Goal: Task Accomplishment & Management: Complete application form

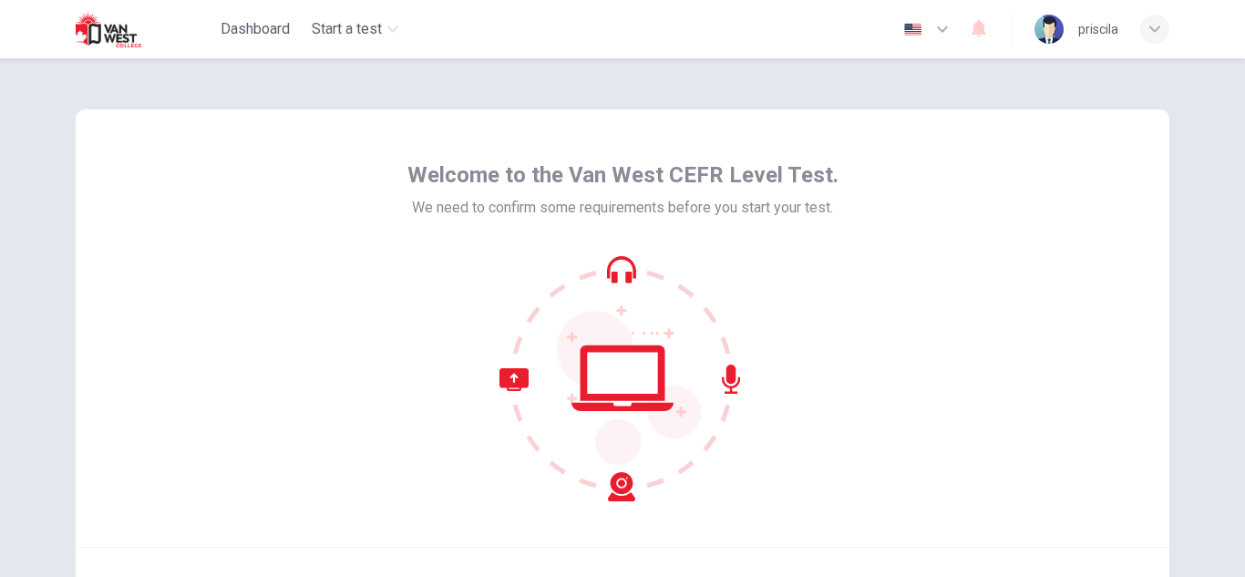
scroll to position [182, 0]
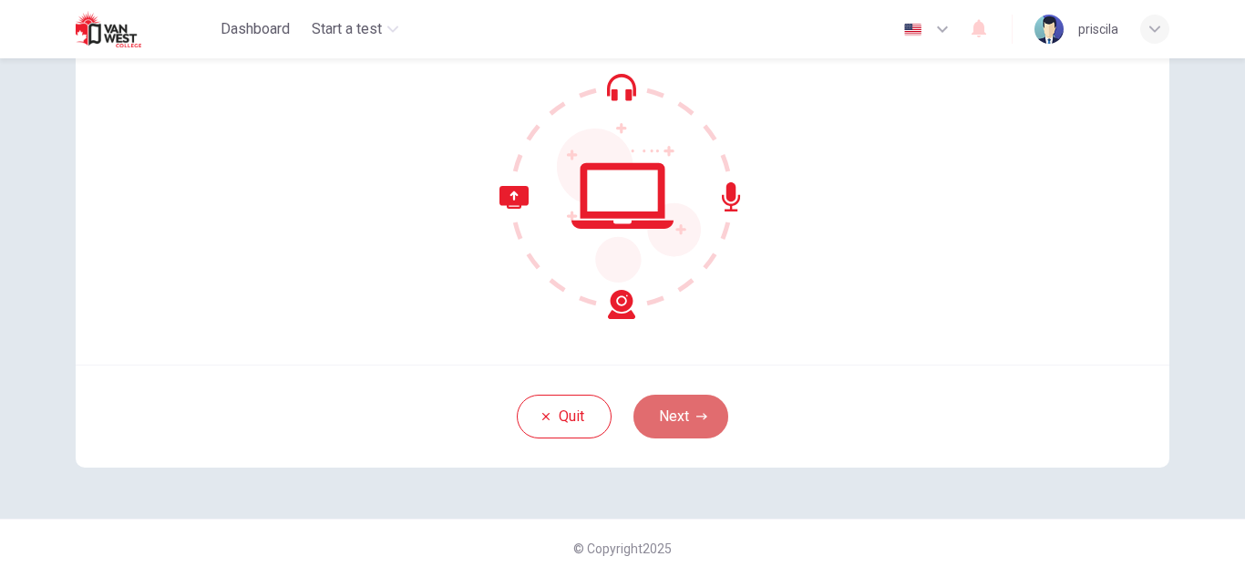
click at [642, 404] on button "Next" at bounding box center [680, 417] width 95 height 44
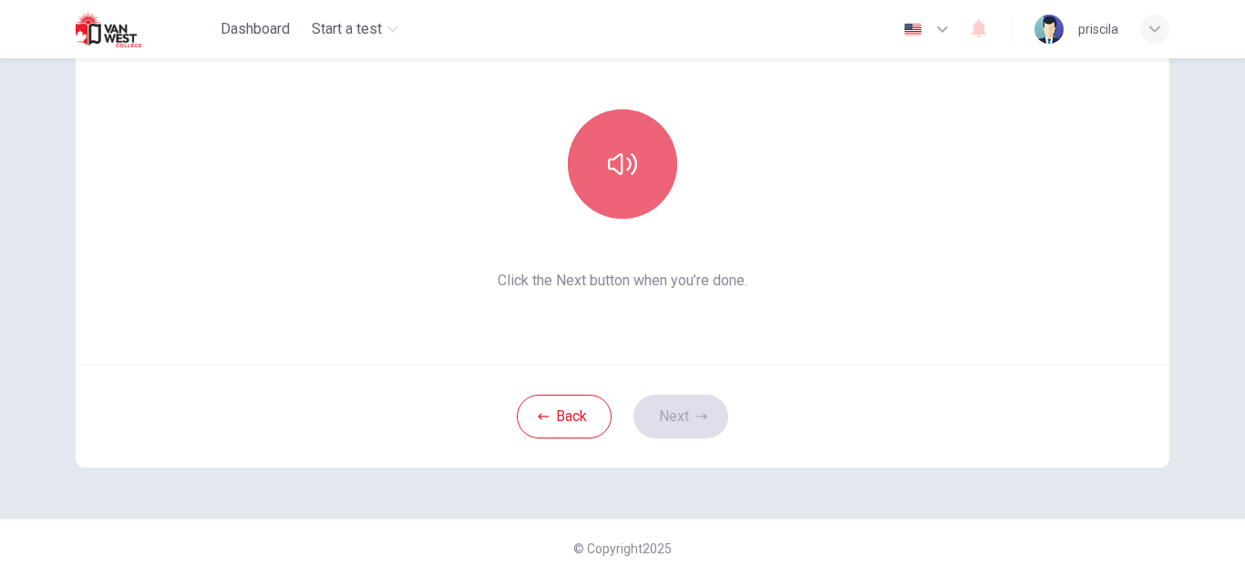
click at [619, 153] on icon "button" at bounding box center [622, 163] width 29 height 29
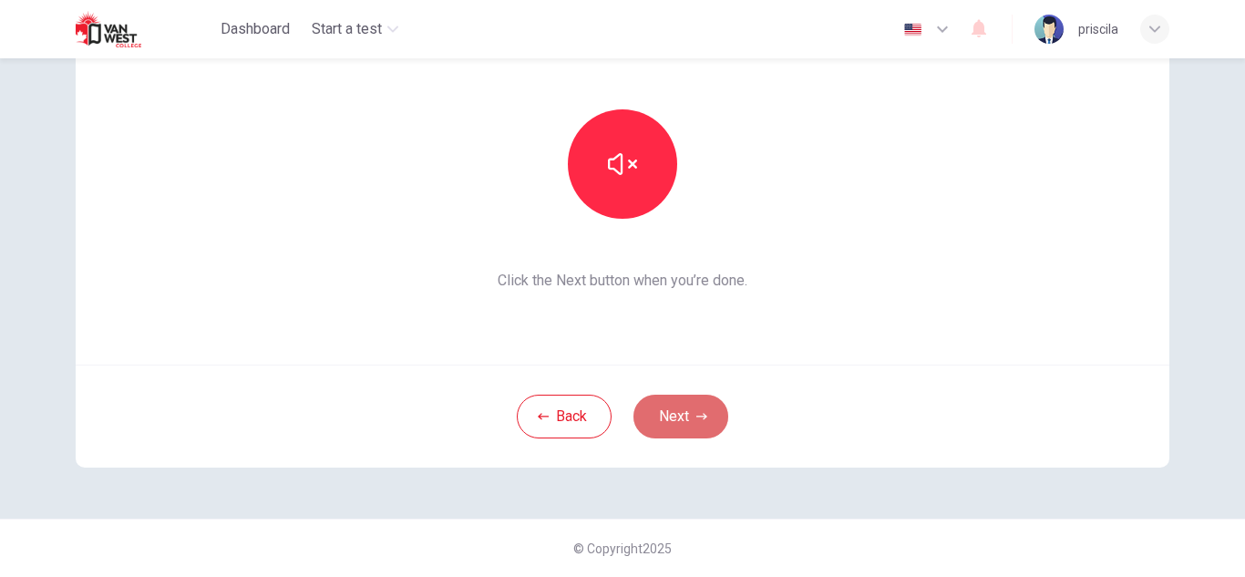
click at [659, 413] on button "Next" at bounding box center [680, 417] width 95 height 44
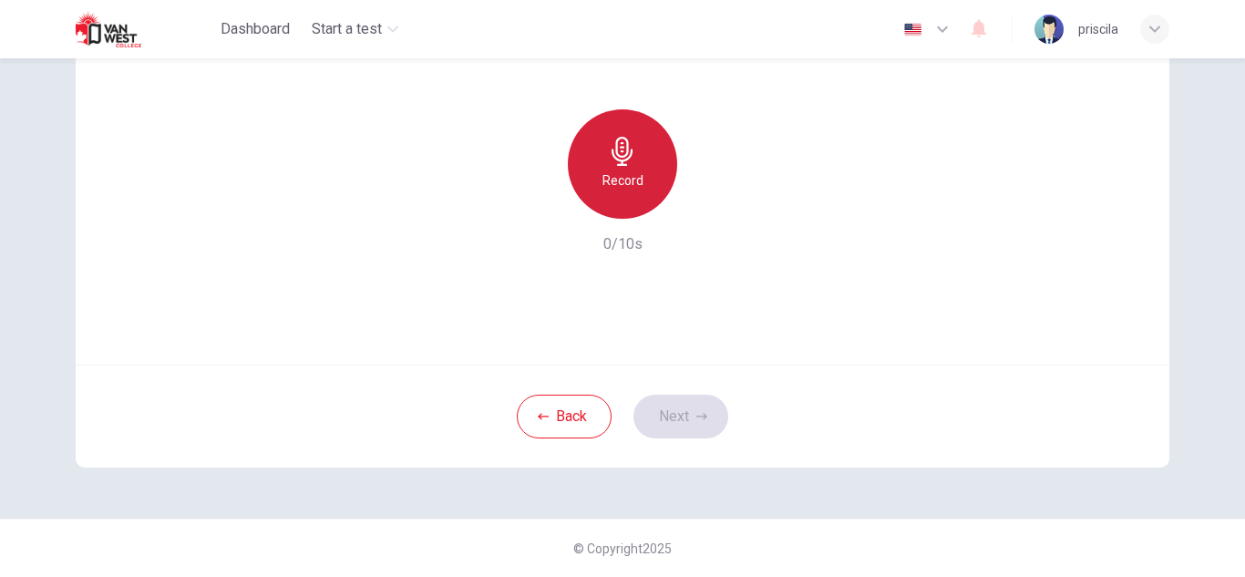
click at [617, 170] on h6 "Record" at bounding box center [622, 181] width 41 height 22
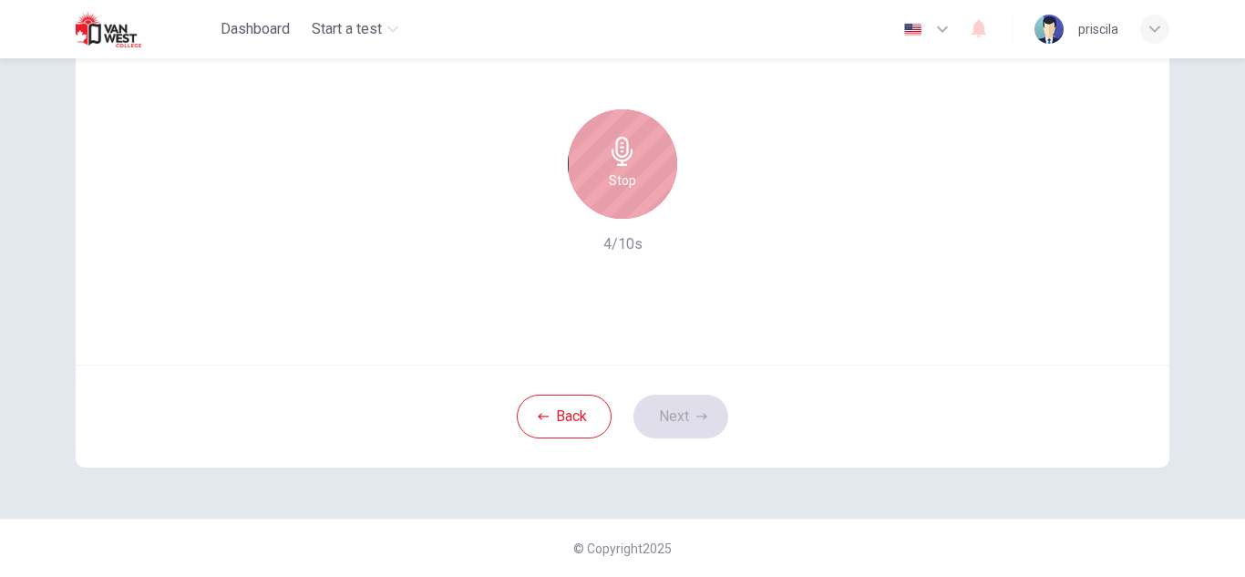
click at [602, 139] on div "Stop" at bounding box center [622, 163] width 109 height 109
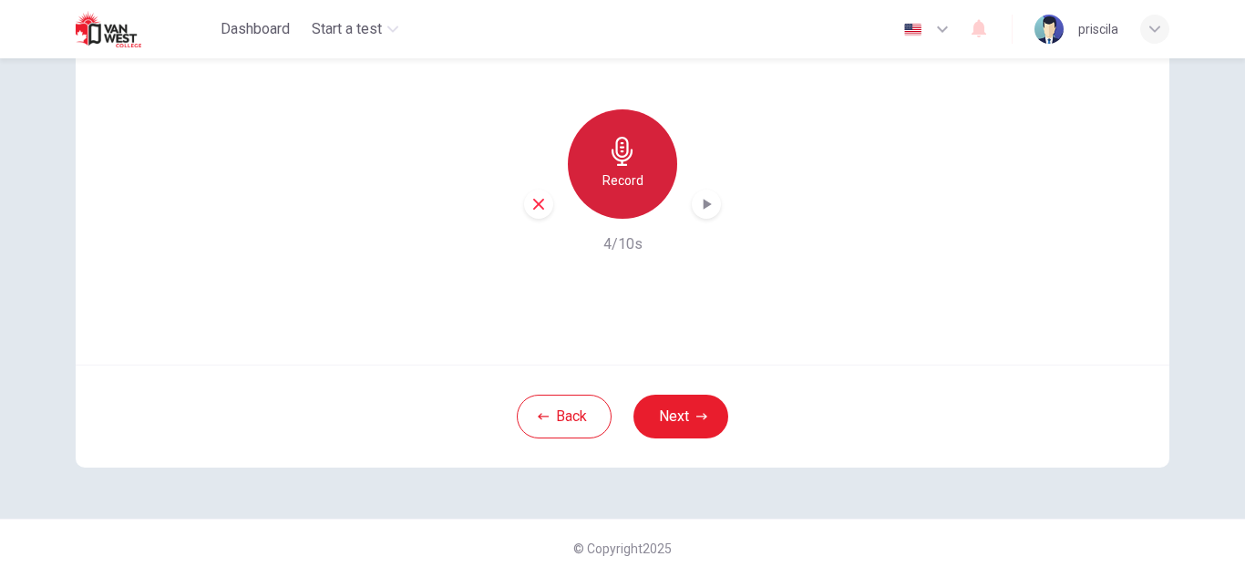
click at [637, 200] on div "Record" at bounding box center [622, 163] width 109 height 109
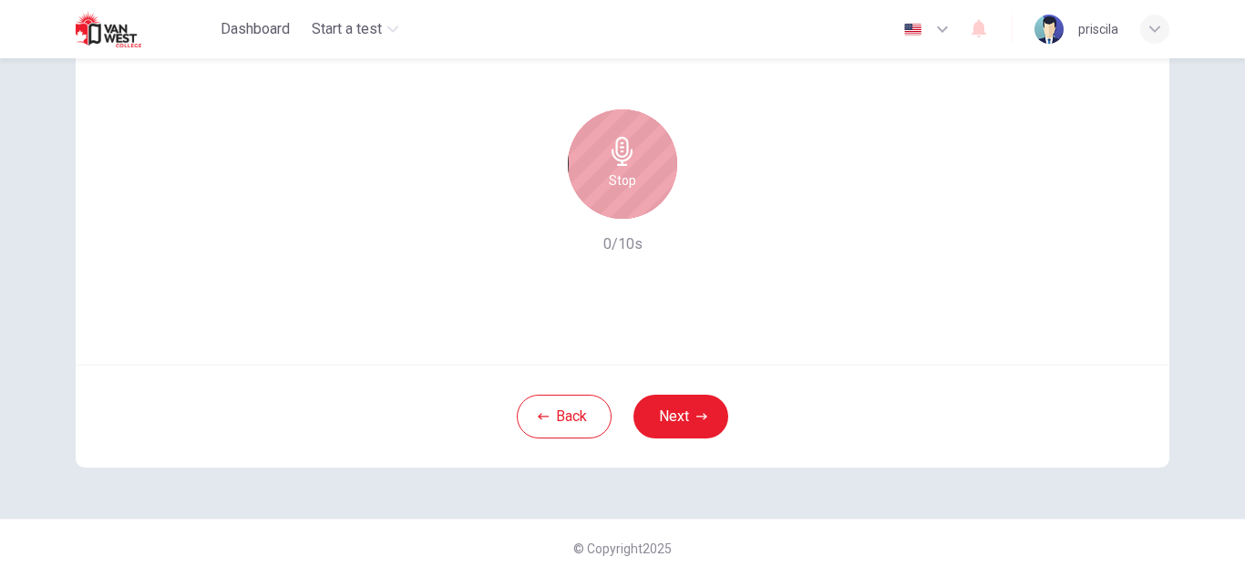
click at [637, 200] on div "Stop" at bounding box center [622, 163] width 109 height 109
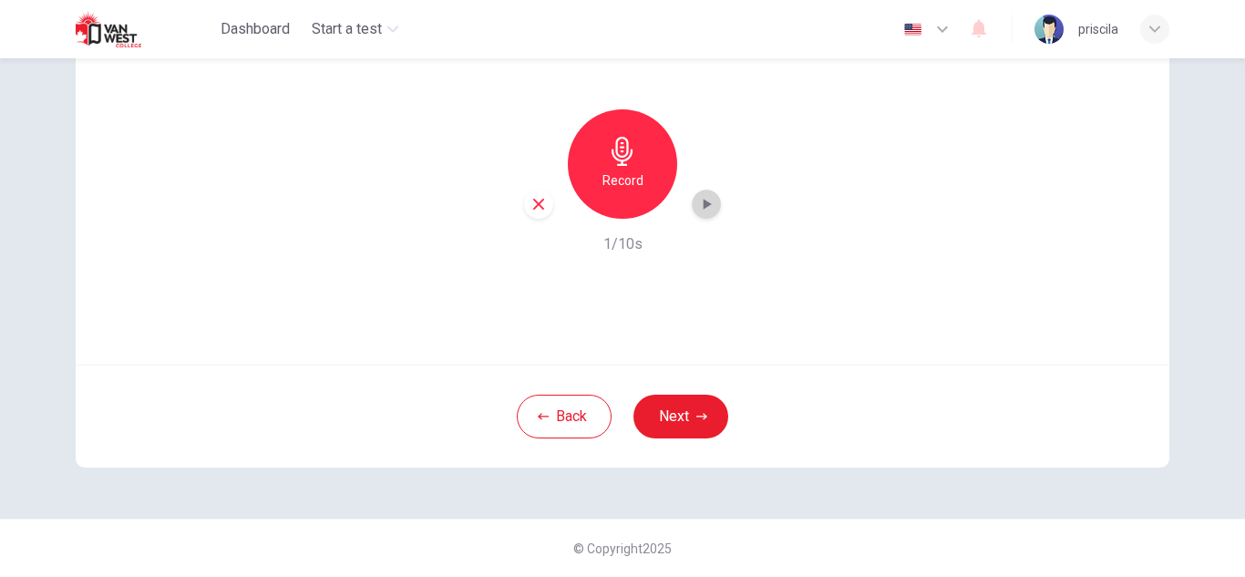
click at [713, 206] on div "button" at bounding box center [706, 204] width 29 height 29
click at [674, 407] on button "Next" at bounding box center [680, 417] width 95 height 44
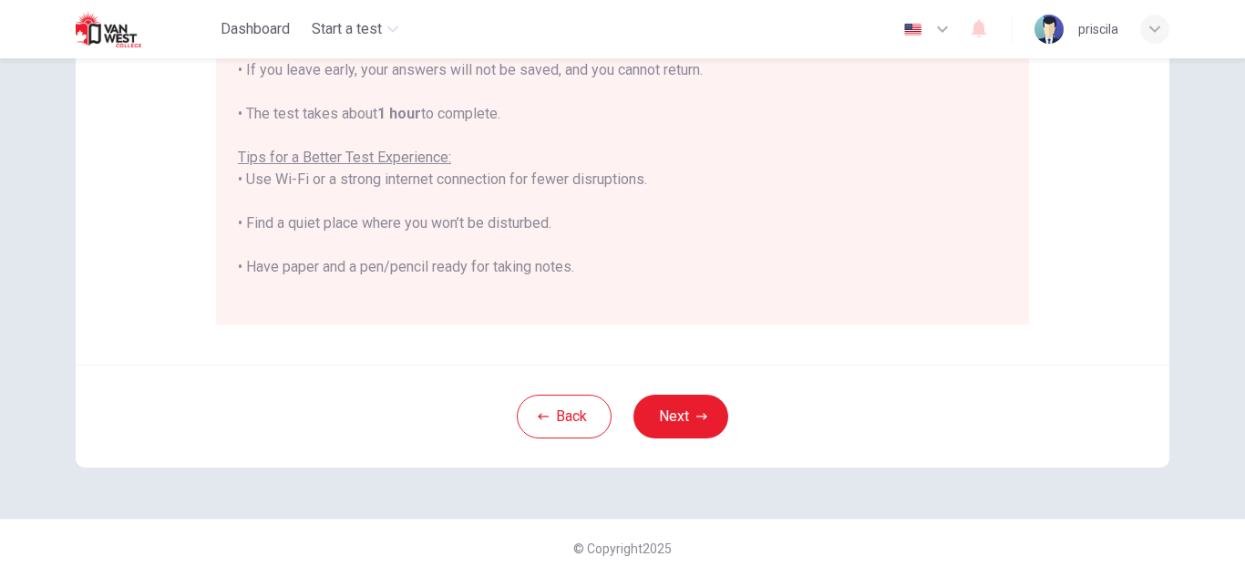
scroll to position [174, 0]
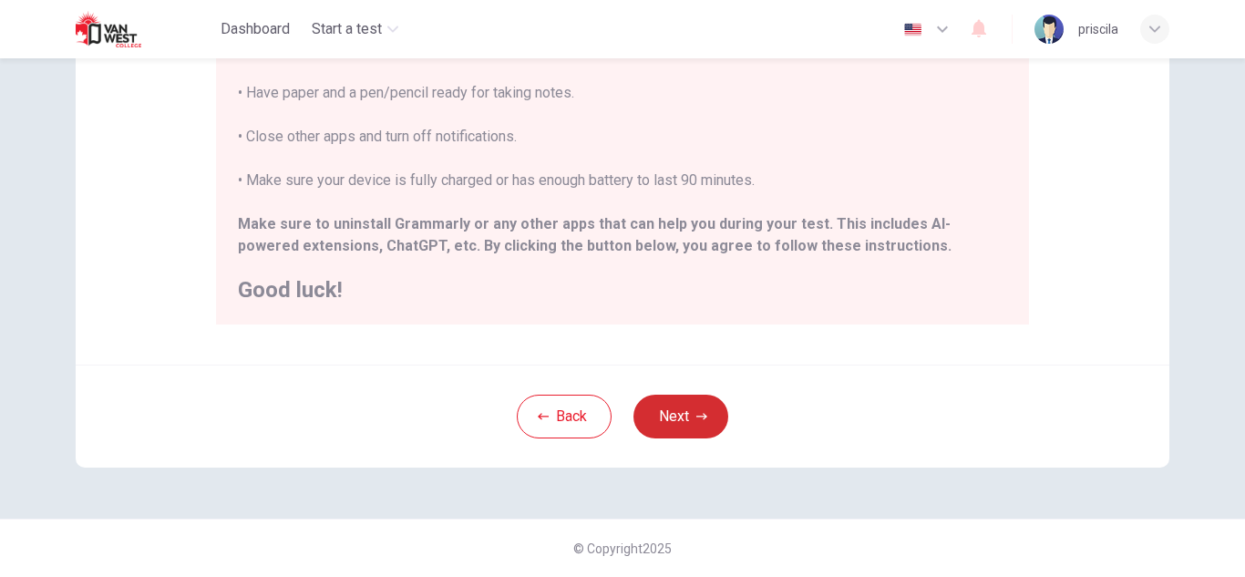
click at [689, 425] on button "Next" at bounding box center [680, 417] width 95 height 44
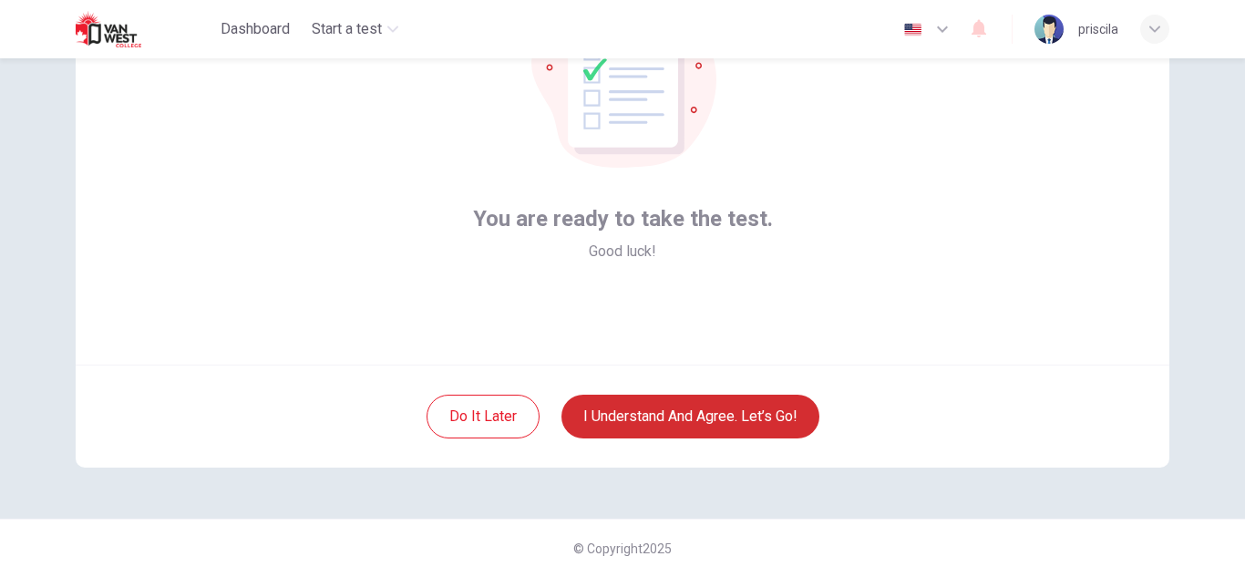
scroll to position [182, 0]
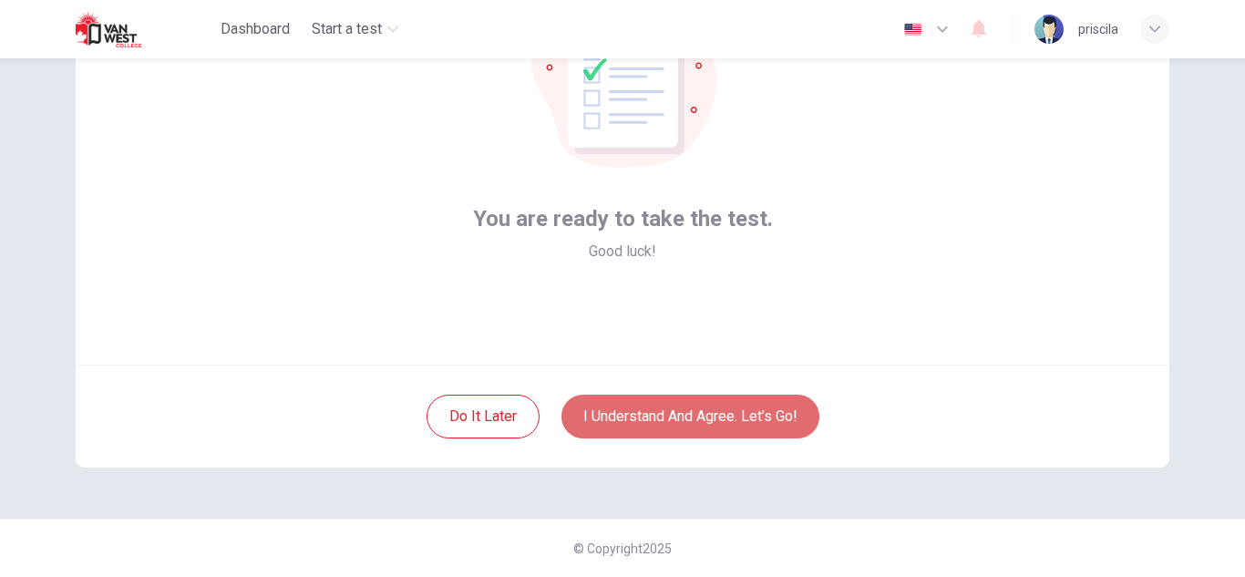
click at [607, 427] on button "I understand and agree. Let’s go!" at bounding box center [690, 417] width 258 height 44
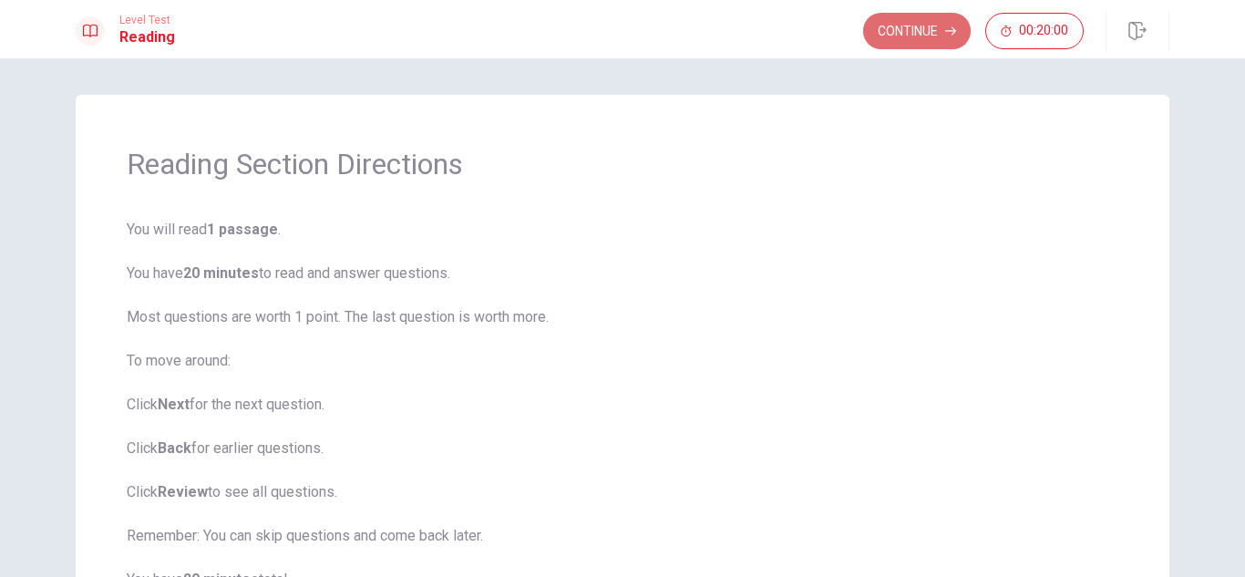
click at [884, 45] on button "Continue" at bounding box center [917, 31] width 108 height 36
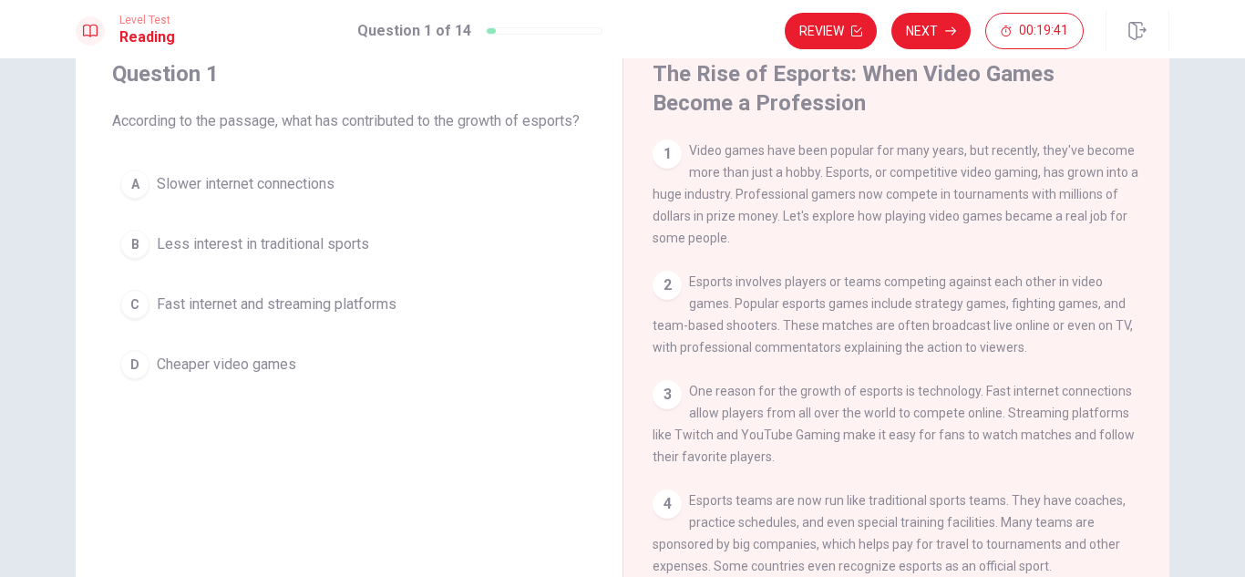
scroll to position [66, 0]
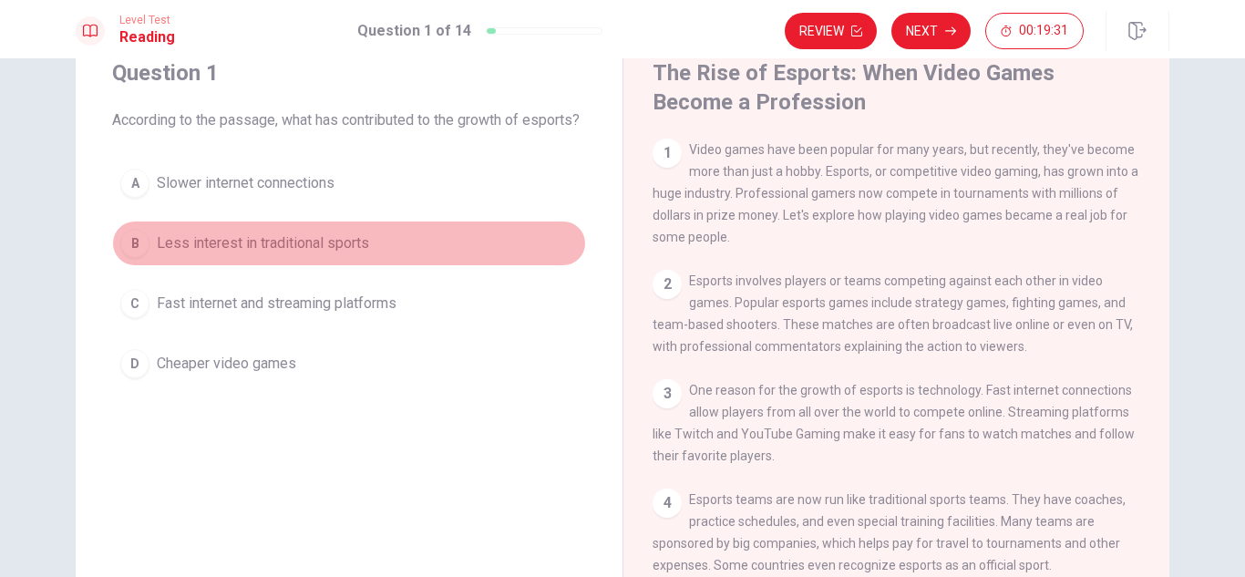
click at [484, 266] on button "B Less interest in traditional sports" at bounding box center [349, 244] width 474 height 46
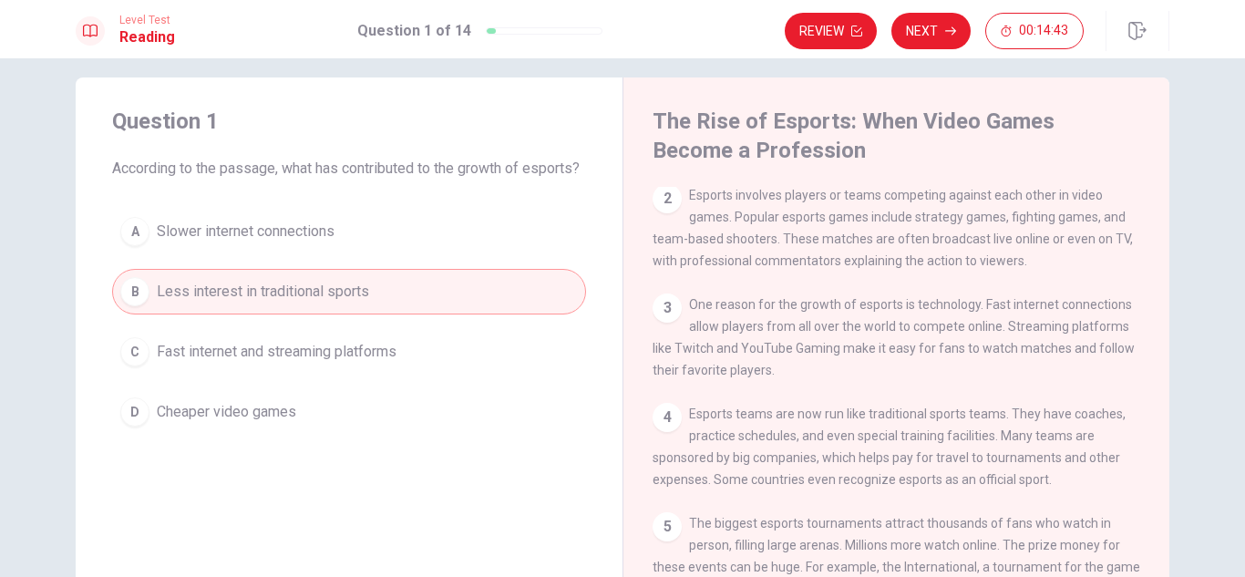
scroll to position [135, 0]
click at [265, 347] on div "A Slower internet connections B Less interest in traditional sports C Fast inte…" at bounding box center [349, 322] width 474 height 226
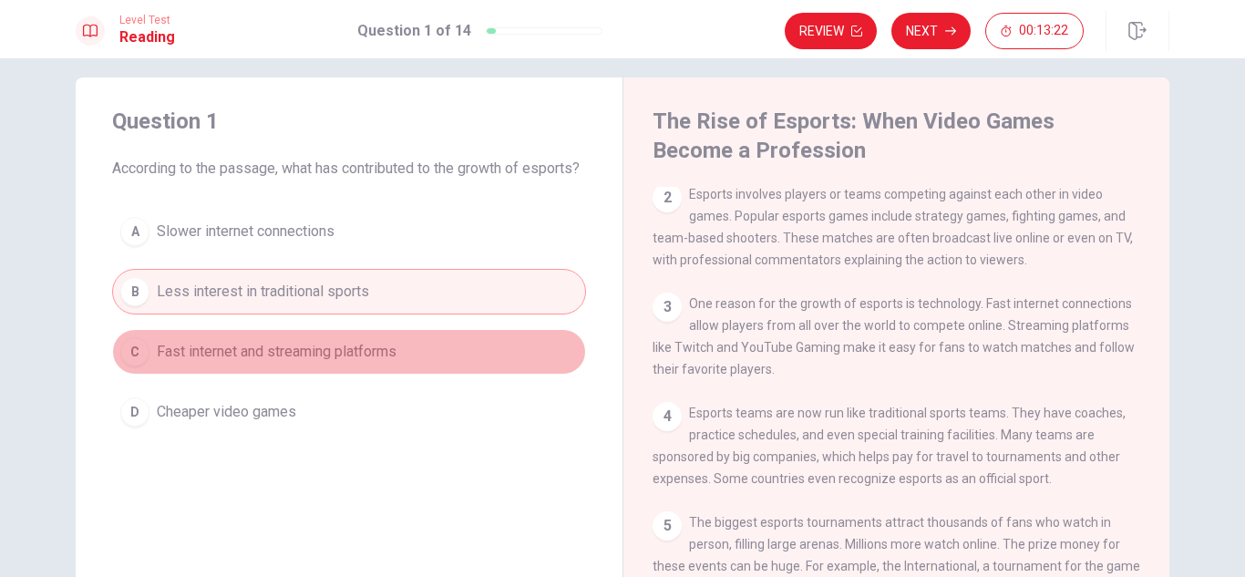
click at [265, 363] on span "Fast internet and streaming platforms" at bounding box center [277, 352] width 240 height 22
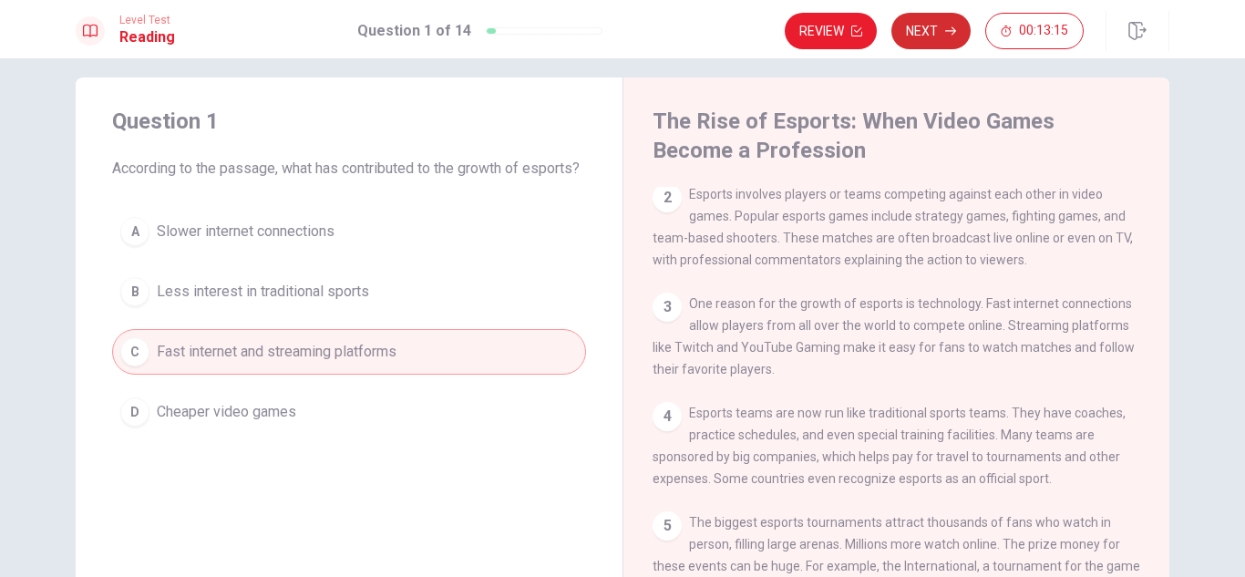
drag, startPoint x: 930, startPoint y: 28, endPoint x: 918, endPoint y: 31, distance: 12.2
click at [918, 31] on button "Next" at bounding box center [930, 31] width 79 height 36
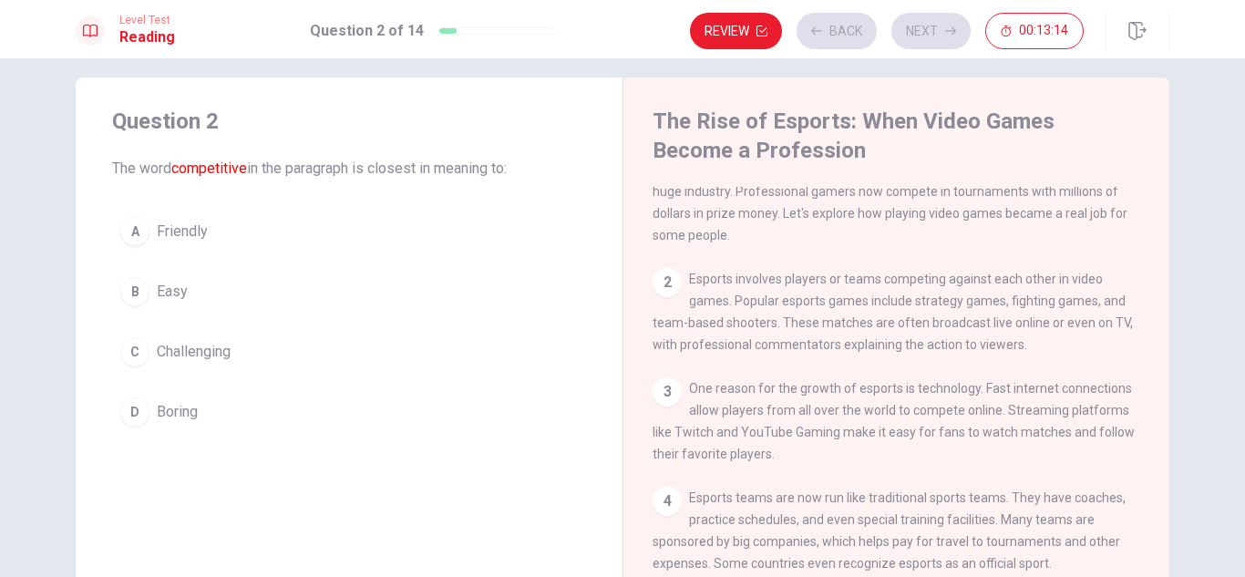
scroll to position [0, 0]
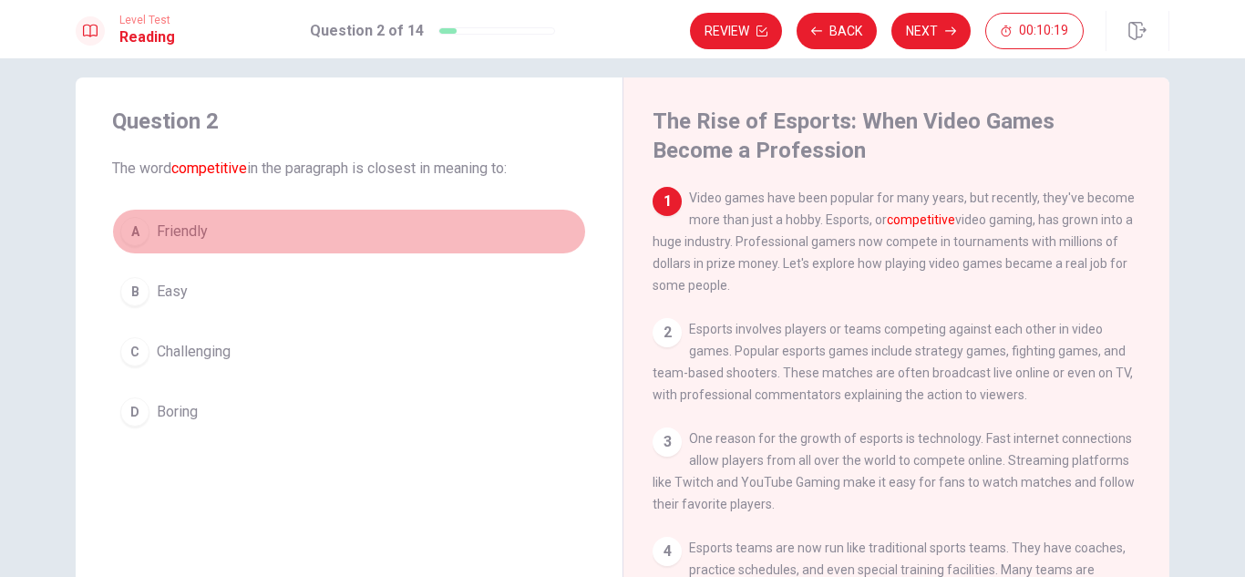
click at [301, 244] on button "A Friendly" at bounding box center [349, 232] width 474 height 46
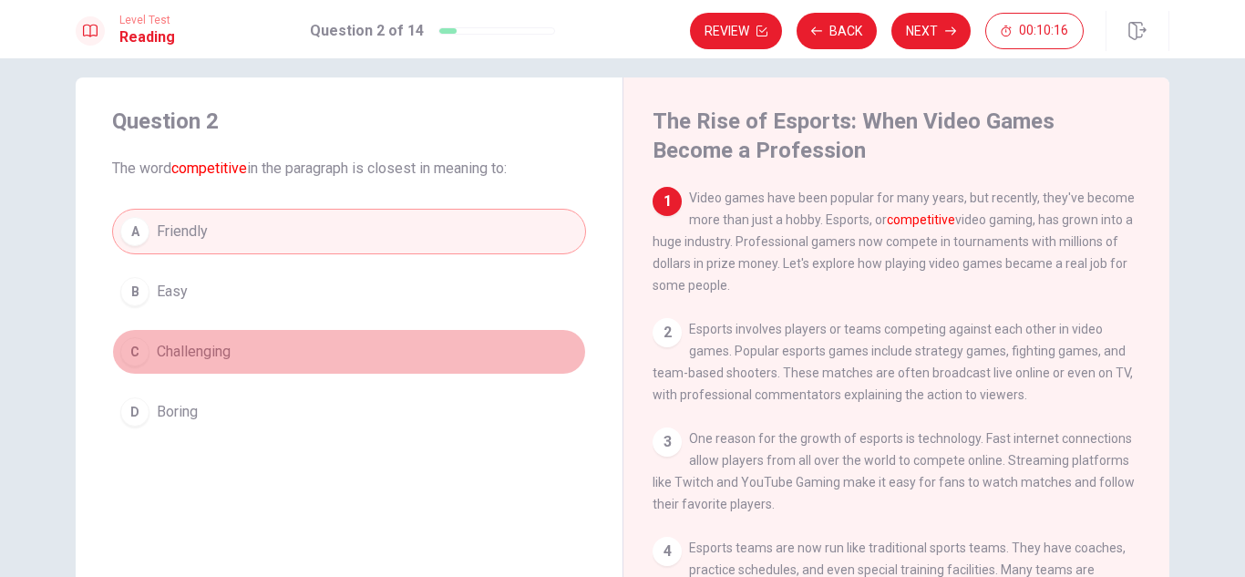
click at [192, 335] on button "C Challenging" at bounding box center [349, 352] width 474 height 46
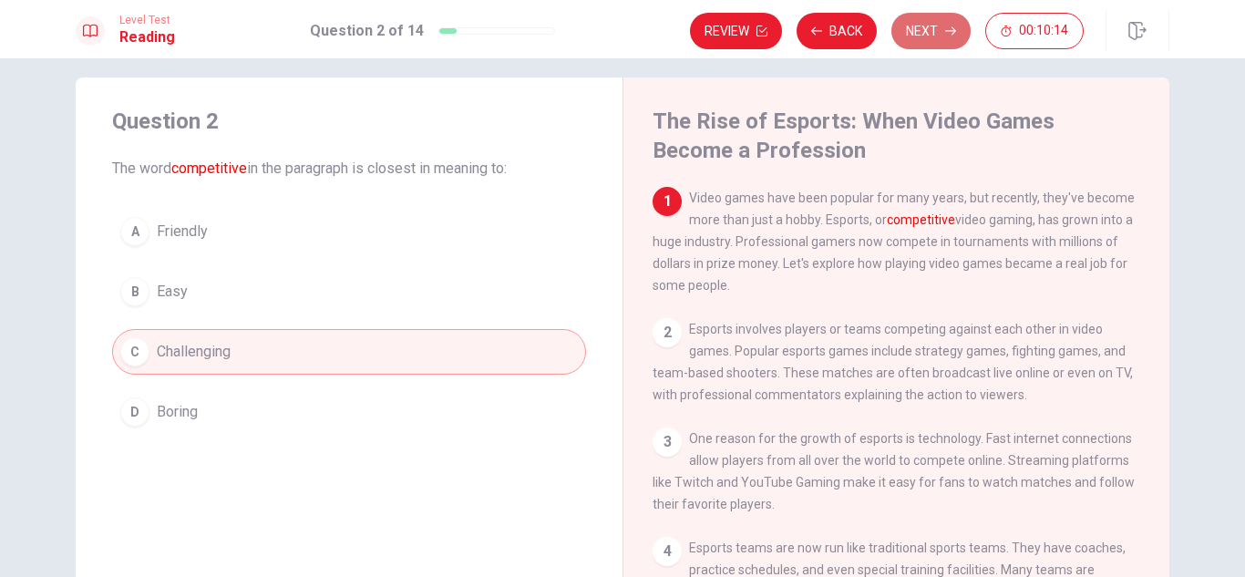
click at [944, 21] on button "Next" at bounding box center [930, 31] width 79 height 36
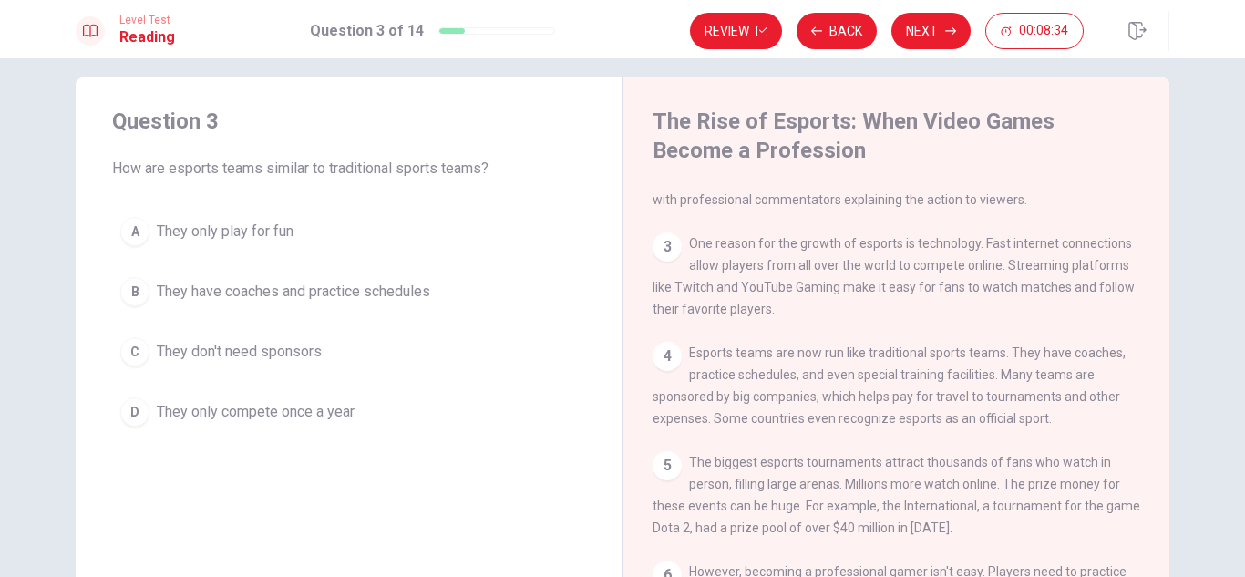
scroll to position [196, 0]
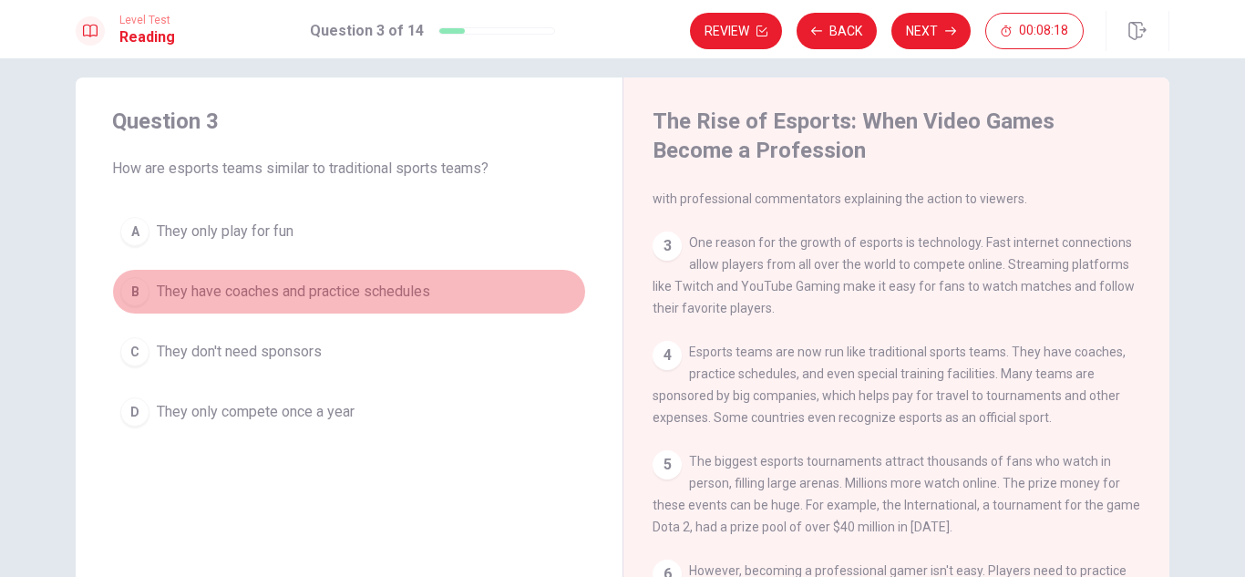
click at [380, 300] on span "They have coaches and practice schedules" at bounding box center [293, 292] width 273 height 22
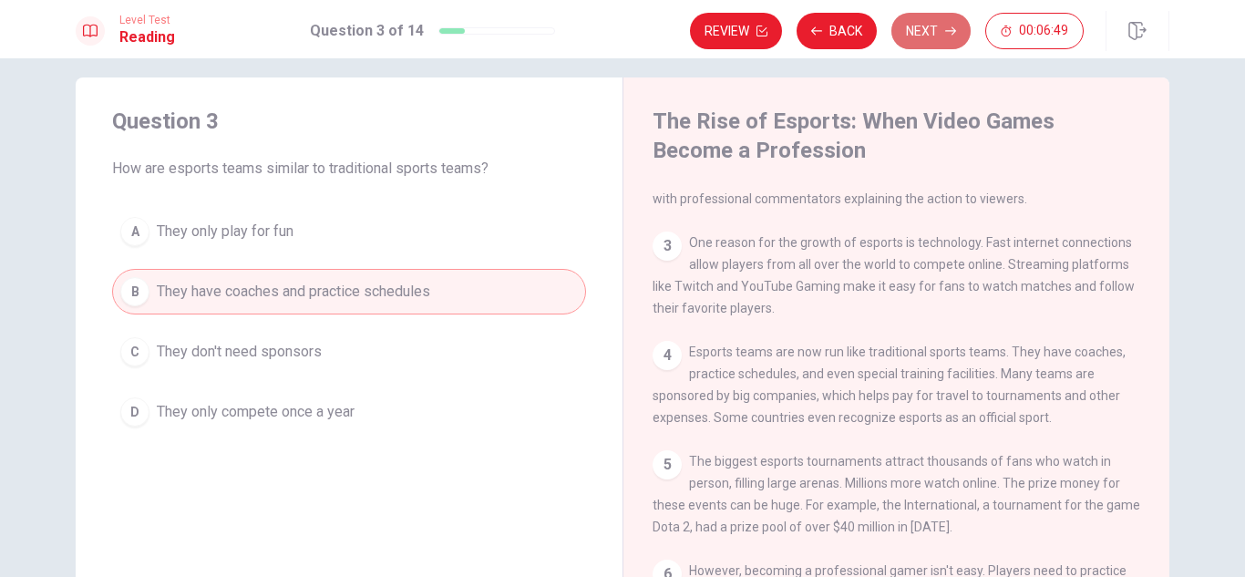
click at [920, 29] on button "Next" at bounding box center [930, 31] width 79 height 36
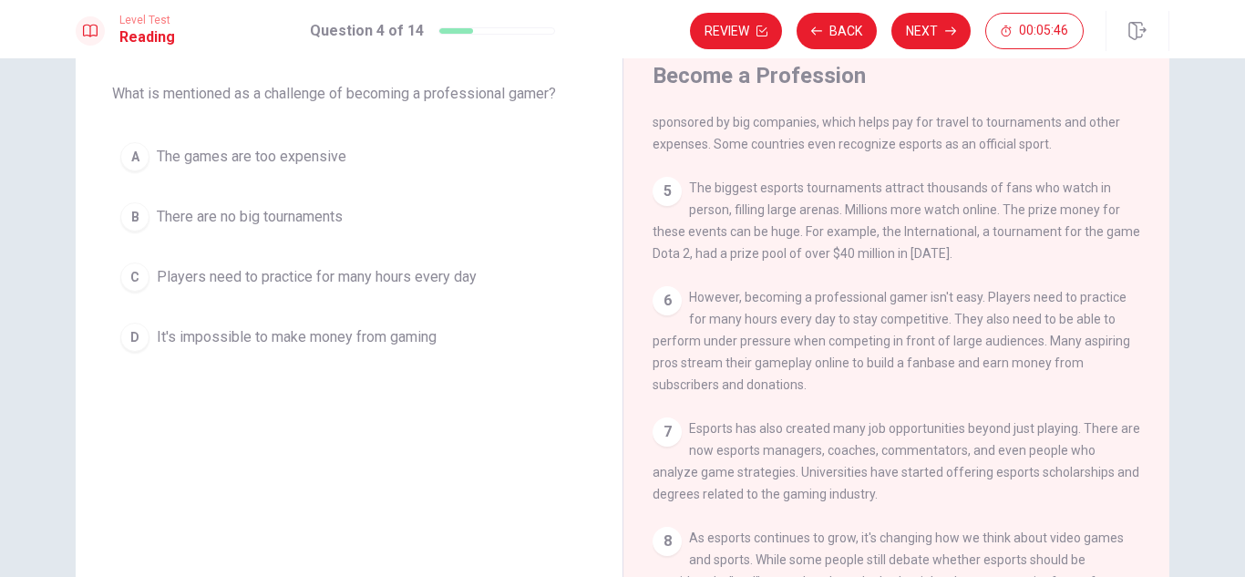
scroll to position [85, 0]
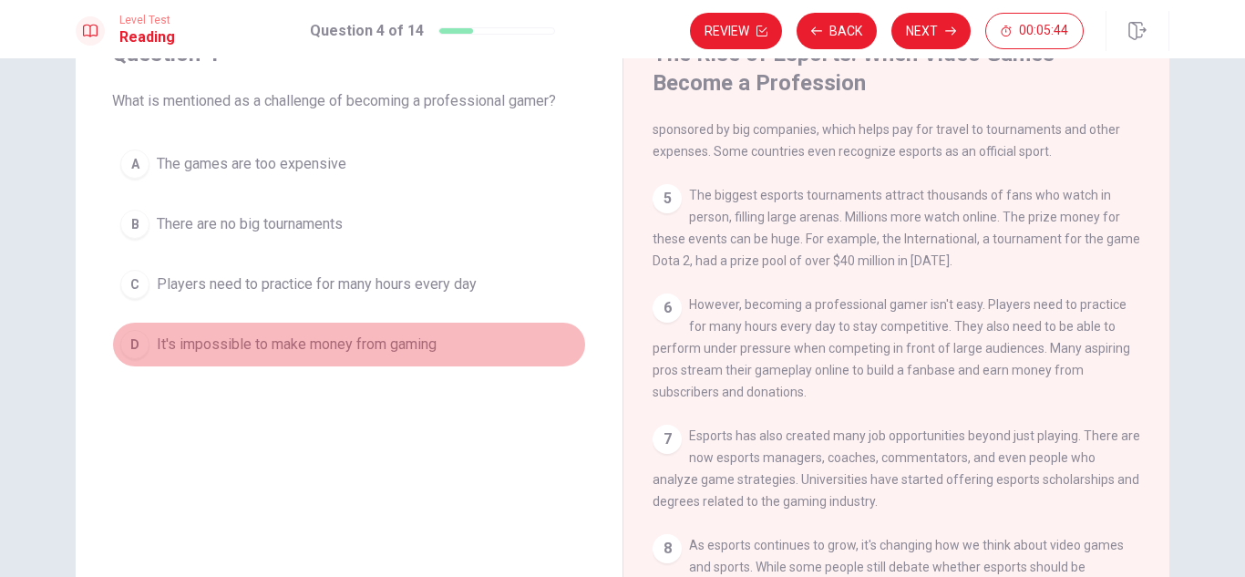
click at [299, 349] on span "It's impossible to make money from gaming" at bounding box center [297, 345] width 280 height 22
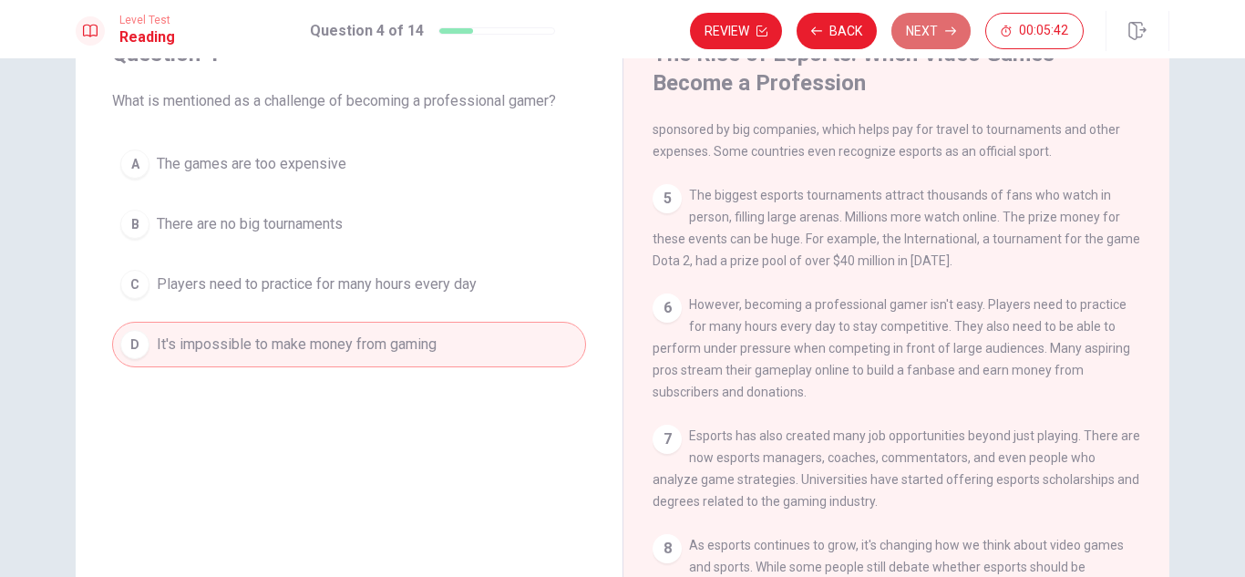
click at [943, 46] on button "Next" at bounding box center [930, 31] width 79 height 36
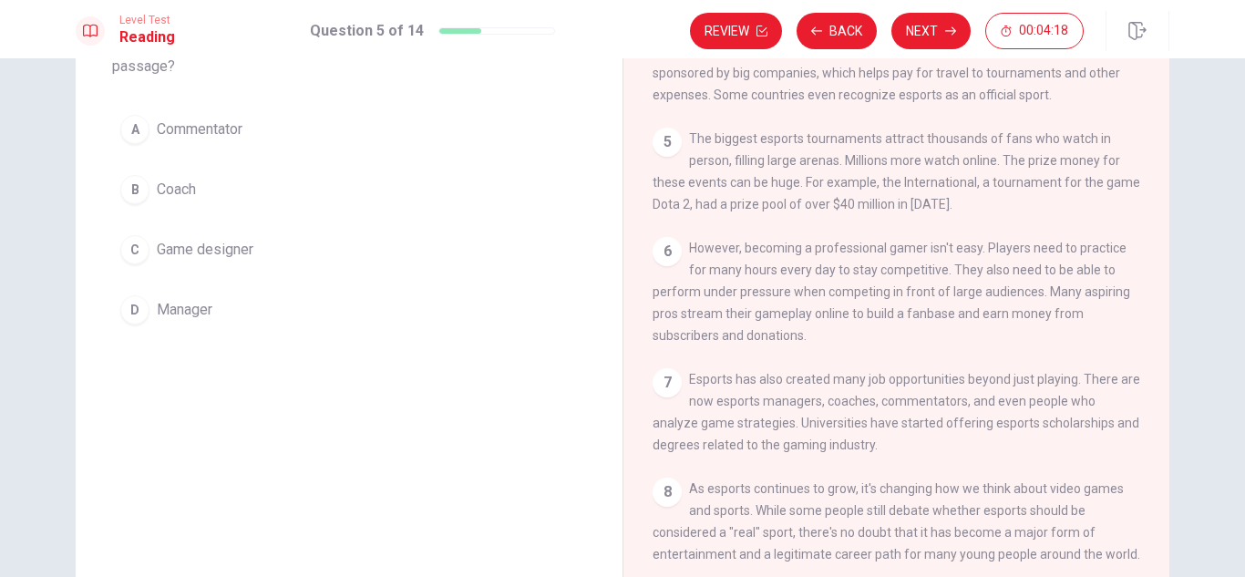
scroll to position [142, 0]
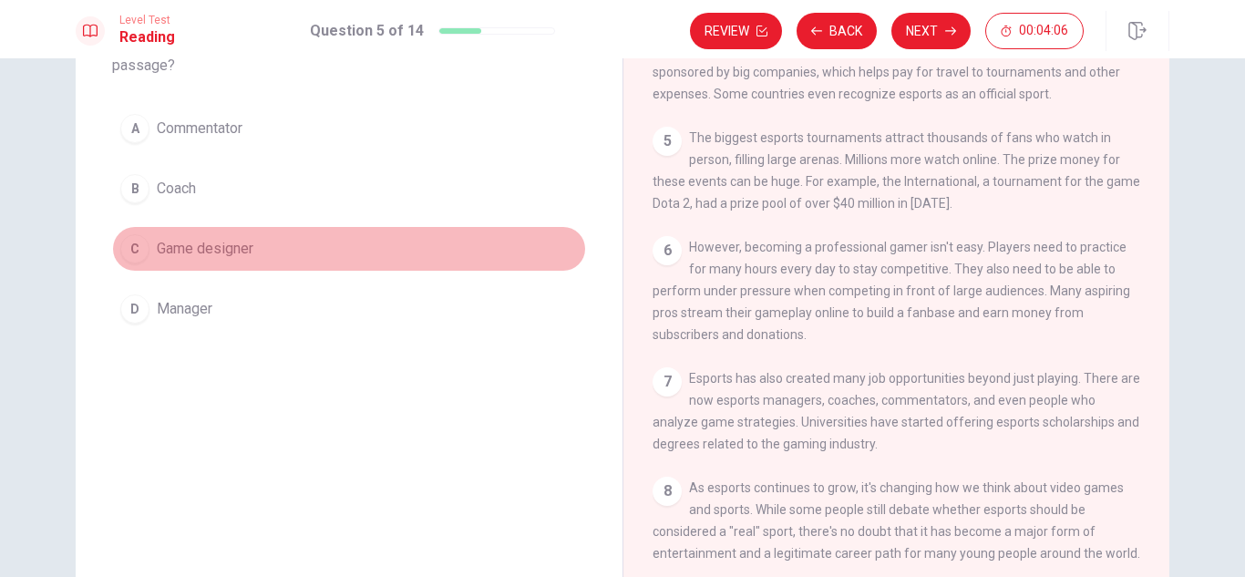
click at [195, 243] on span "Game designer" at bounding box center [205, 249] width 97 height 22
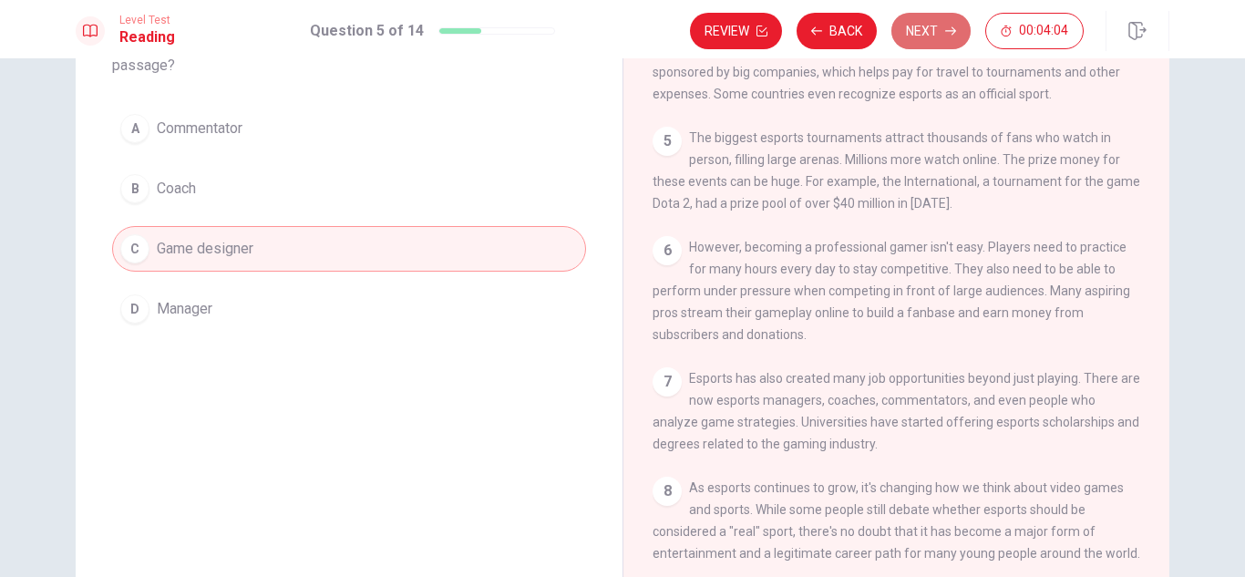
click at [940, 27] on button "Next" at bounding box center [930, 31] width 79 height 36
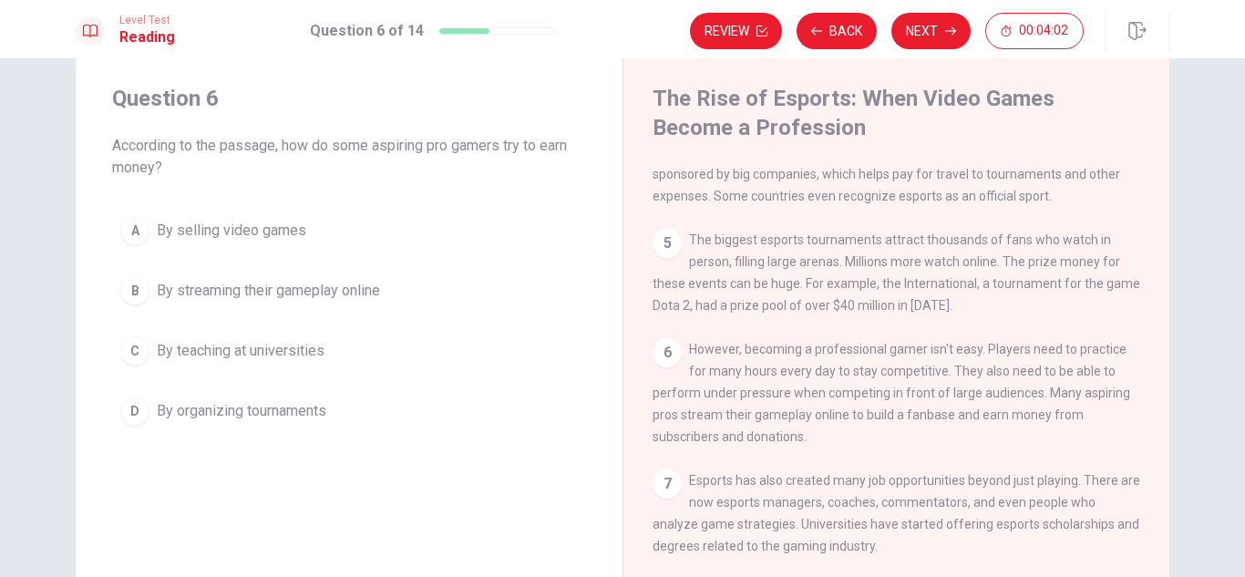
scroll to position [0, 0]
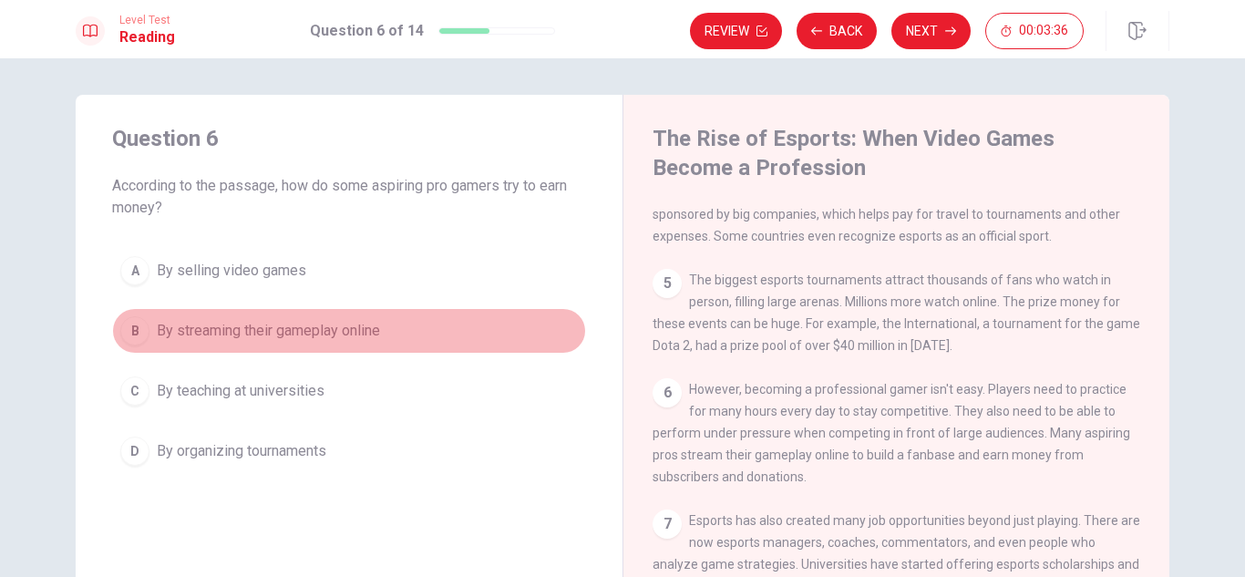
click at [288, 334] on span "By streaming their gameplay online" at bounding box center [268, 331] width 223 height 22
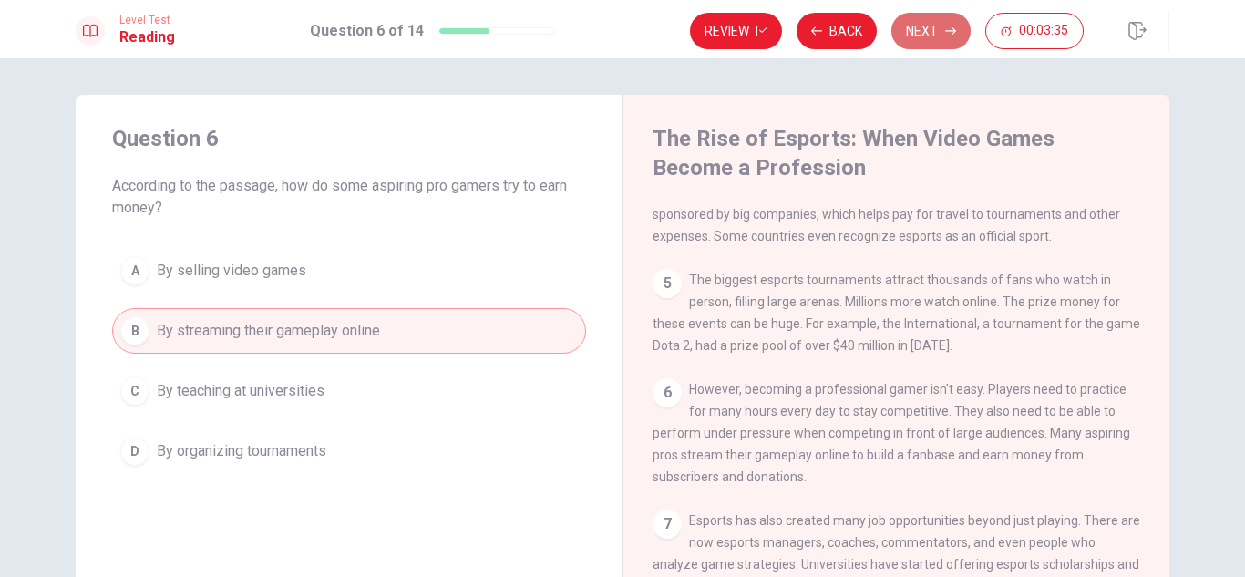
click at [907, 25] on button "Next" at bounding box center [930, 31] width 79 height 36
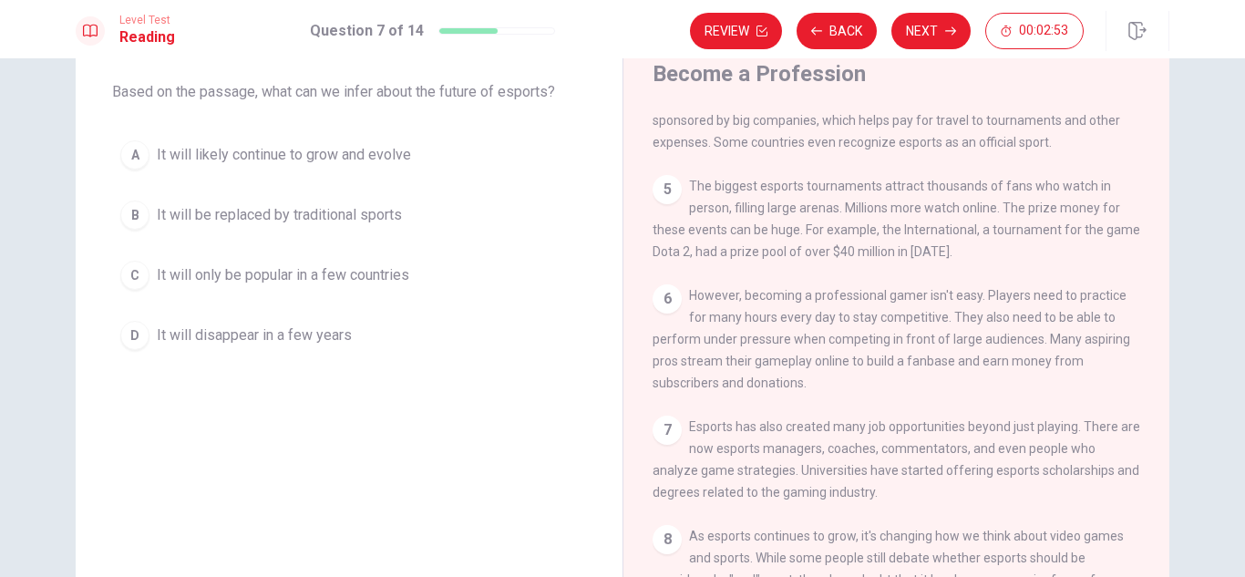
scroll to position [93, 0]
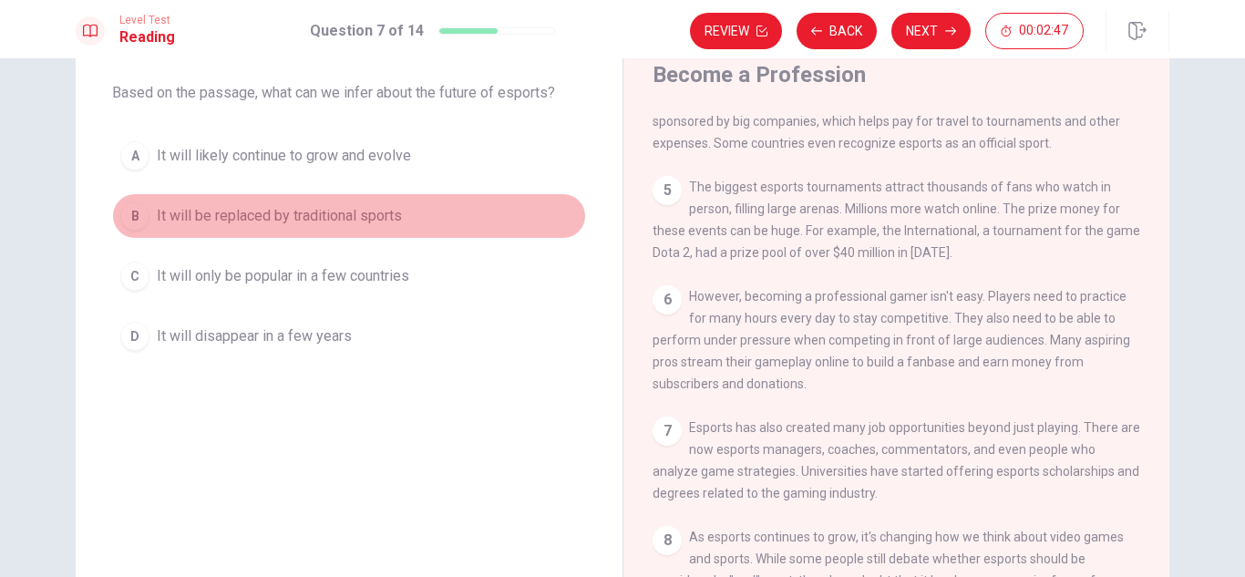
click at [238, 226] on span "It will be replaced by traditional sports" at bounding box center [279, 216] width 245 height 22
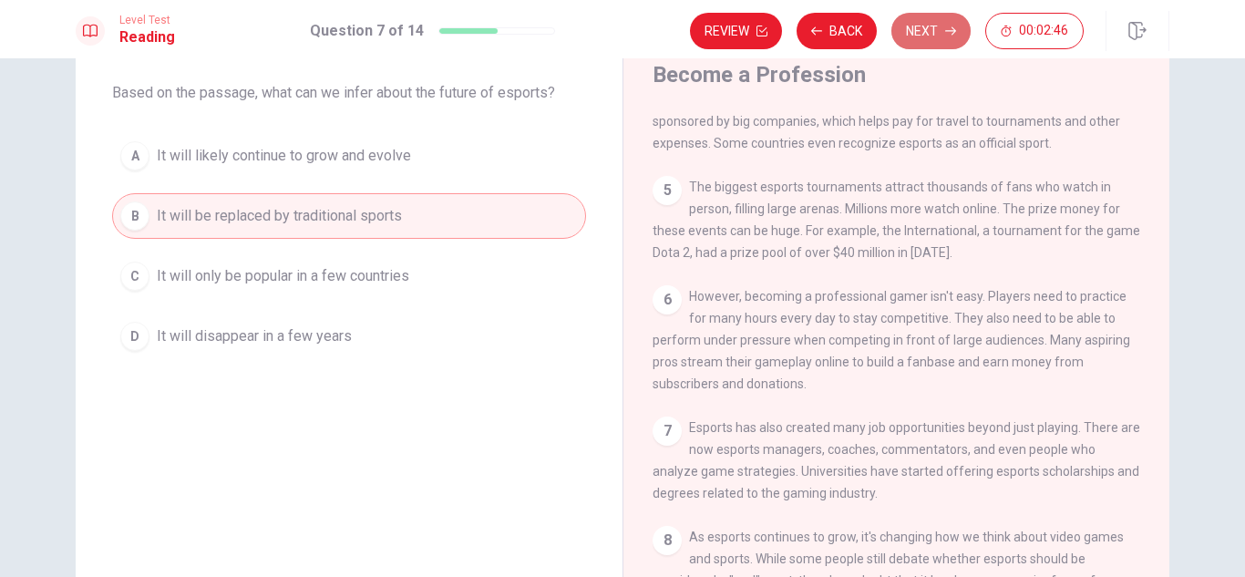
click at [915, 15] on button "Next" at bounding box center [930, 31] width 79 height 36
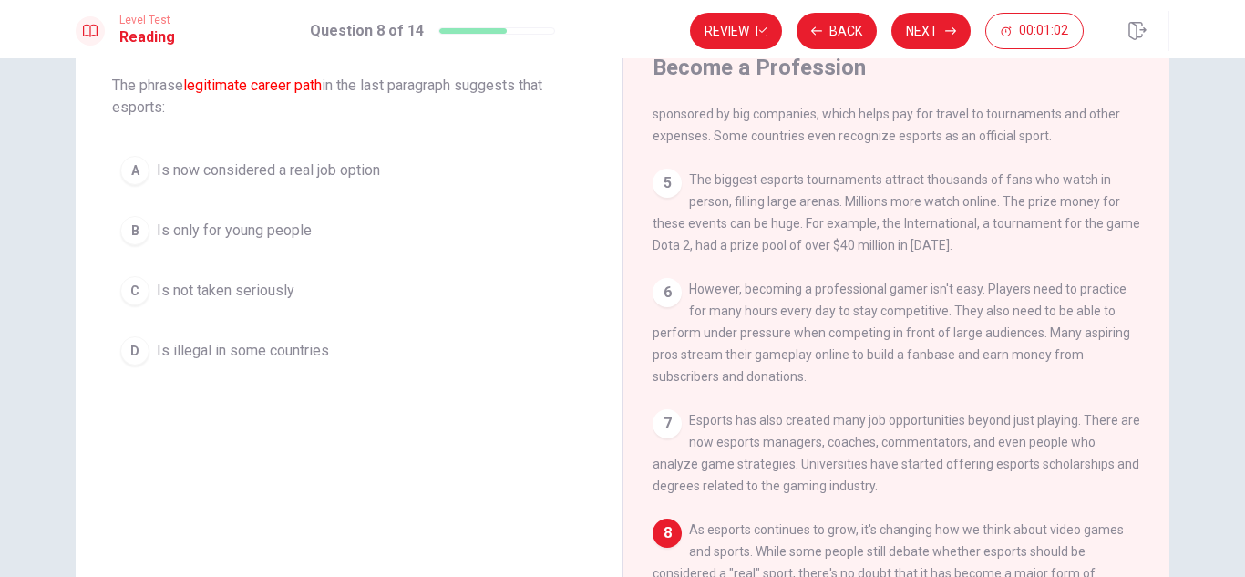
scroll to position [87, 0]
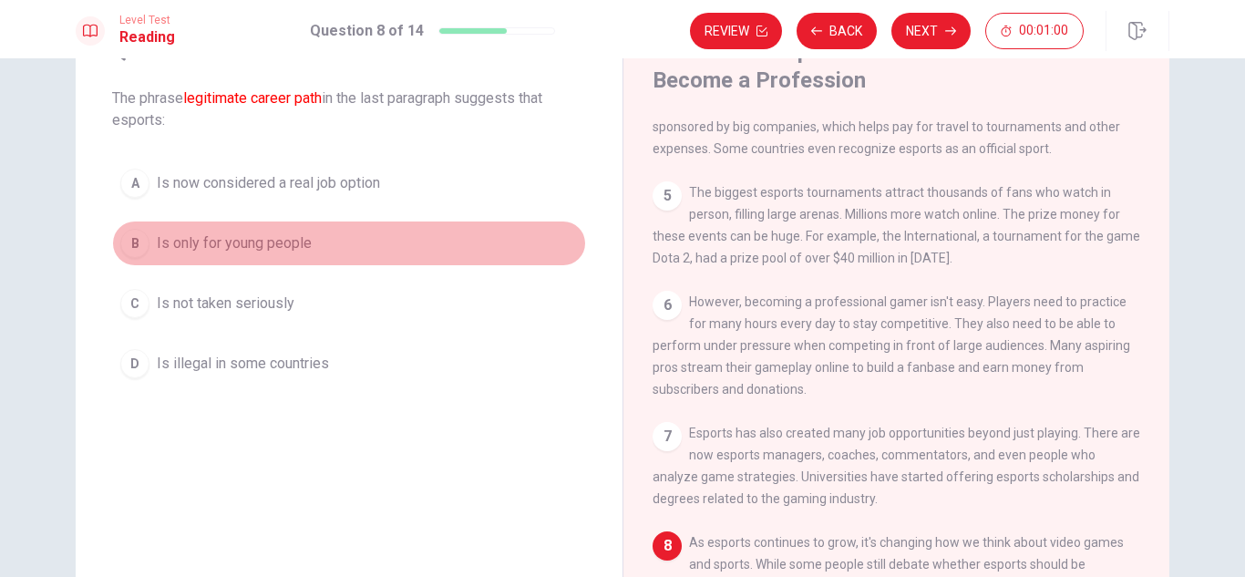
click at [218, 259] on button "B Is only for young people" at bounding box center [349, 244] width 474 height 46
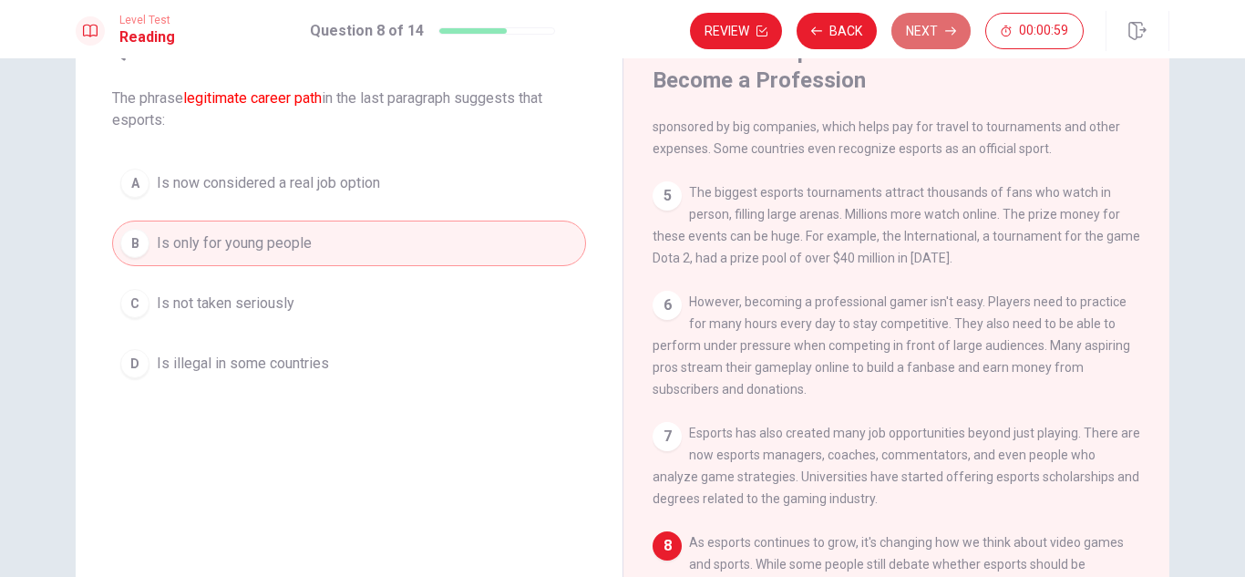
click at [912, 21] on button "Next" at bounding box center [930, 31] width 79 height 36
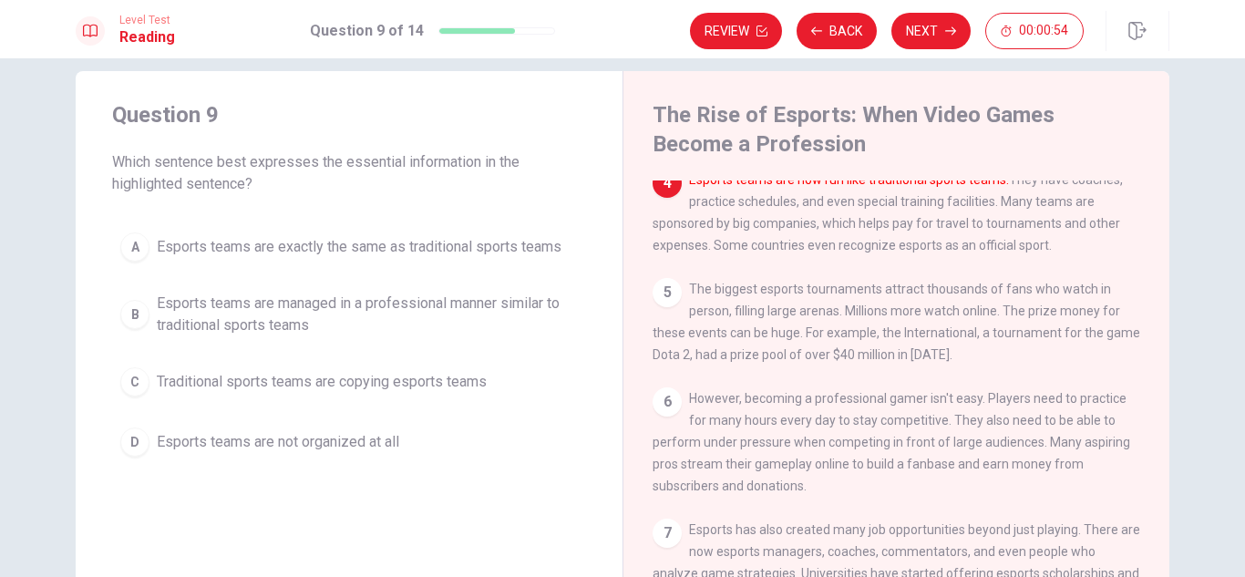
scroll to position [23, 0]
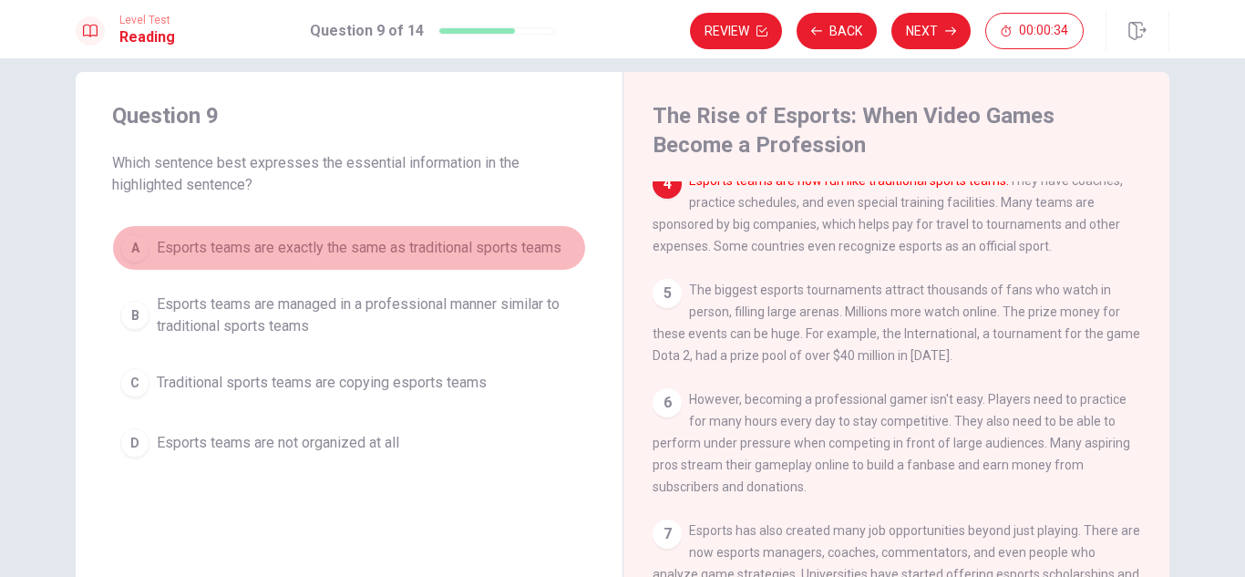
click at [410, 260] on button "A Esports teams are exactly the same as traditional sports teams" at bounding box center [349, 248] width 474 height 46
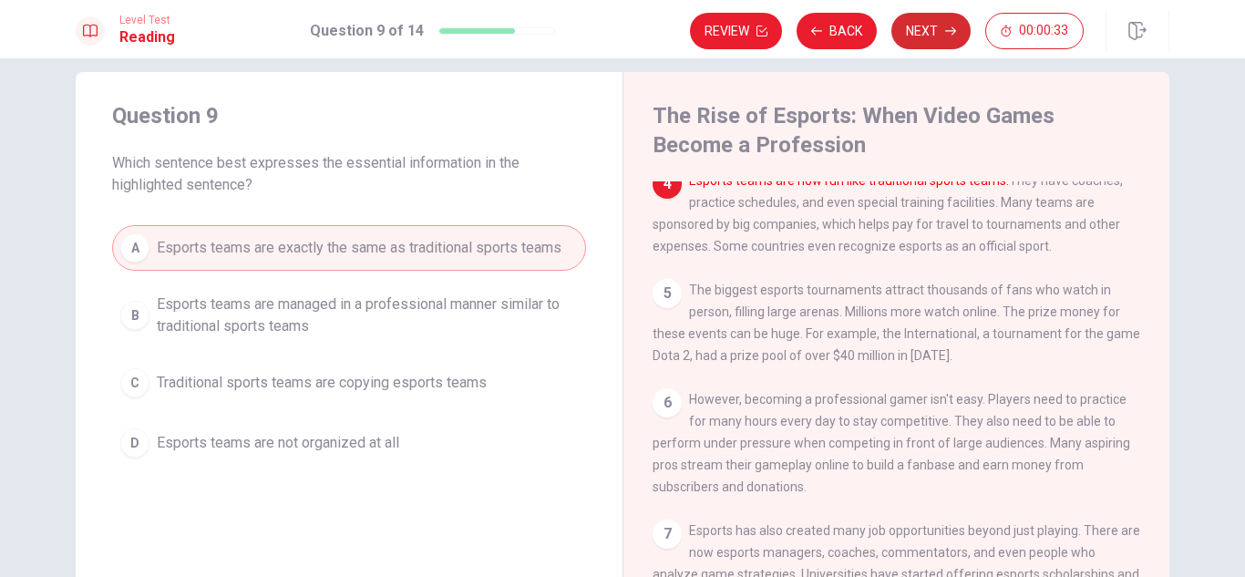
click at [932, 19] on button "Next" at bounding box center [930, 31] width 79 height 36
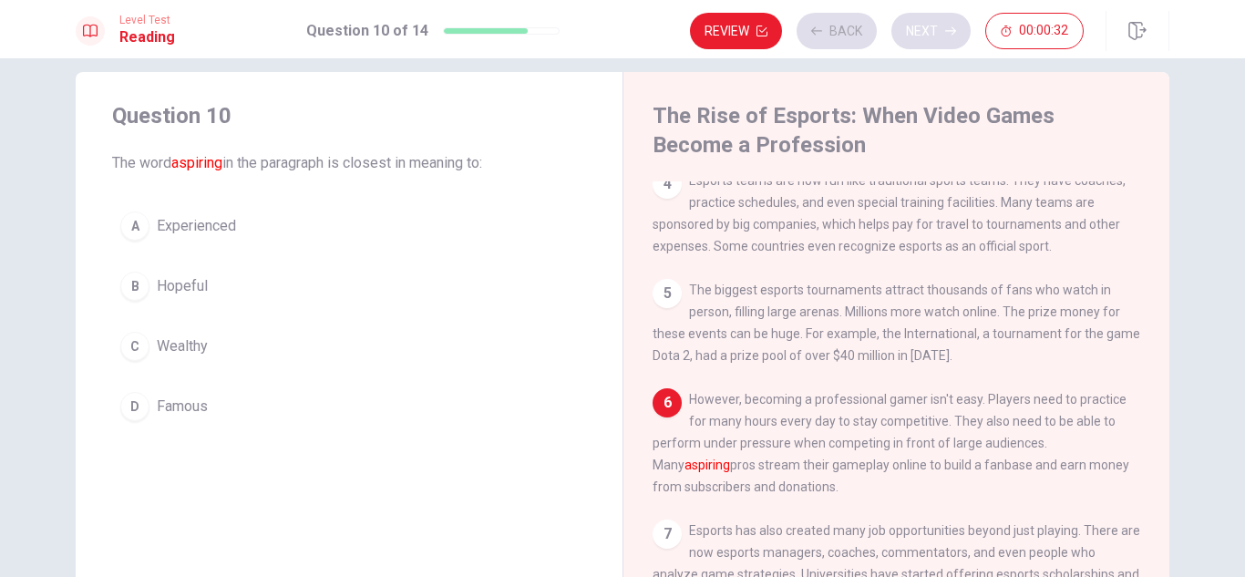
scroll to position [360, 0]
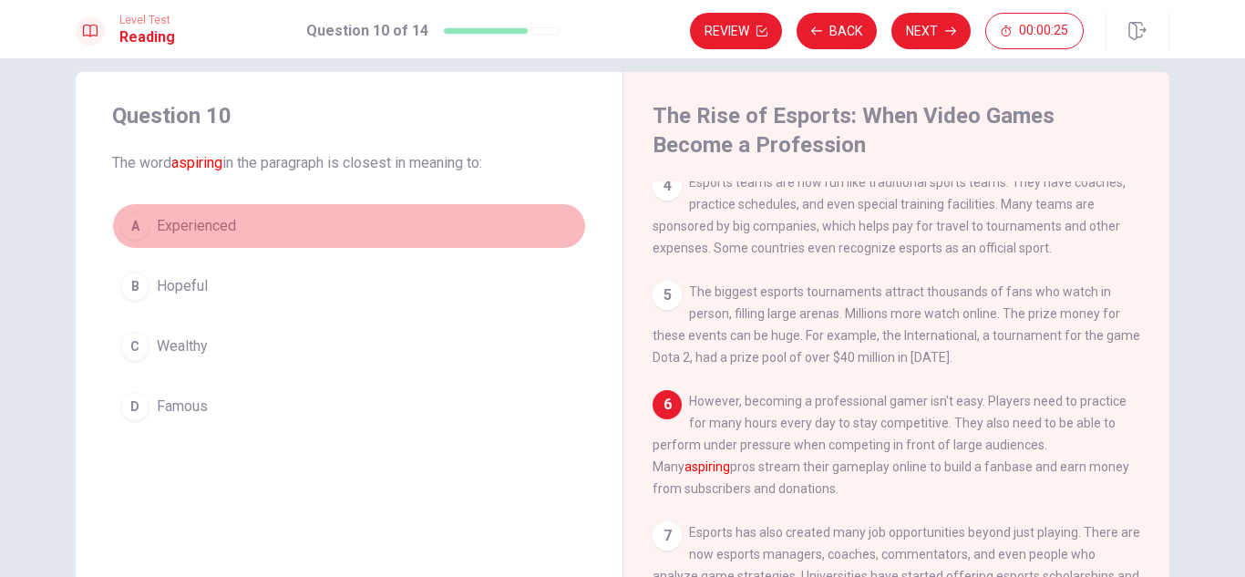
click at [209, 221] on span "Experienced" at bounding box center [196, 226] width 79 height 22
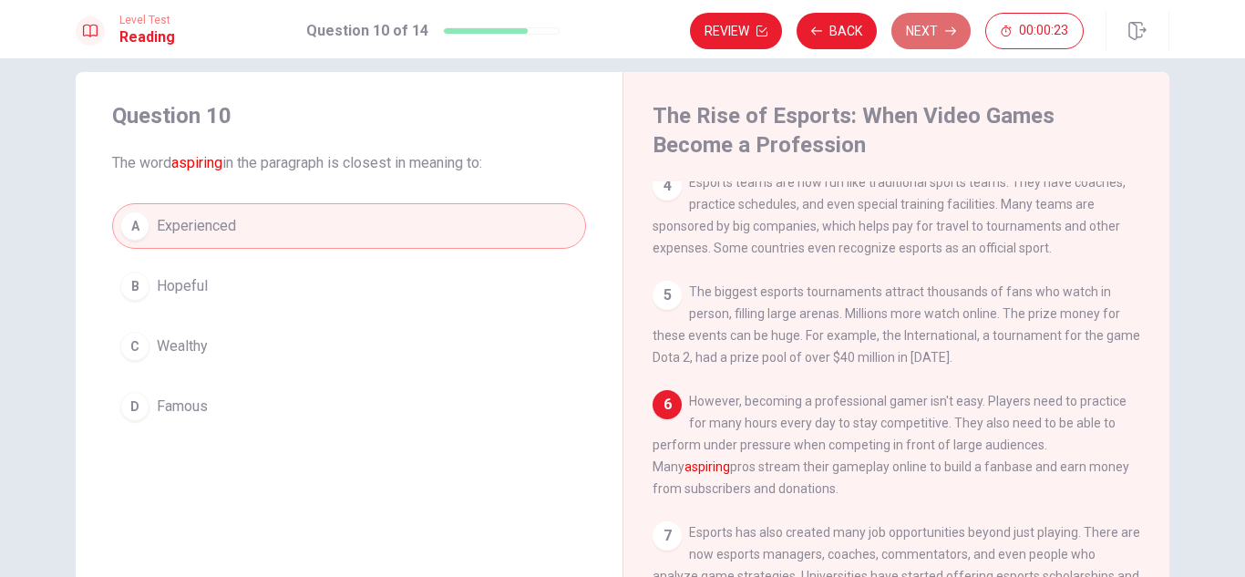
click at [948, 16] on button "Next" at bounding box center [930, 31] width 79 height 36
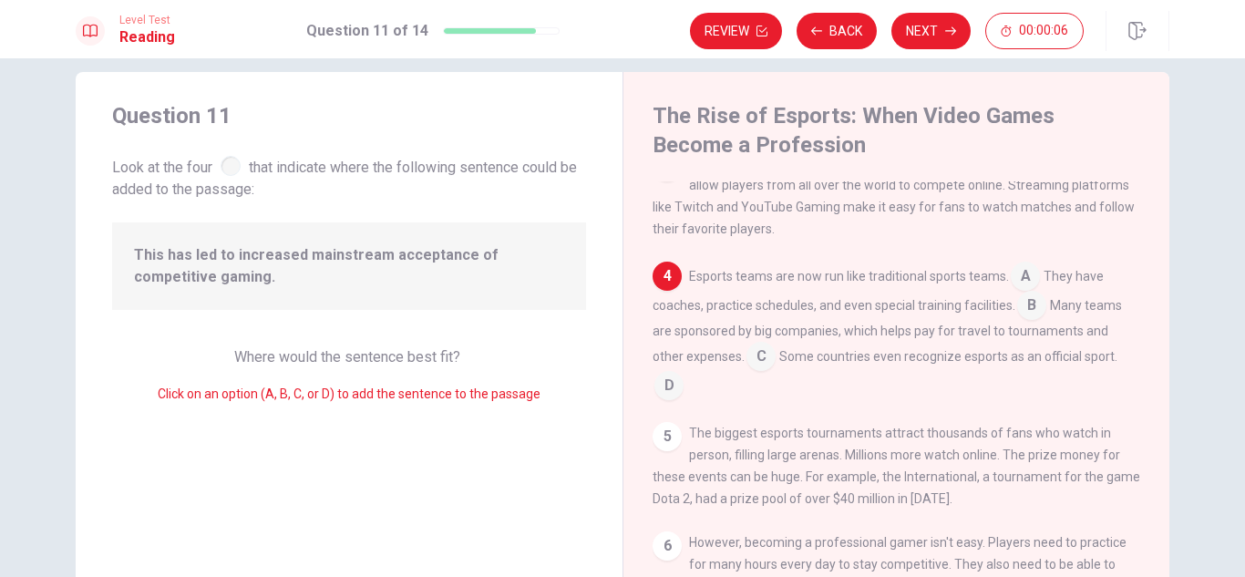
scroll to position [271, 0]
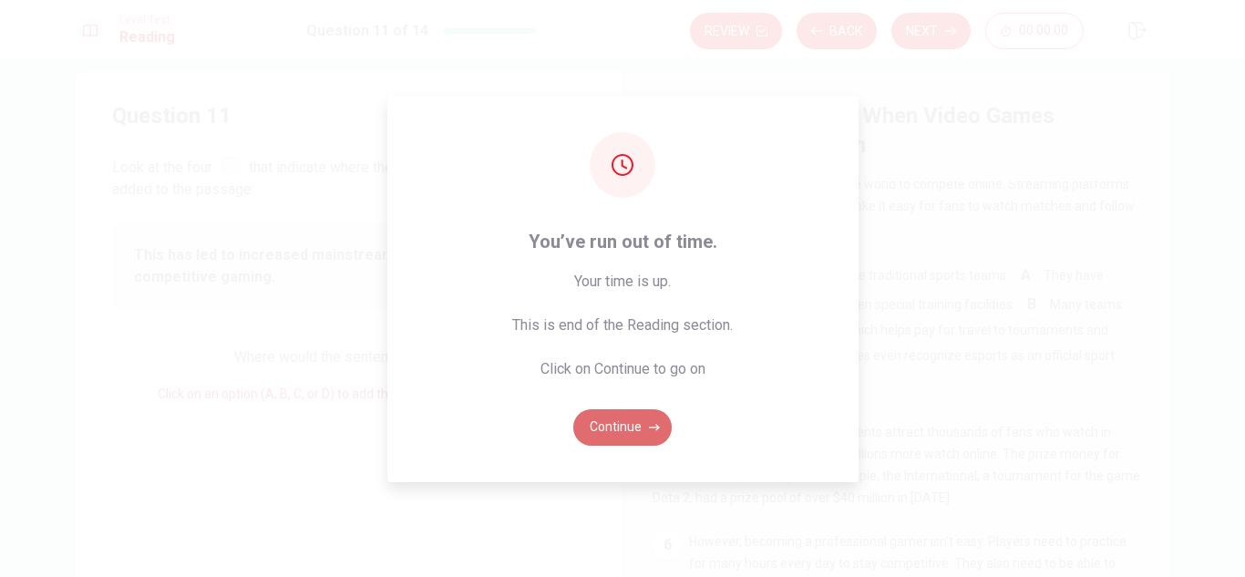
click at [633, 432] on button "Continue" at bounding box center [622, 427] width 98 height 36
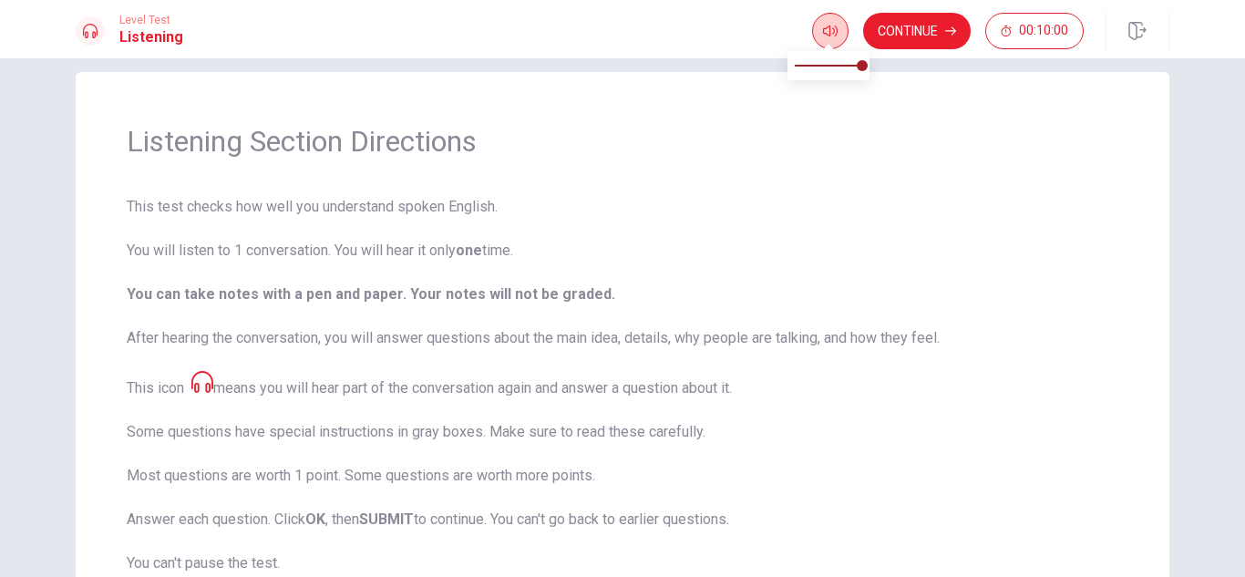
click at [834, 26] on icon "button" at bounding box center [830, 31] width 15 height 15
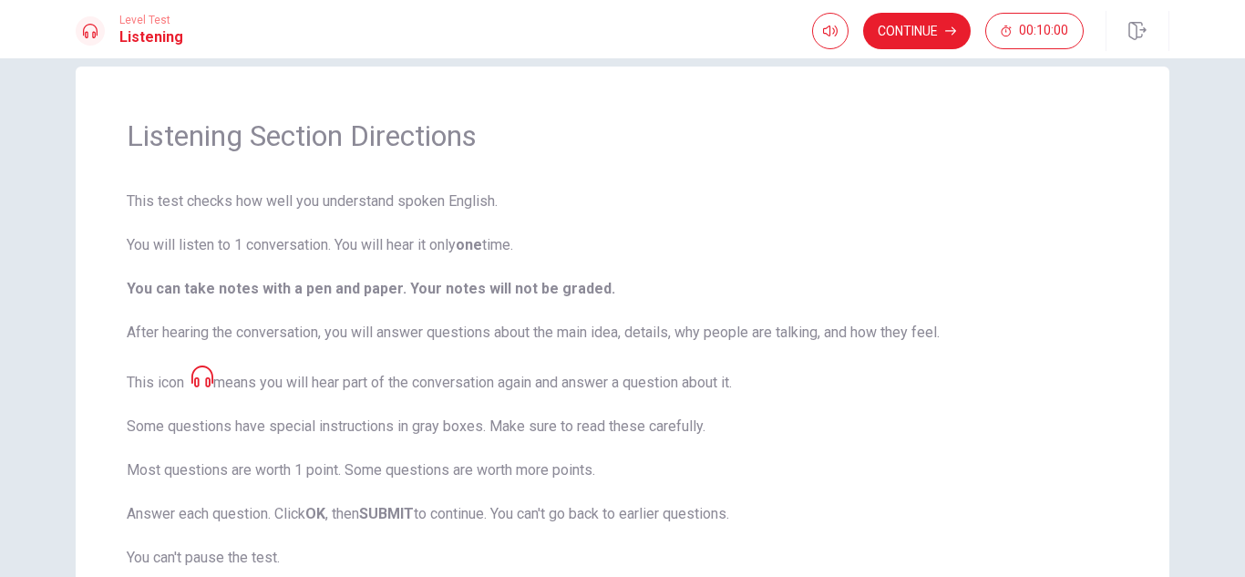
scroll to position [60, 0]
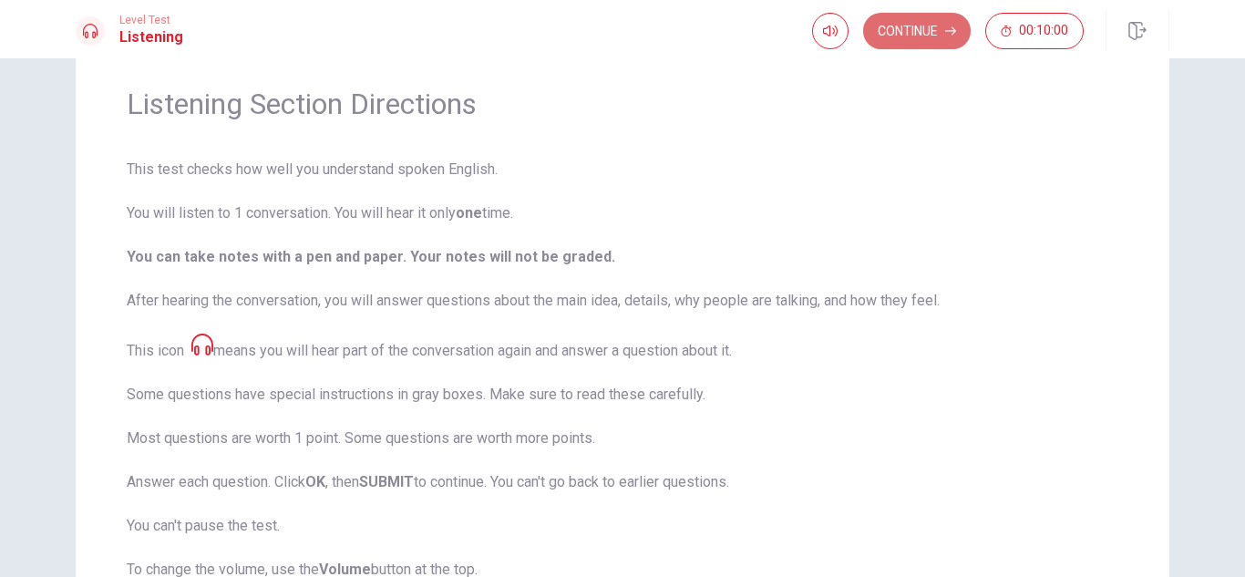
click at [906, 46] on button "Continue" at bounding box center [917, 31] width 108 height 36
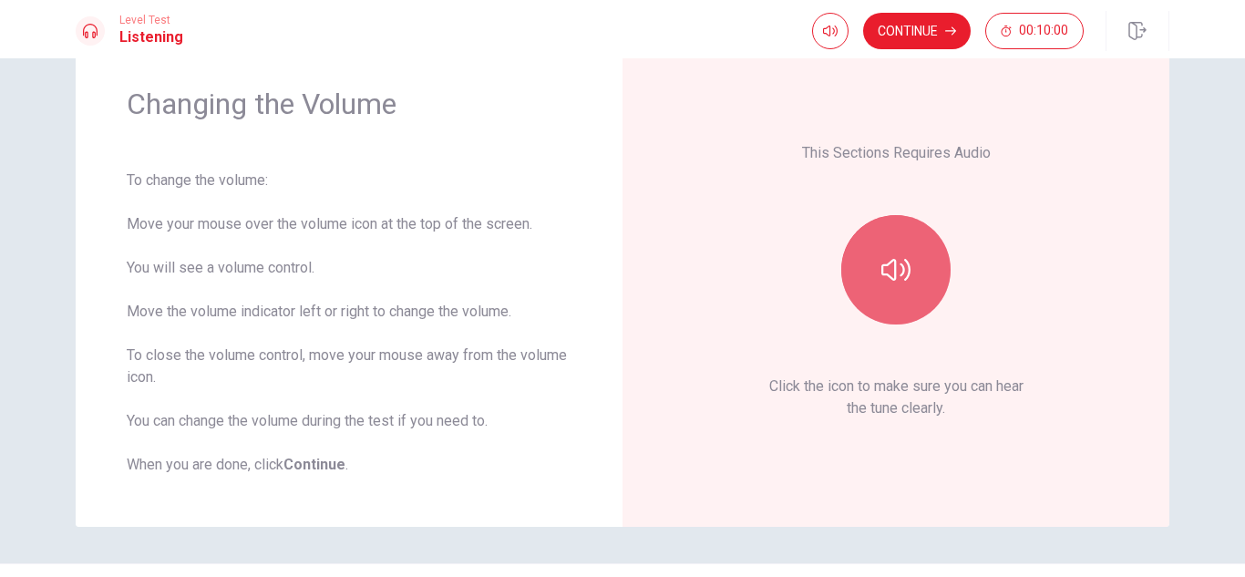
click at [891, 238] on button "button" at bounding box center [895, 269] width 109 height 109
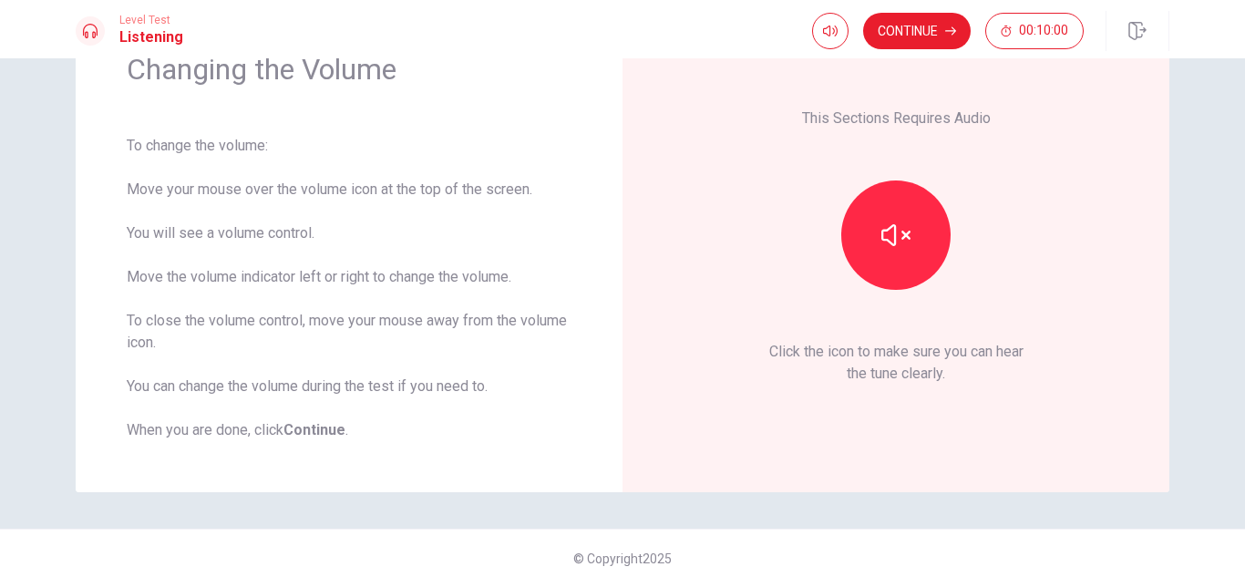
scroll to position [105, 0]
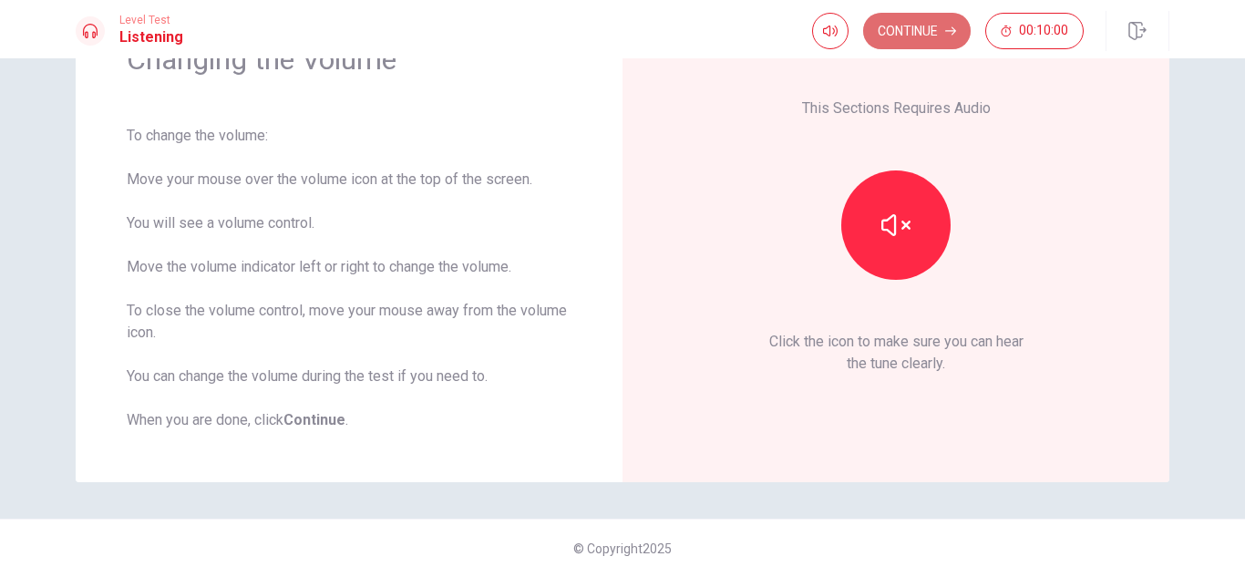
click at [875, 18] on button "Continue" at bounding box center [917, 31] width 108 height 36
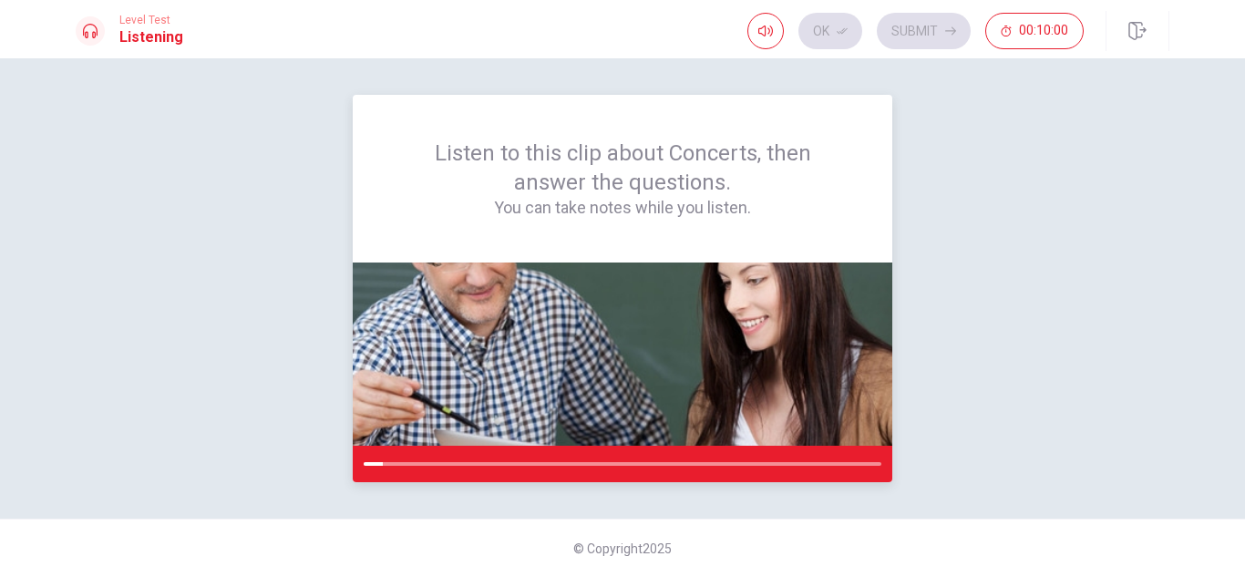
click at [368, 463] on div at bounding box center [373, 464] width 19 height 4
click at [368, 466] on div at bounding box center [623, 464] width 540 height 36
click at [376, 465] on div at bounding box center [401, 464] width 74 height 4
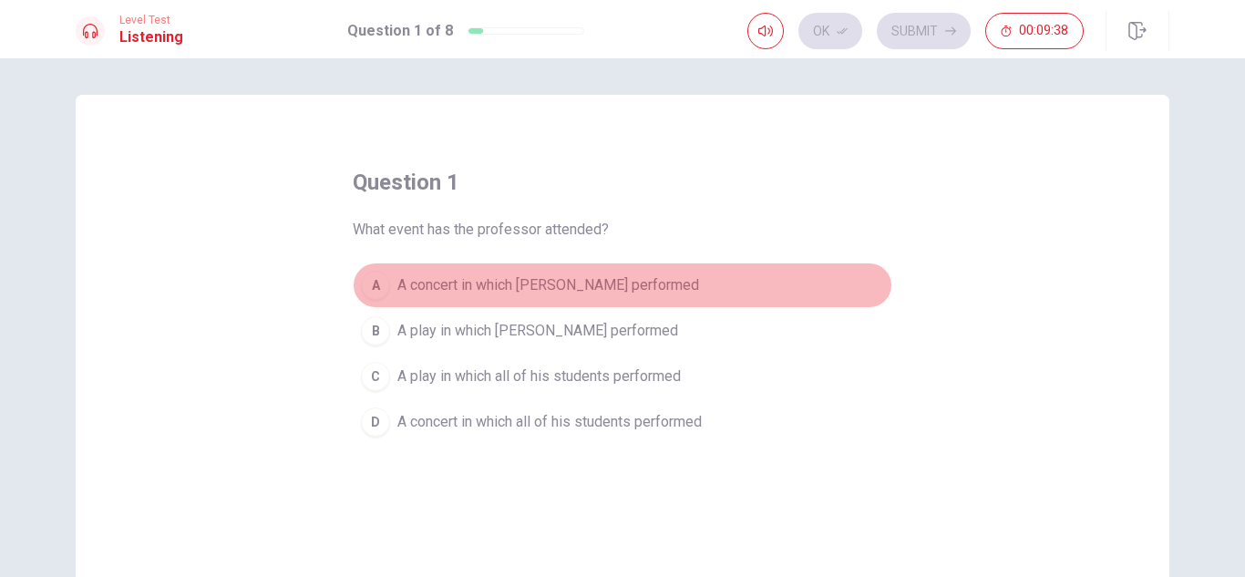
click at [481, 275] on span "A concert in which [PERSON_NAME] performed" at bounding box center [548, 285] width 302 height 22
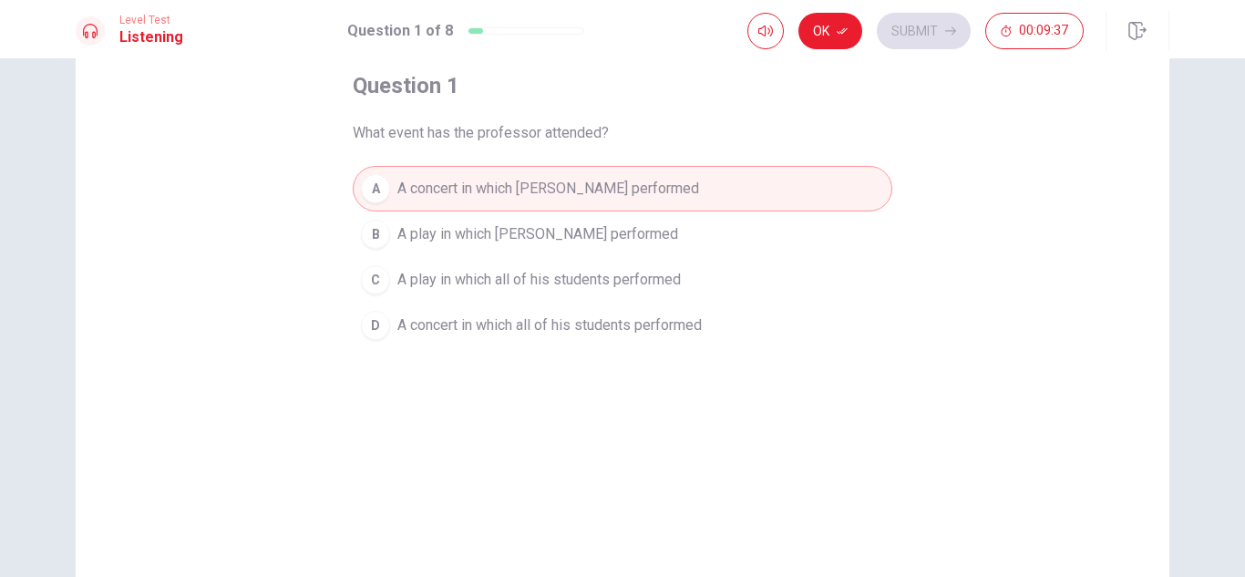
scroll to position [93, 0]
click at [846, 27] on icon "button" at bounding box center [842, 31] width 11 height 11
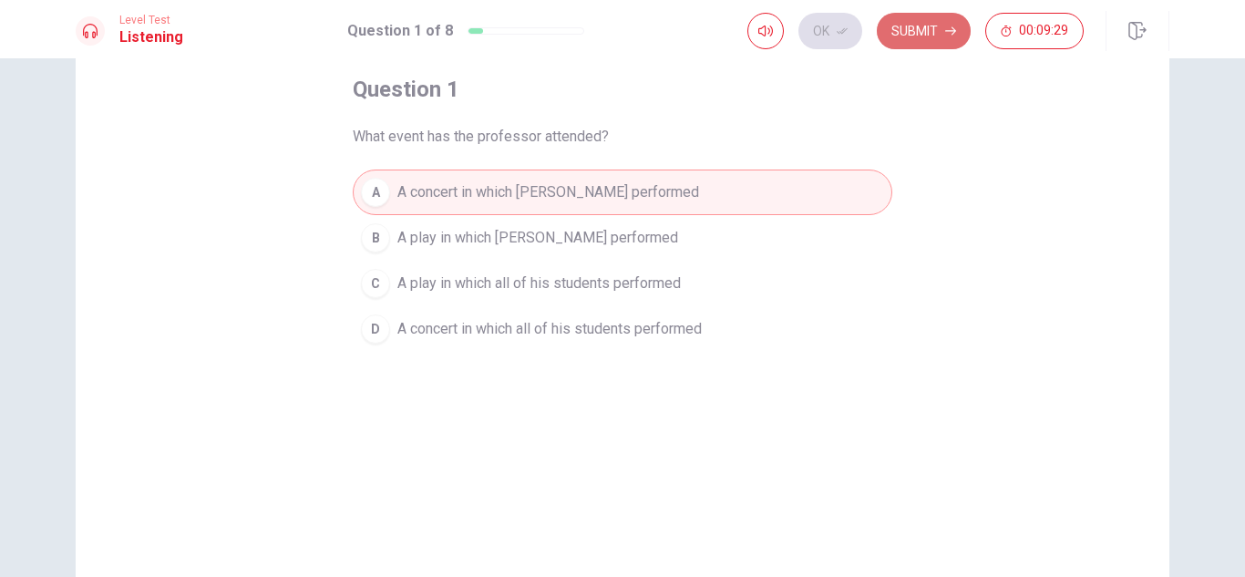
click at [892, 28] on button "Submit" at bounding box center [924, 31] width 94 height 36
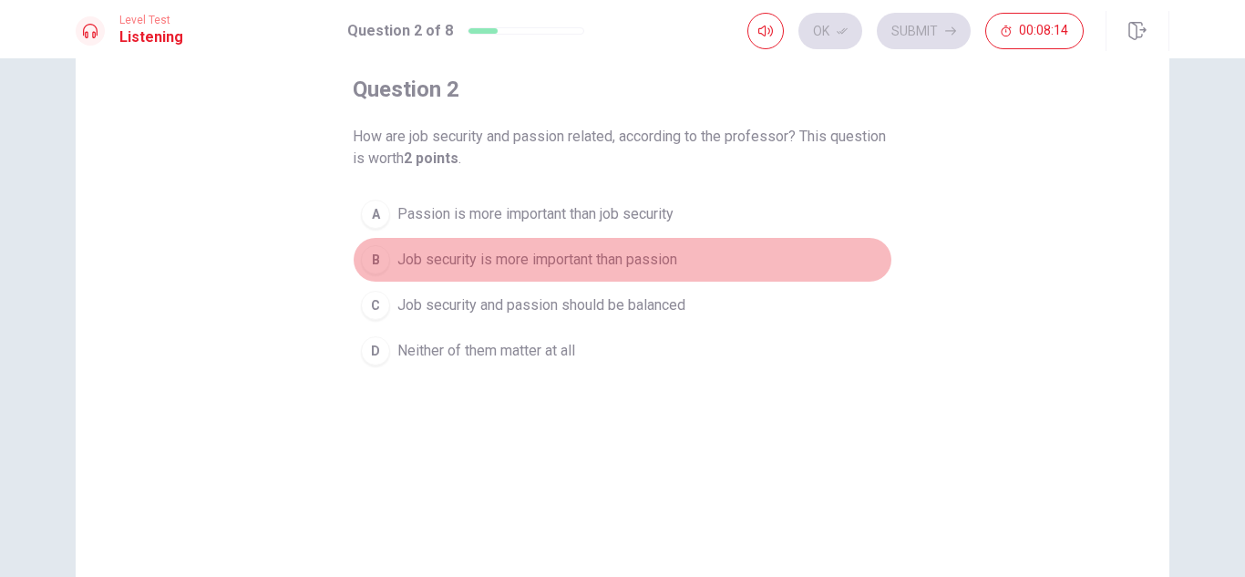
click at [505, 262] on span "Job security is more important than passion" at bounding box center [537, 260] width 280 height 22
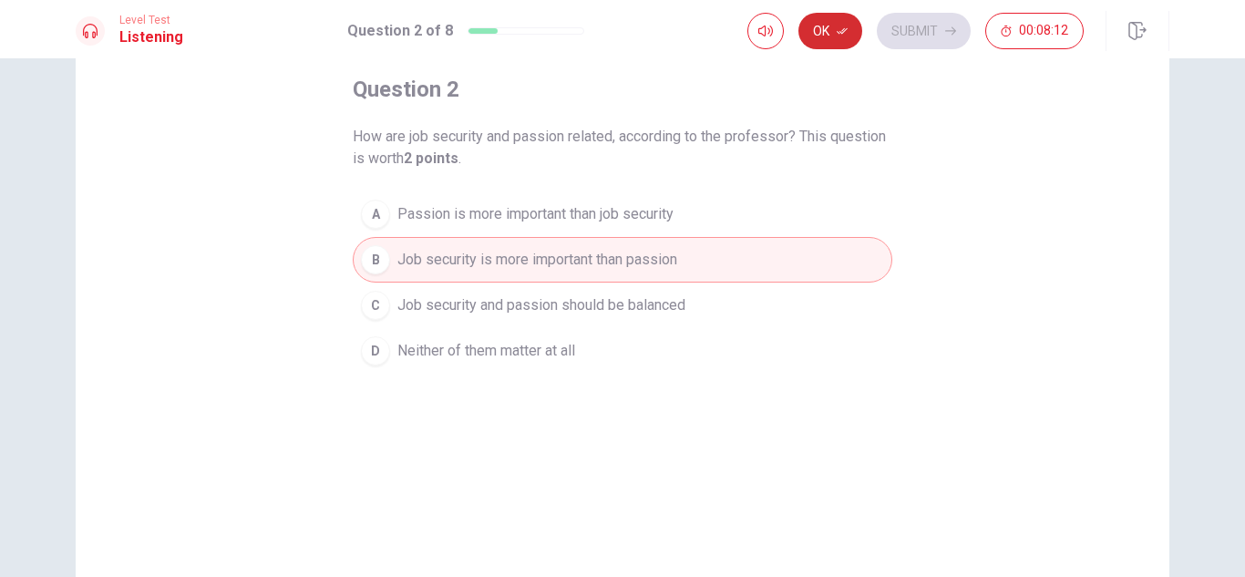
click at [828, 26] on button "Ok" at bounding box center [830, 31] width 64 height 36
click at [929, 36] on button "Submit" at bounding box center [924, 31] width 94 height 36
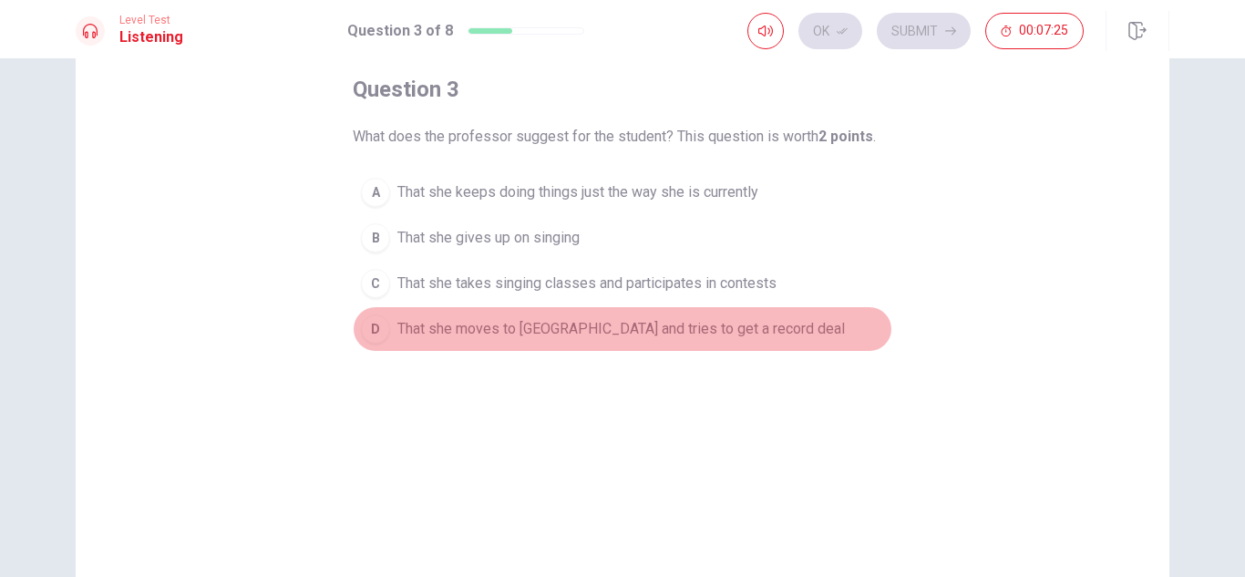
click at [852, 336] on button "D That she moves to [GEOGRAPHIC_DATA] and tries to get a record deal" at bounding box center [623, 329] width 540 height 46
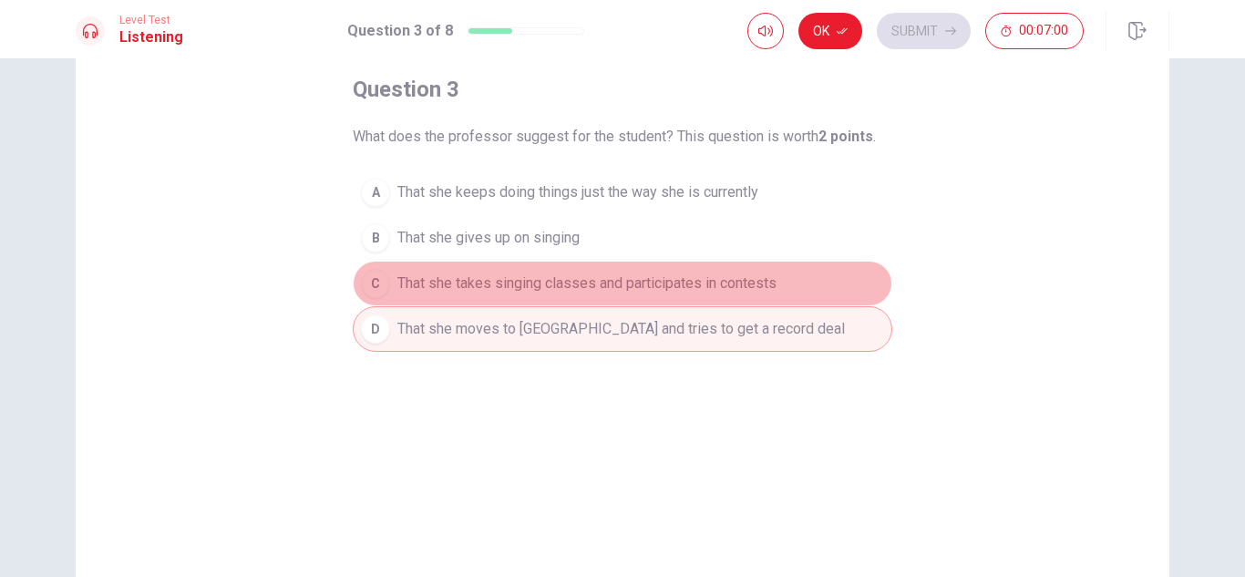
click at [756, 275] on span "That she takes singing classes and participates in contests" at bounding box center [586, 284] width 379 height 22
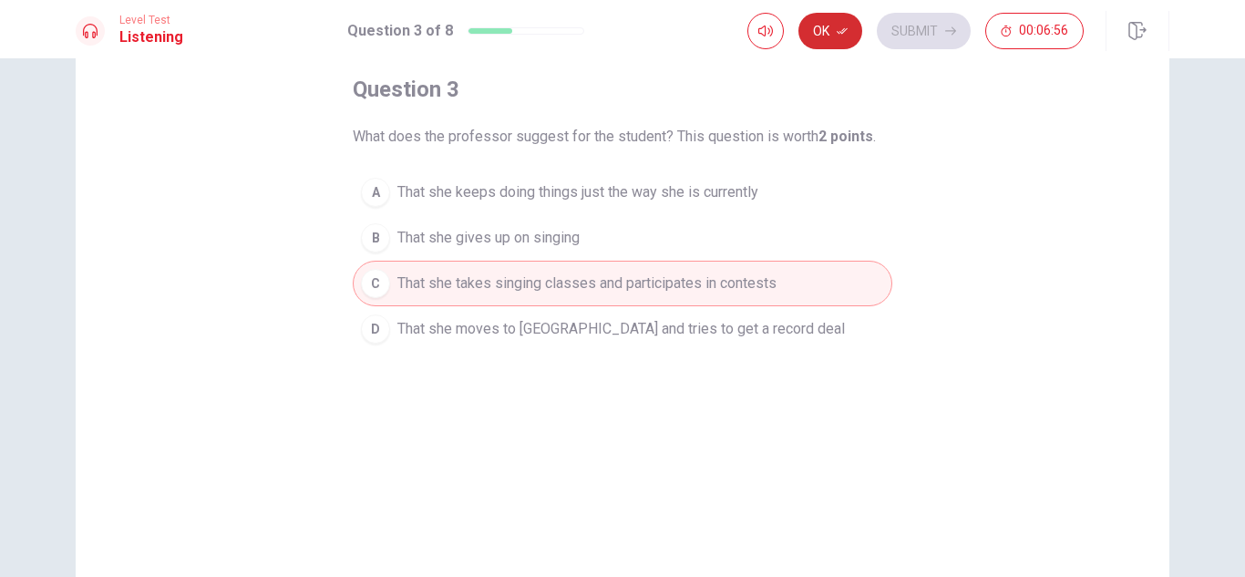
click at [842, 45] on button "Ok" at bounding box center [830, 31] width 64 height 36
click at [921, 41] on button "Submit" at bounding box center [924, 31] width 94 height 36
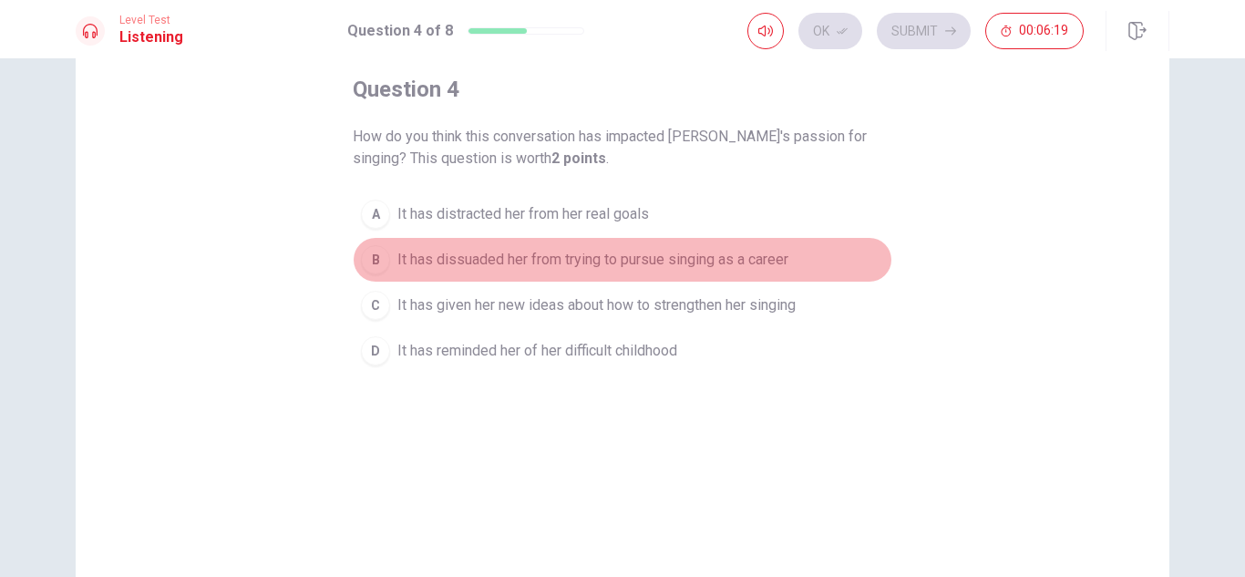
click at [763, 259] on span "It has dissuaded her from trying to pursue singing as a career" at bounding box center [592, 260] width 391 height 22
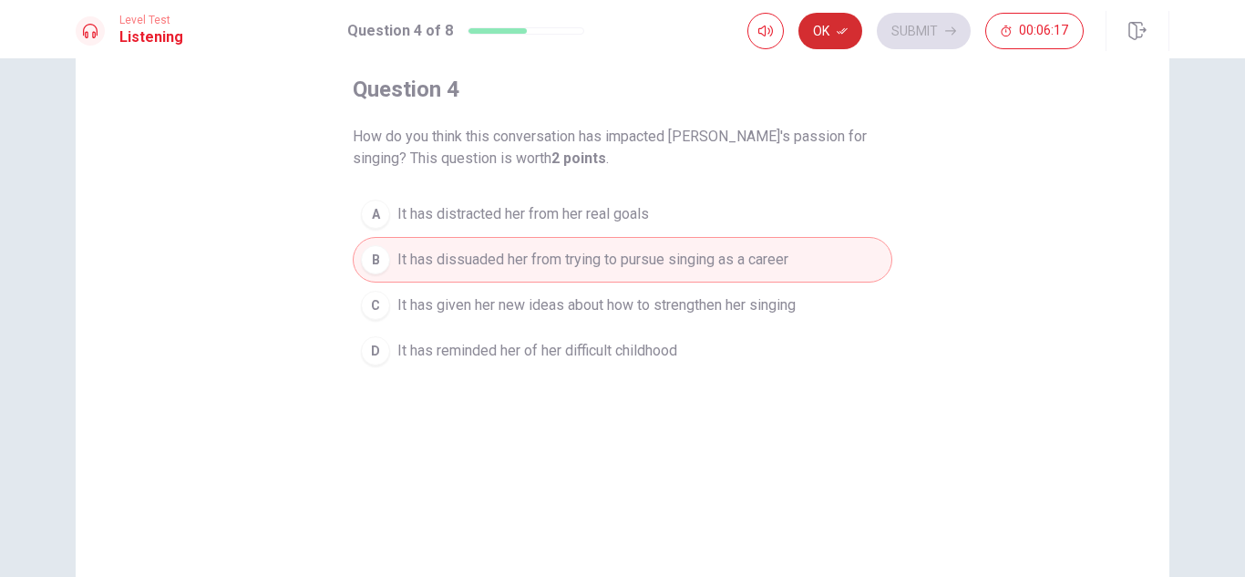
click at [826, 18] on button "Ok" at bounding box center [830, 31] width 64 height 36
click at [902, 25] on button "Submit" at bounding box center [924, 31] width 94 height 36
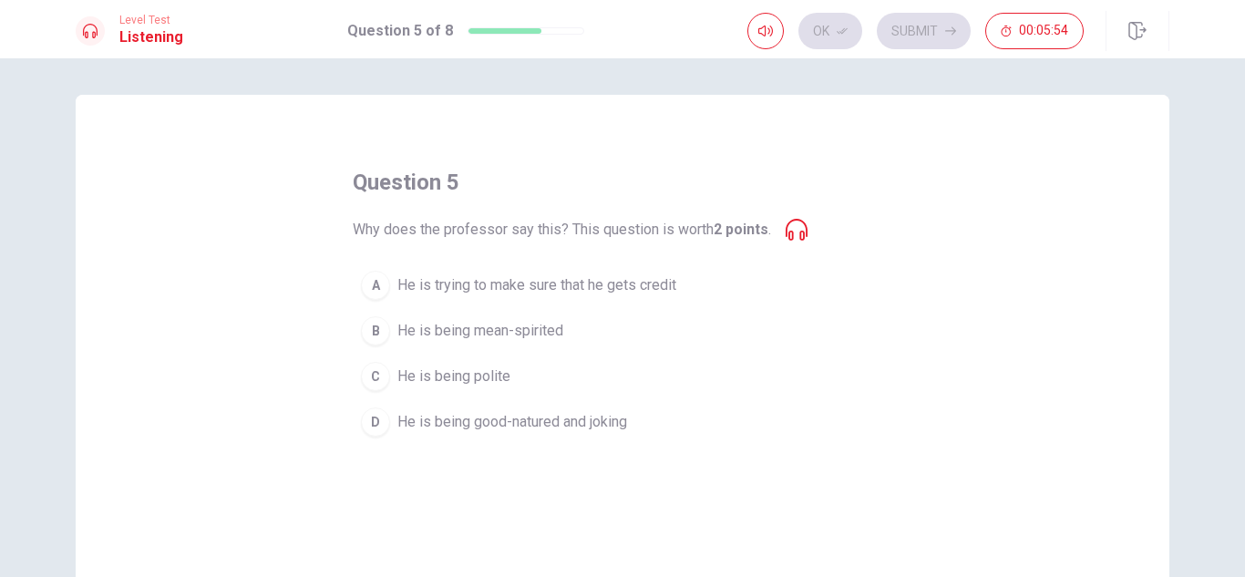
click at [788, 225] on icon at bounding box center [797, 230] width 22 height 22
click at [796, 240] on icon at bounding box center [797, 230] width 22 height 22
click at [796, 233] on icon at bounding box center [797, 230] width 22 height 22
click at [535, 286] on span "He is trying to make sure that he gets credit" at bounding box center [536, 285] width 279 height 22
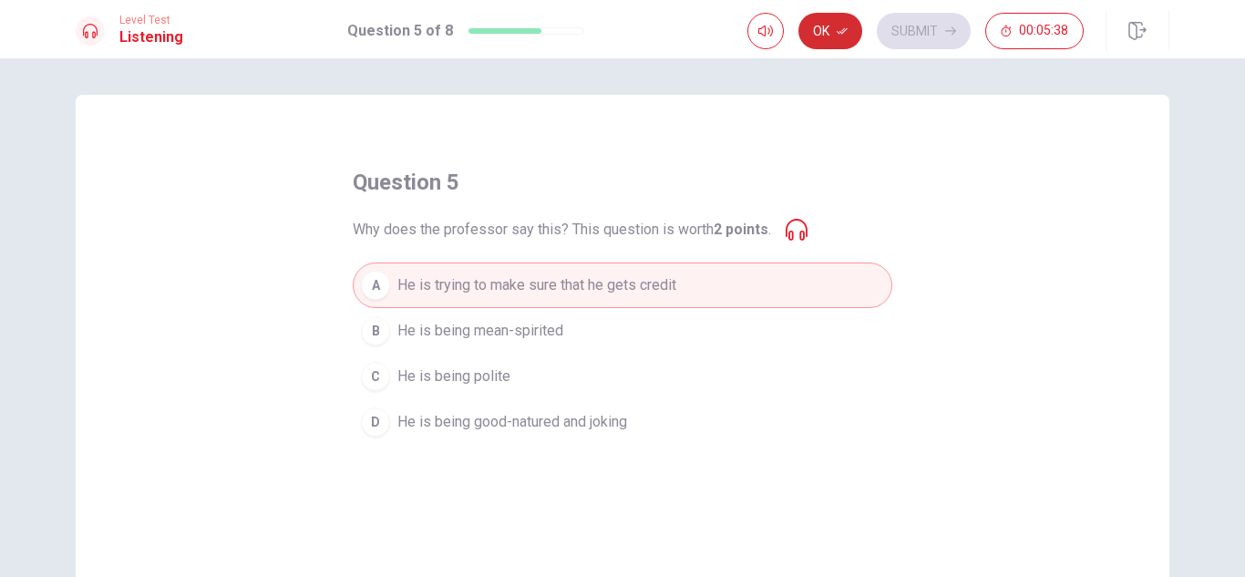
click at [851, 46] on button "Ok" at bounding box center [830, 31] width 64 height 36
click at [896, 46] on button "Submit" at bounding box center [924, 31] width 94 height 36
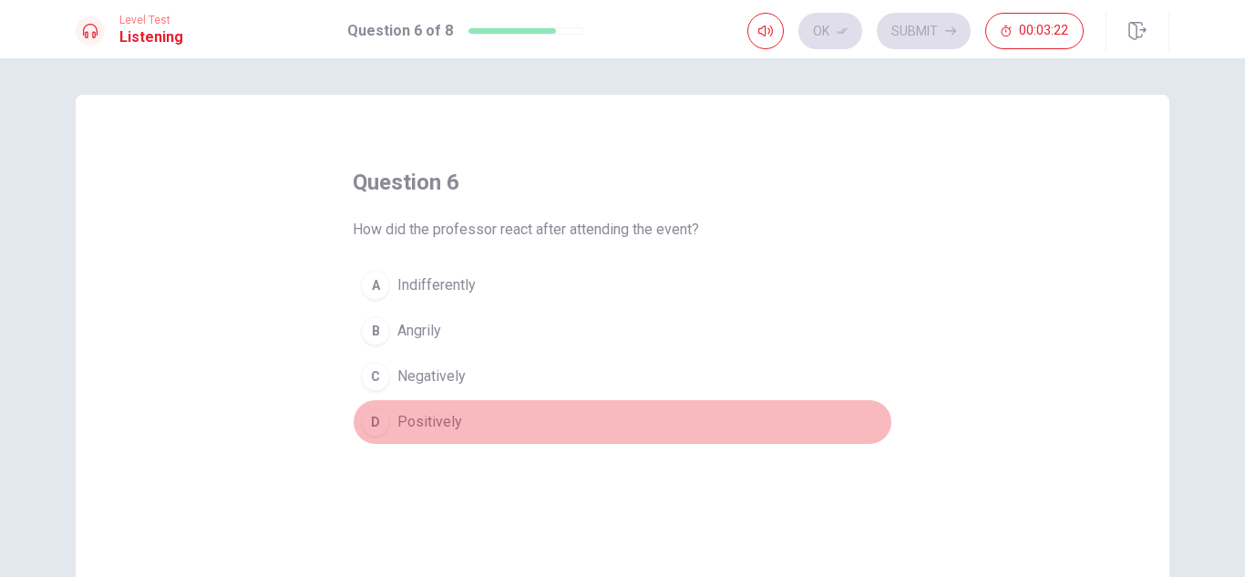
click at [448, 409] on button "D Positively" at bounding box center [623, 422] width 540 height 46
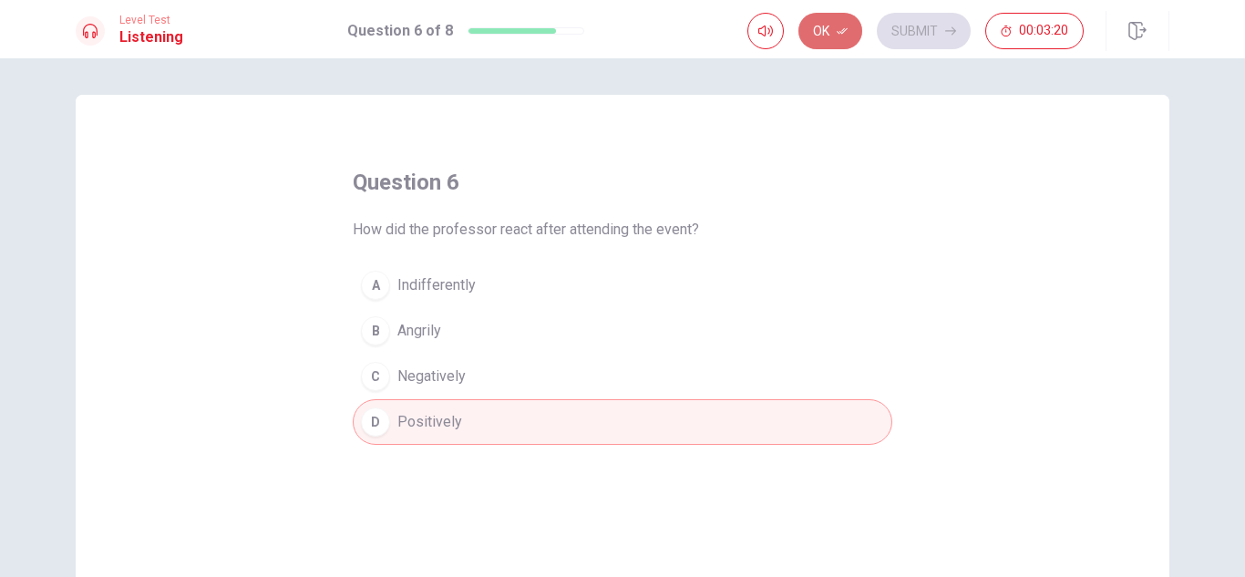
click at [842, 23] on button "Ok" at bounding box center [830, 31] width 64 height 36
click at [924, 28] on button "Submit" at bounding box center [924, 31] width 94 height 36
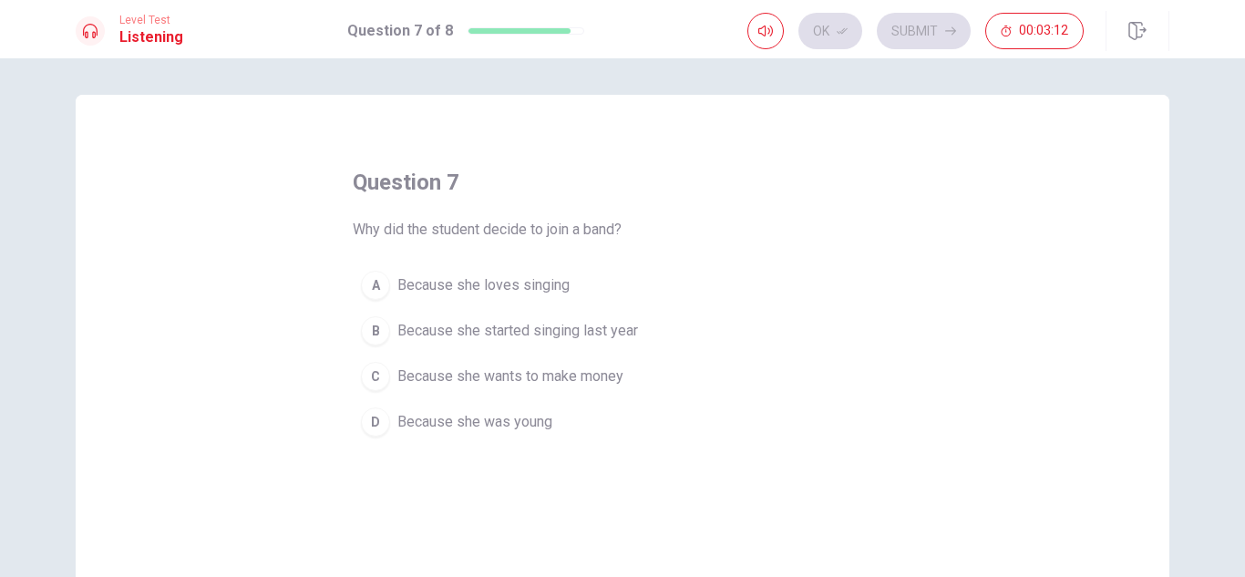
click at [490, 294] on span "Because she loves singing" at bounding box center [483, 285] width 172 height 22
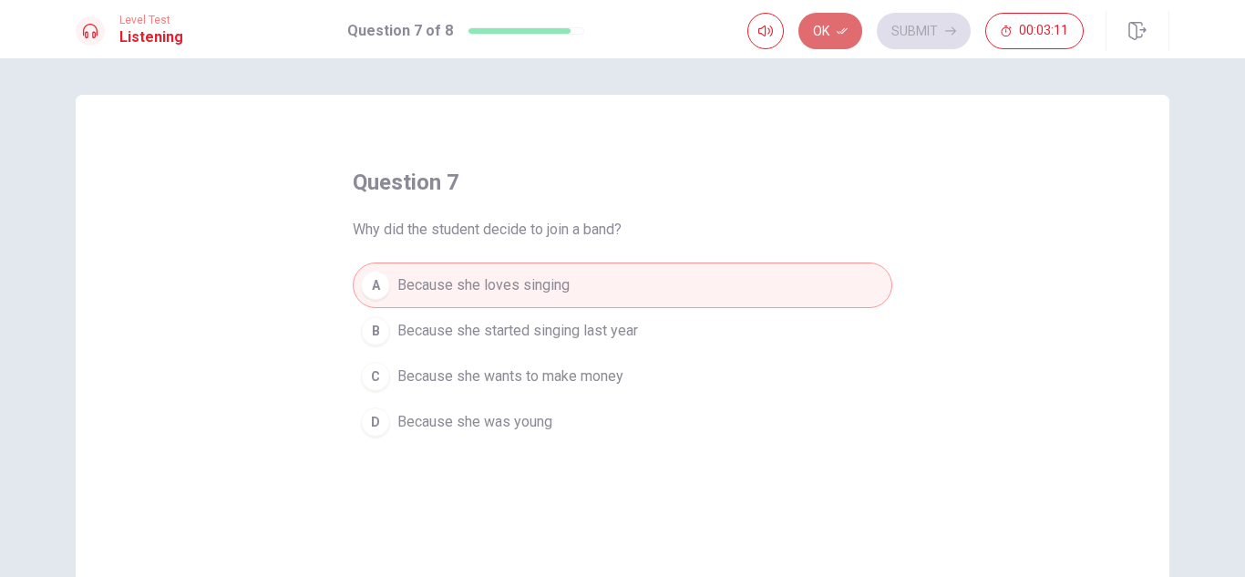
click at [850, 35] on button "Ok" at bounding box center [830, 31] width 64 height 36
click at [890, 35] on button "Submit" at bounding box center [924, 31] width 94 height 36
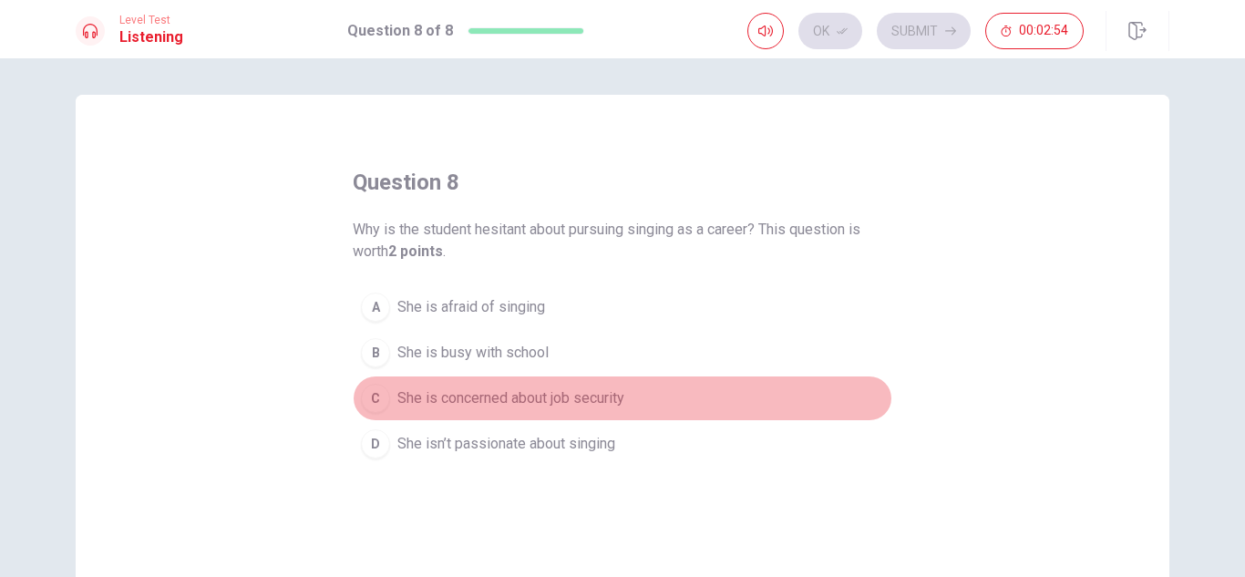
click at [533, 417] on button "C She is concerned about job security" at bounding box center [623, 399] width 540 height 46
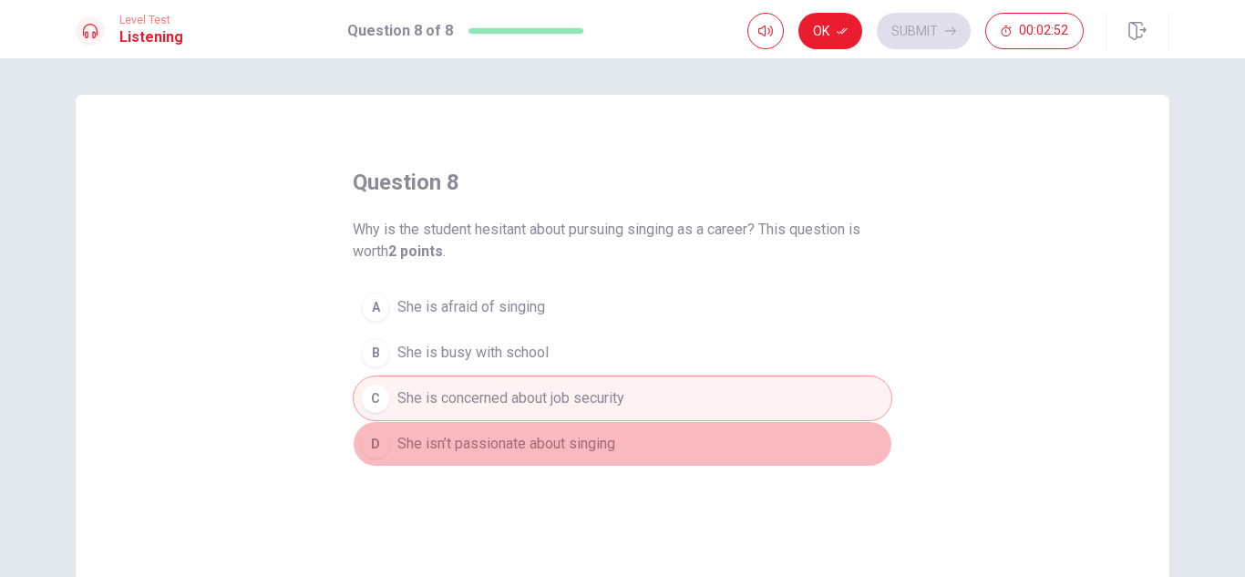
click at [619, 424] on button "D She isn’t passionate about singing" at bounding box center [623, 444] width 540 height 46
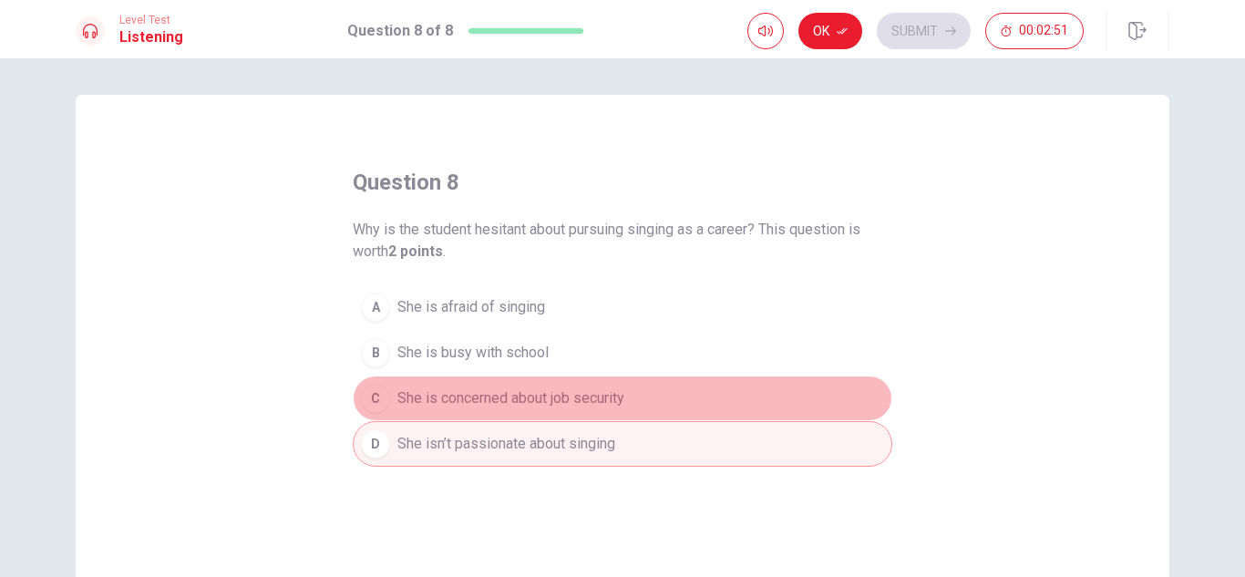
click at [619, 387] on span "She is concerned about job security" at bounding box center [510, 398] width 227 height 22
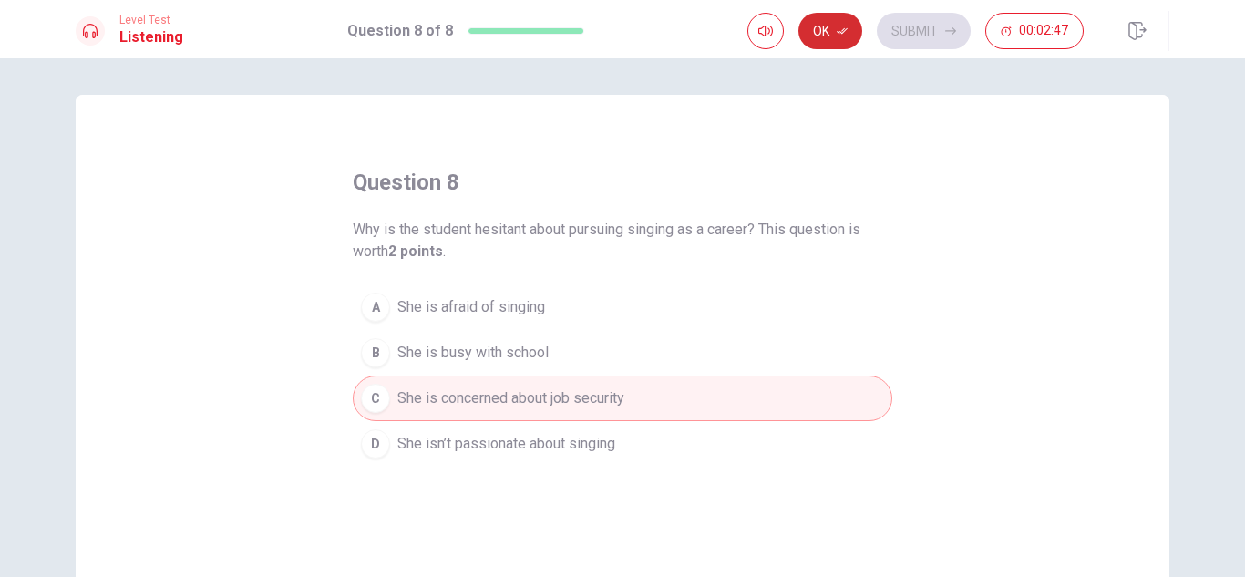
click at [832, 44] on button "Ok" at bounding box center [830, 31] width 64 height 36
click at [922, 29] on button "Submit" at bounding box center [924, 31] width 94 height 36
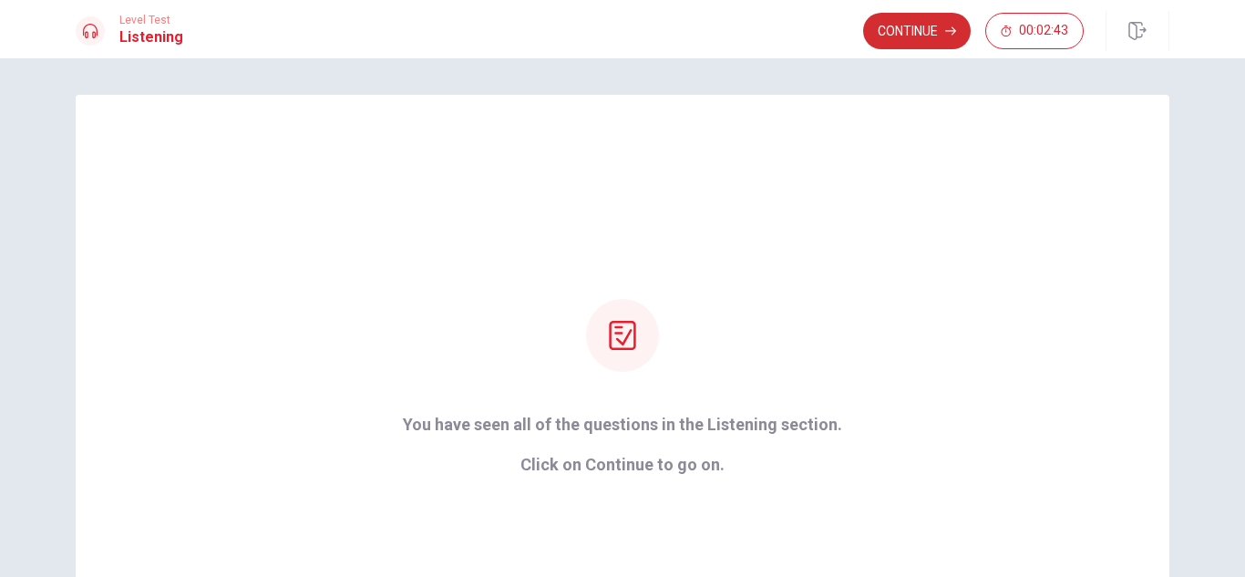
click at [930, 36] on button "Continue" at bounding box center [917, 31] width 108 height 36
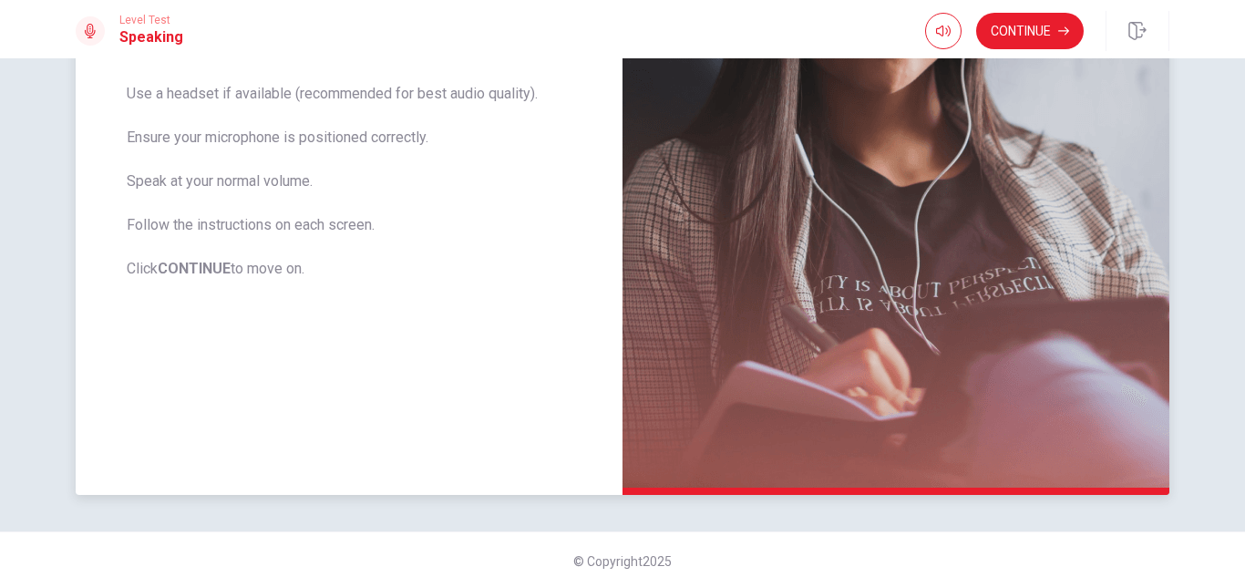
scroll to position [396, 0]
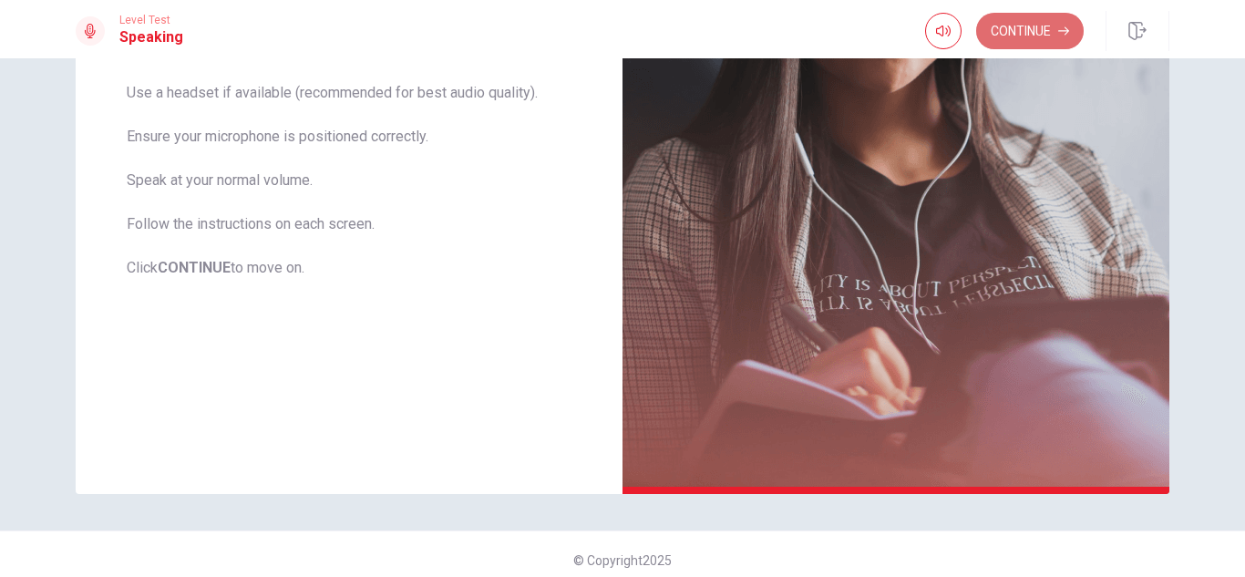
click at [1007, 15] on button "Continue" at bounding box center [1030, 31] width 108 height 36
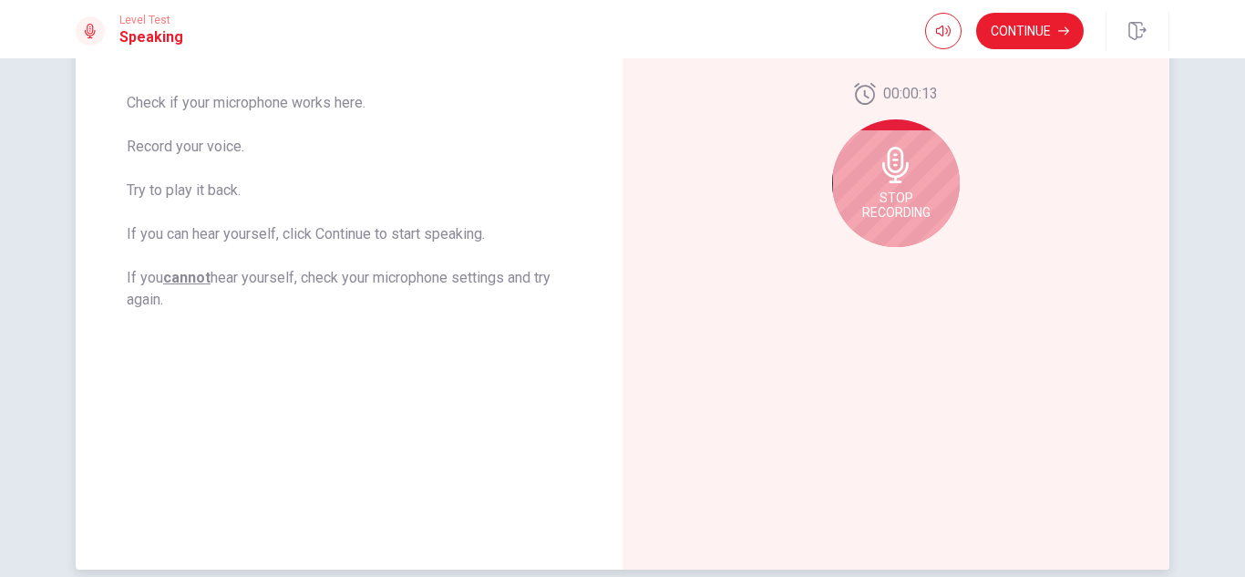
scroll to position [319, 0]
click at [872, 169] on div "Stop Recording" at bounding box center [896, 184] width 128 height 128
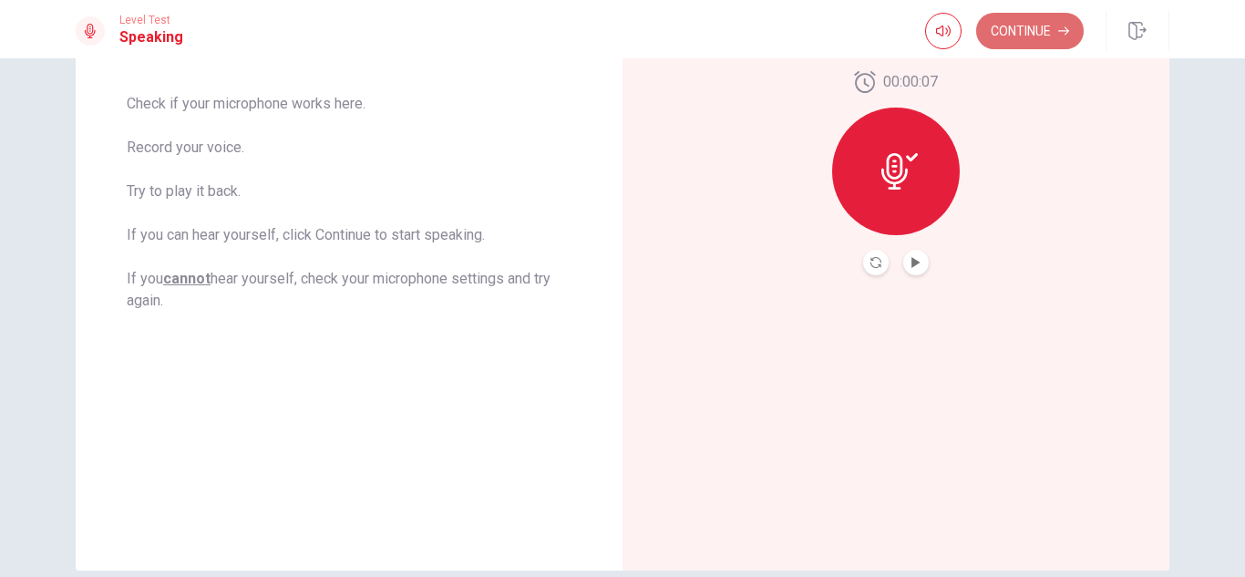
click at [1012, 38] on button "Continue" at bounding box center [1030, 31] width 108 height 36
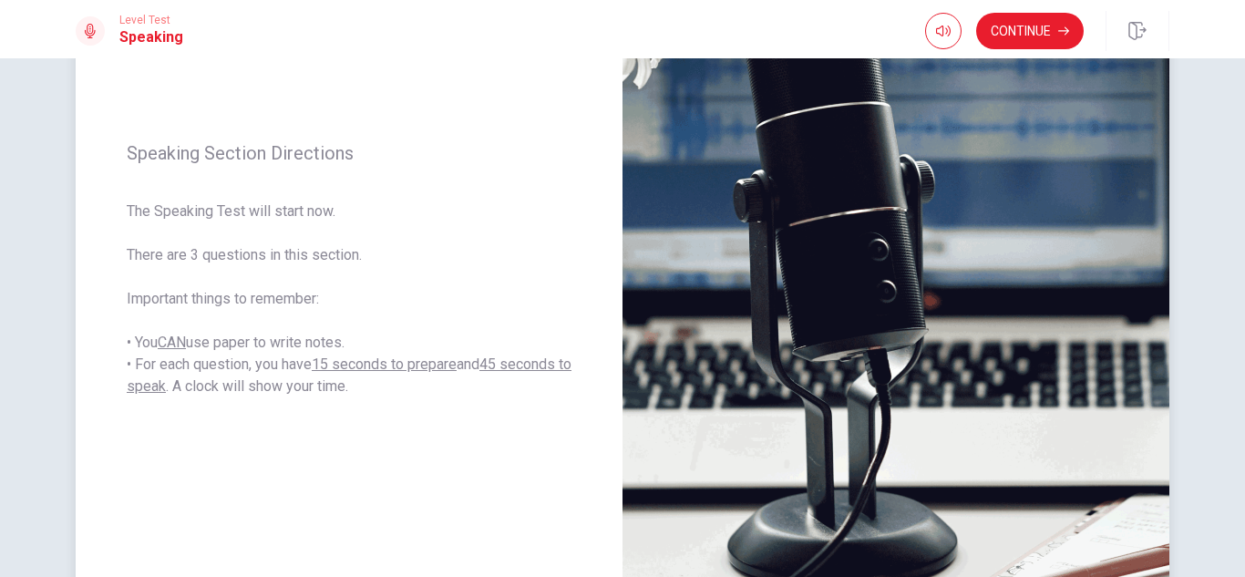
scroll to position [221, 0]
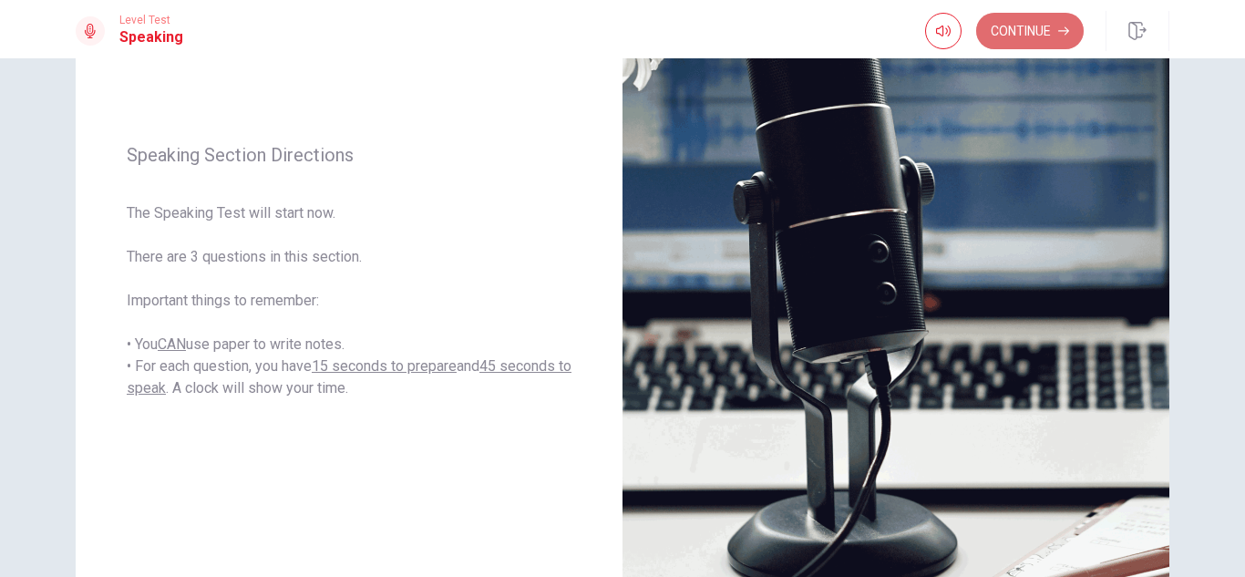
click at [1030, 18] on button "Continue" at bounding box center [1030, 31] width 108 height 36
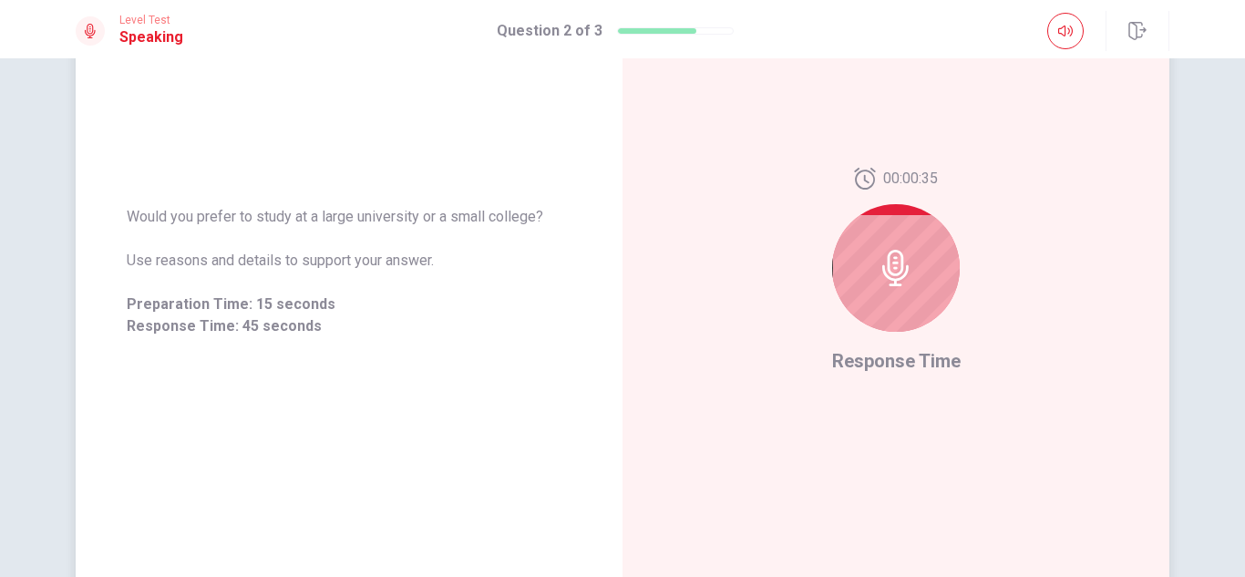
click at [899, 264] on icon at bounding box center [895, 268] width 26 height 36
click at [887, 371] on span "Response Time" at bounding box center [896, 361] width 129 height 22
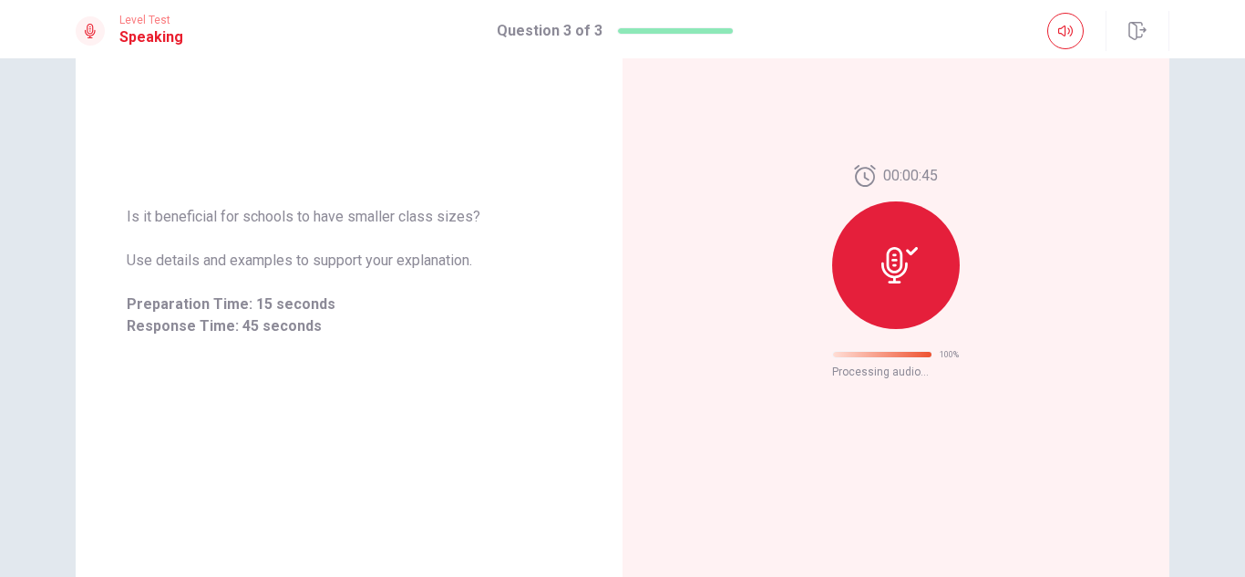
scroll to position [87, 0]
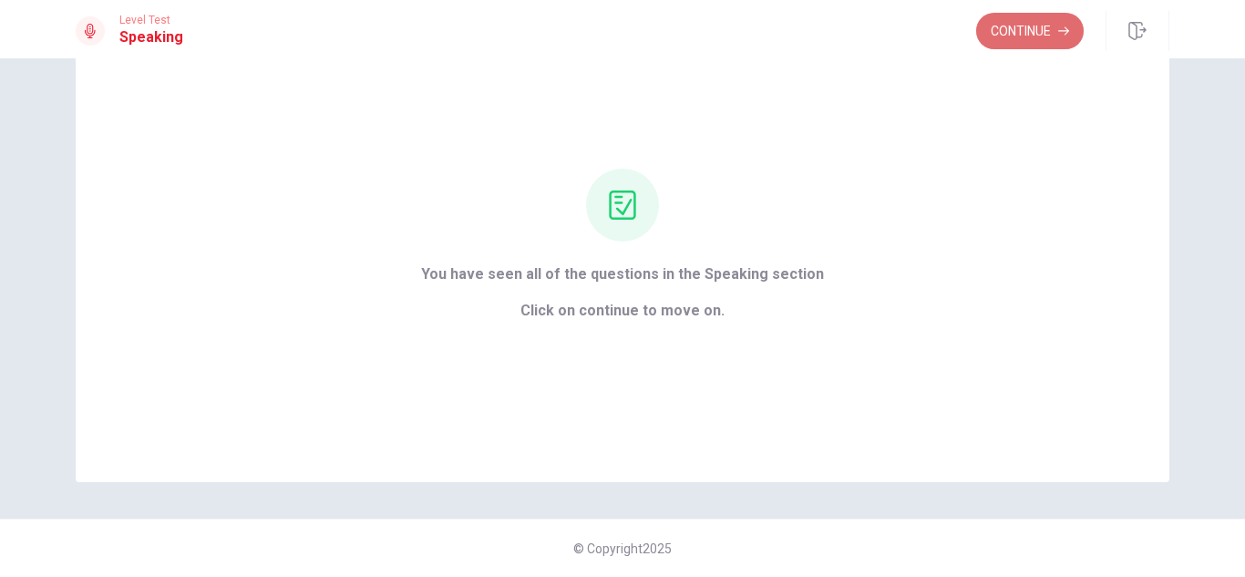
click at [1036, 18] on button "Continue" at bounding box center [1030, 31] width 108 height 36
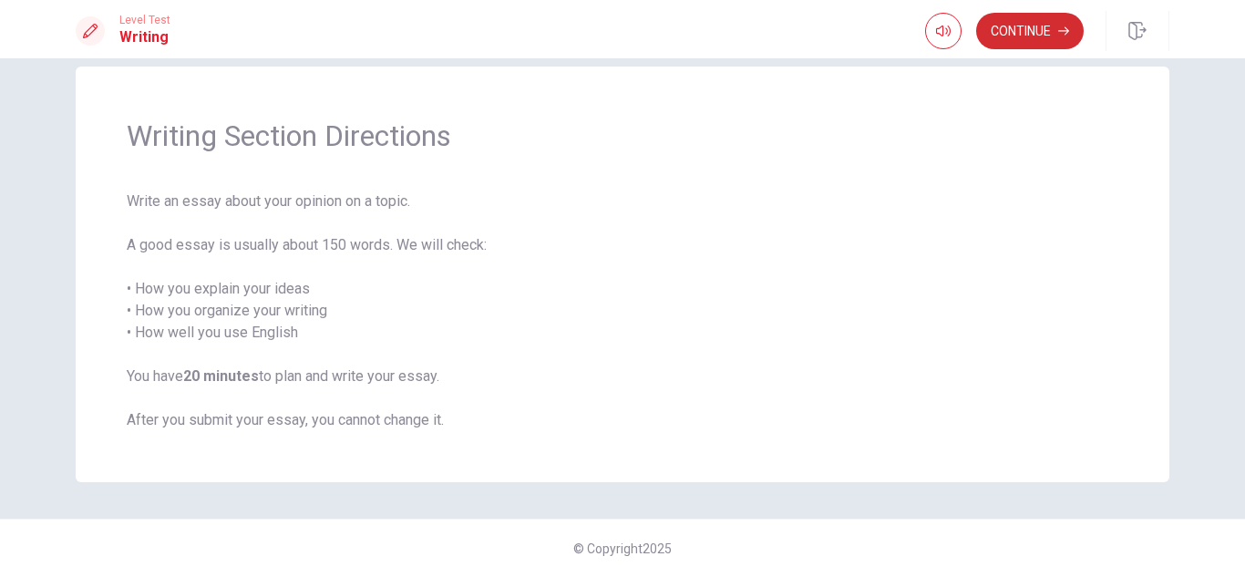
click at [1036, 18] on button "Continue" at bounding box center [1030, 31] width 108 height 36
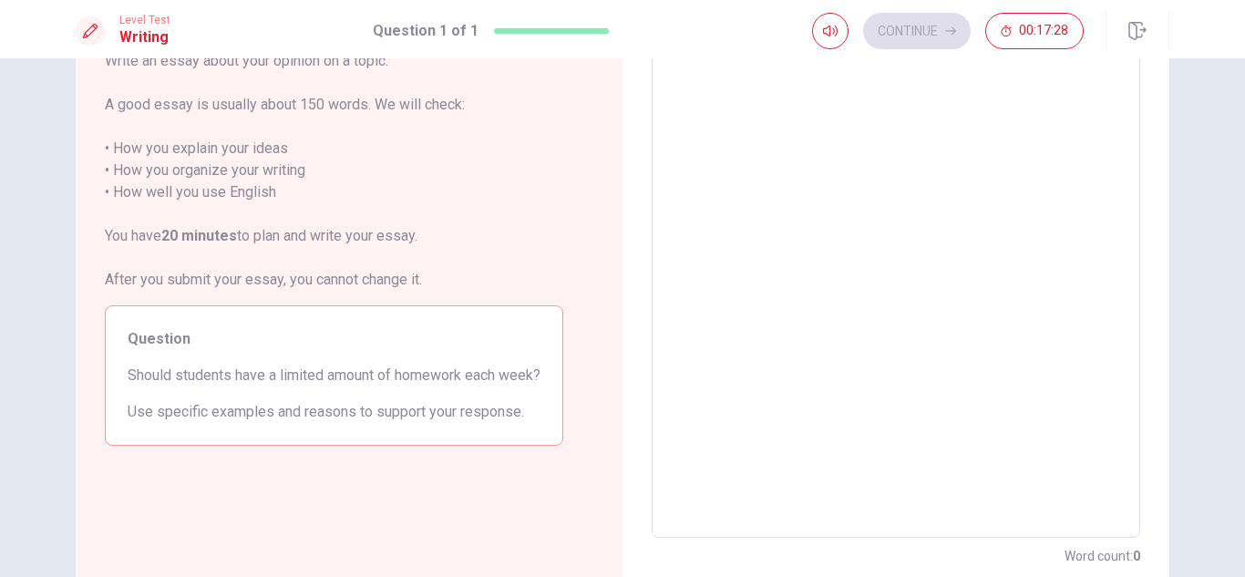
scroll to position [127, 0]
click at [287, 376] on span "Should students have a limited amount of homework each week?" at bounding box center [334, 374] width 413 height 22
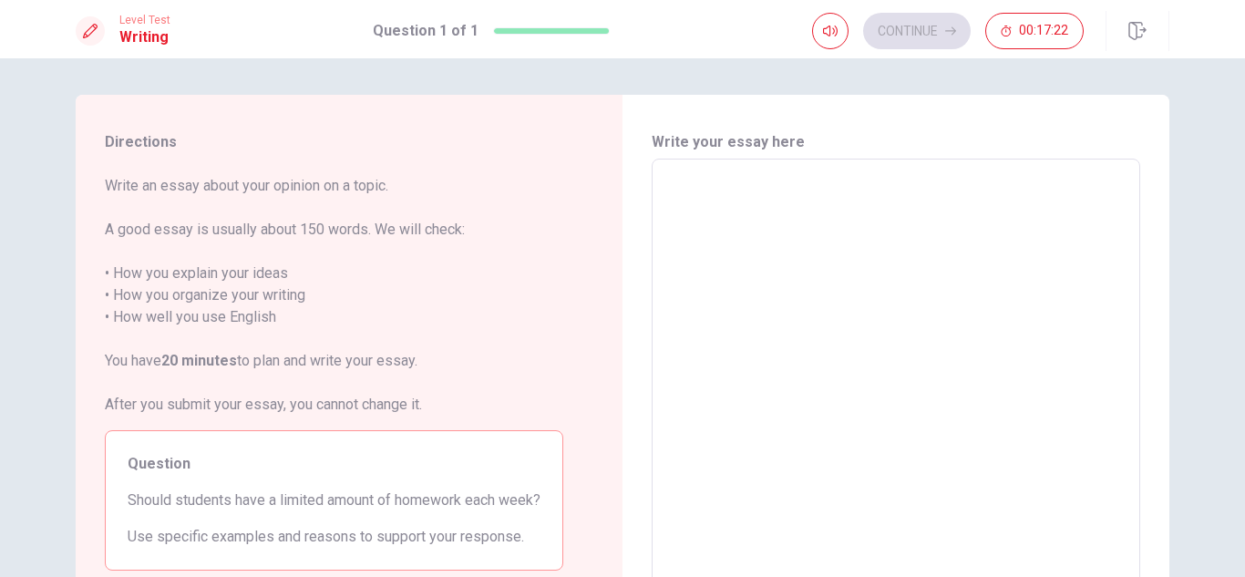
scroll to position [49, 0]
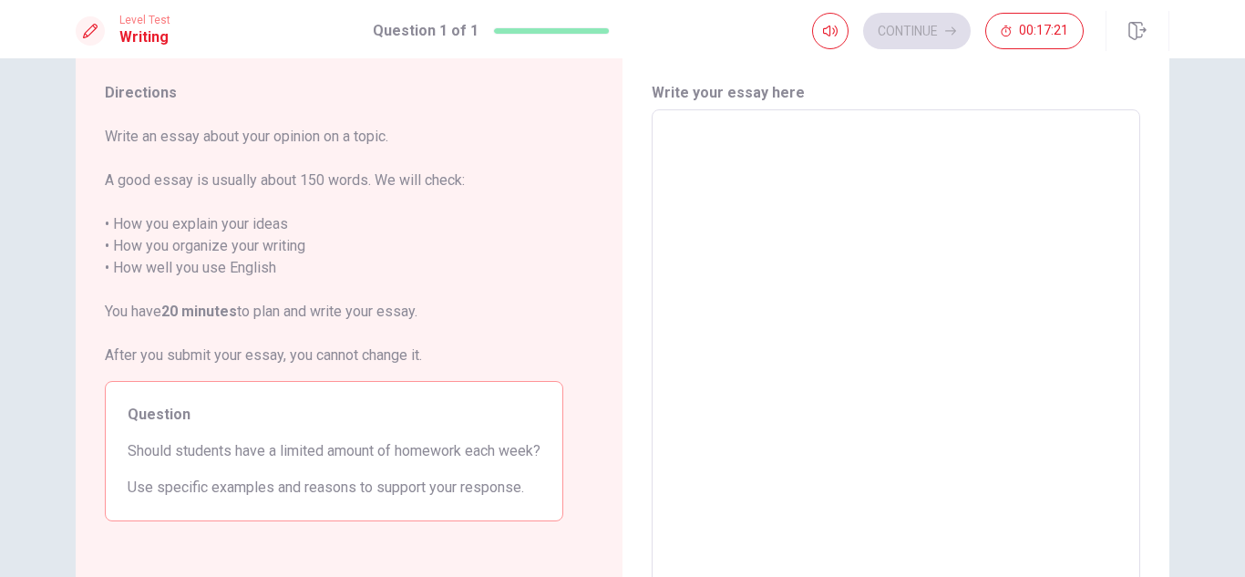
click at [859, 178] on textarea at bounding box center [895, 362] width 463 height 474
type textarea "T"
type textarea "x"
type textarea "TR"
type textarea "x"
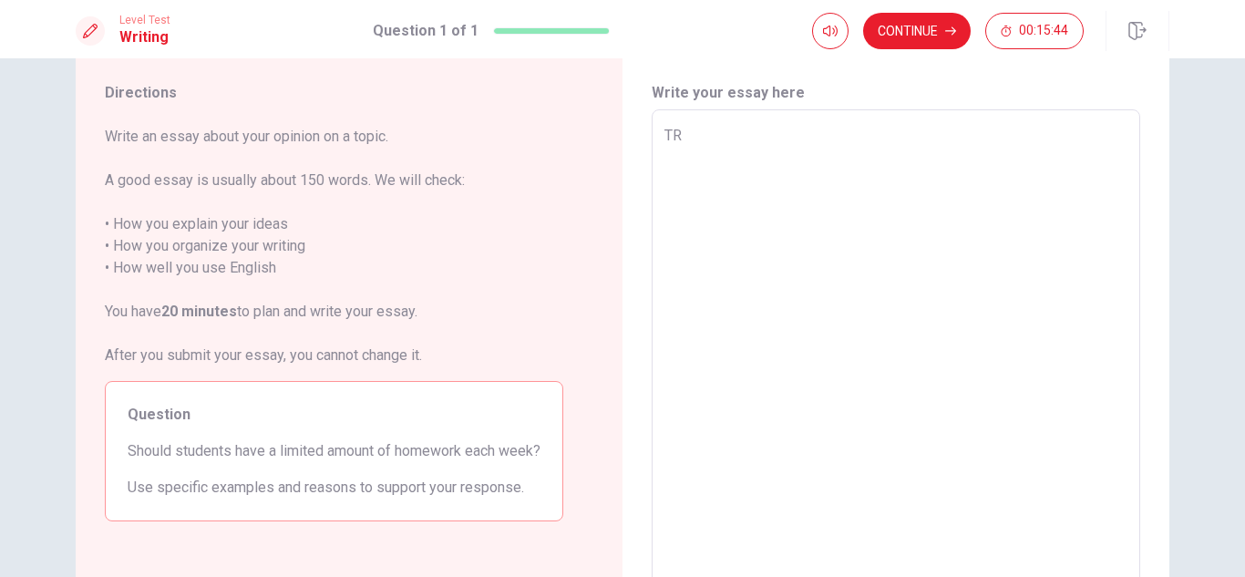
type textarea "TRA"
type textarea "x"
type textarea "TR"
type textarea "x"
type textarea "T"
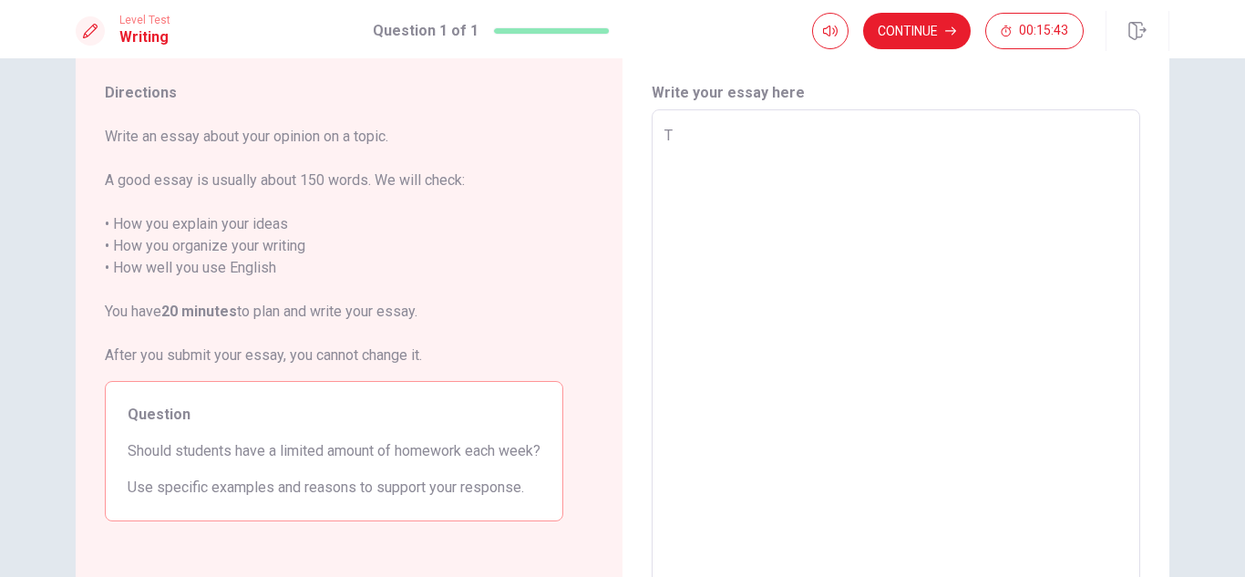
type textarea "x"
type textarea "Tr"
type textarea "x"
type textarea "Tra"
type textarea "x"
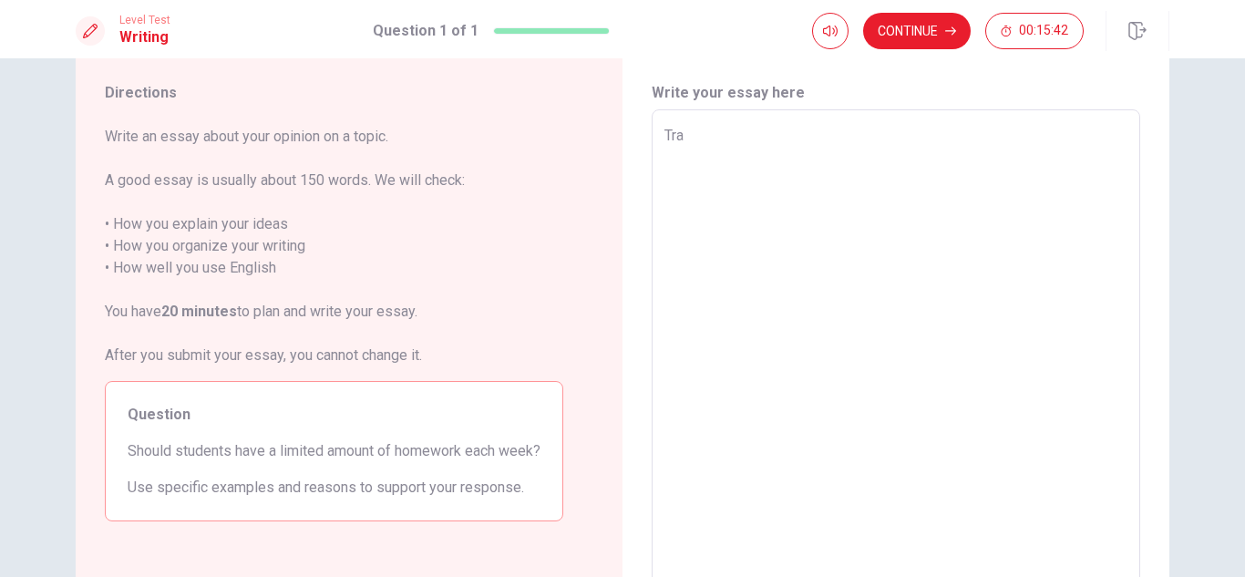
type textarea "Trav"
type textarea "x"
type textarea "Trave"
type textarea "x"
type textarea "Travel"
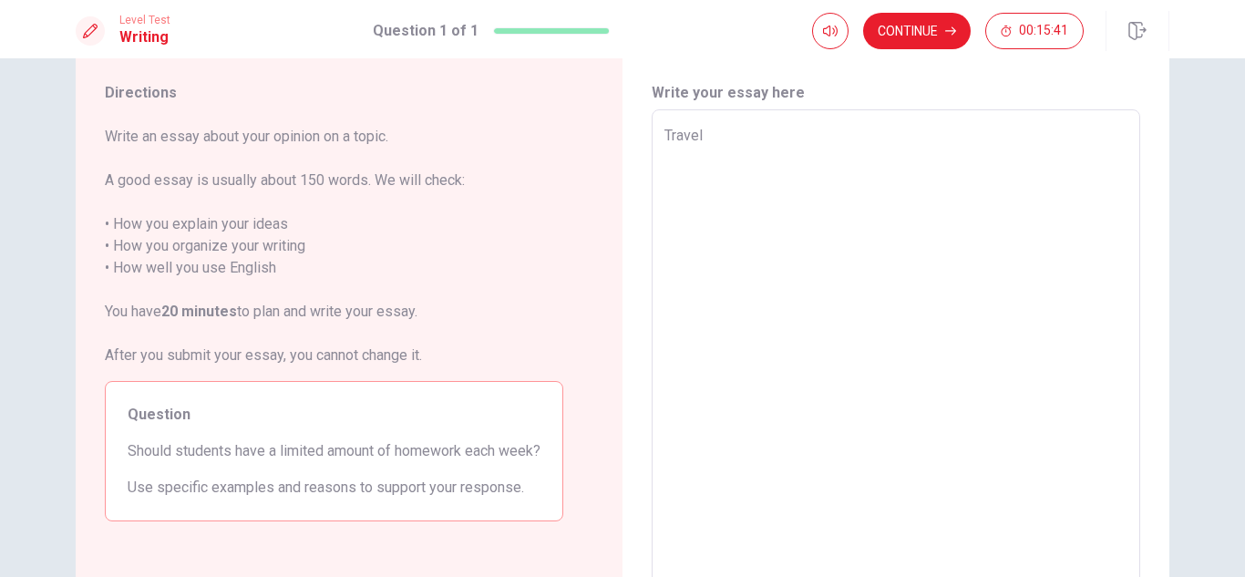
type textarea "x"
type textarea "Traveli"
type textarea "x"
type textarea "Travelin"
type textarea "x"
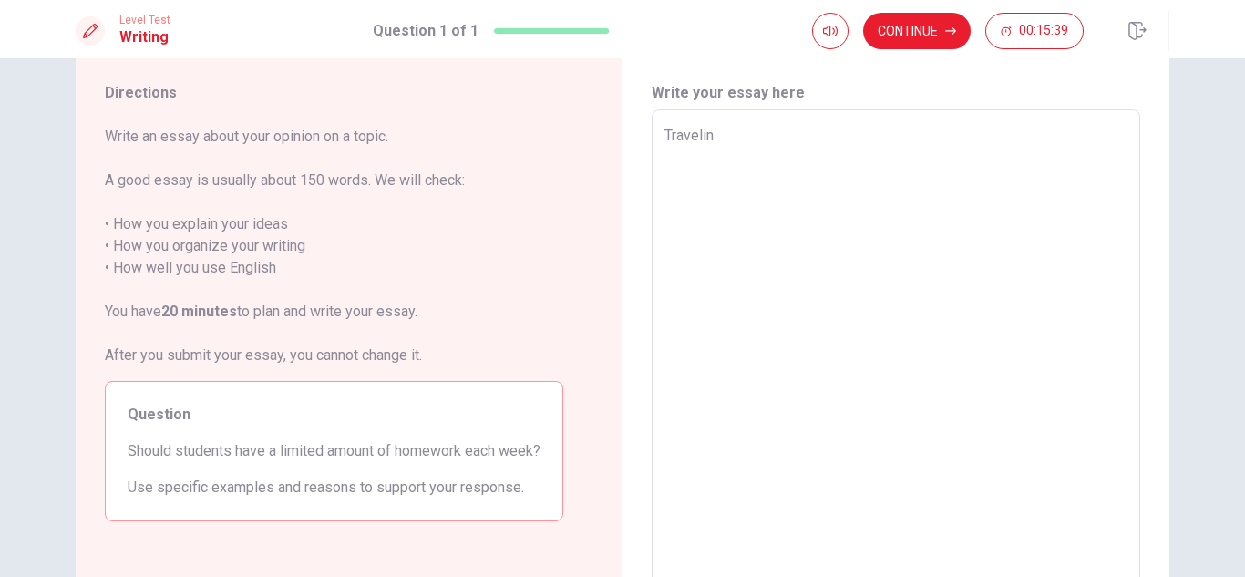
type textarea "Traveling"
type textarea "x"
type textarea "Traveling"
type textarea "x"
type textarea "Traveling t"
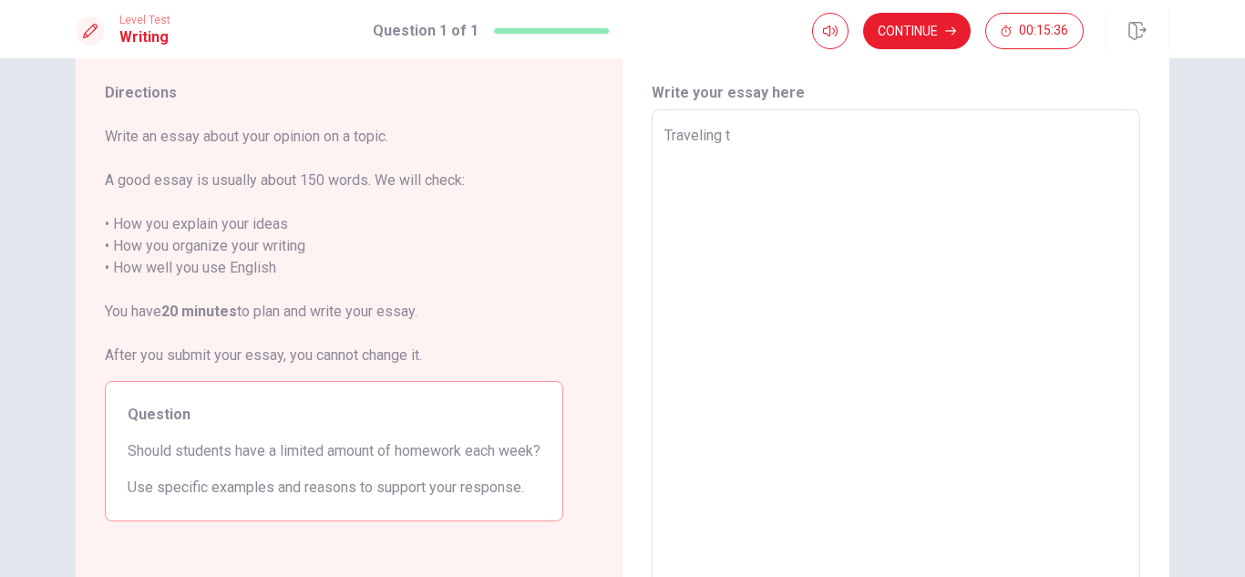
type textarea "x"
type textarea "Traveling th"
type textarea "x"
type textarea "Traveling the"
type textarea "x"
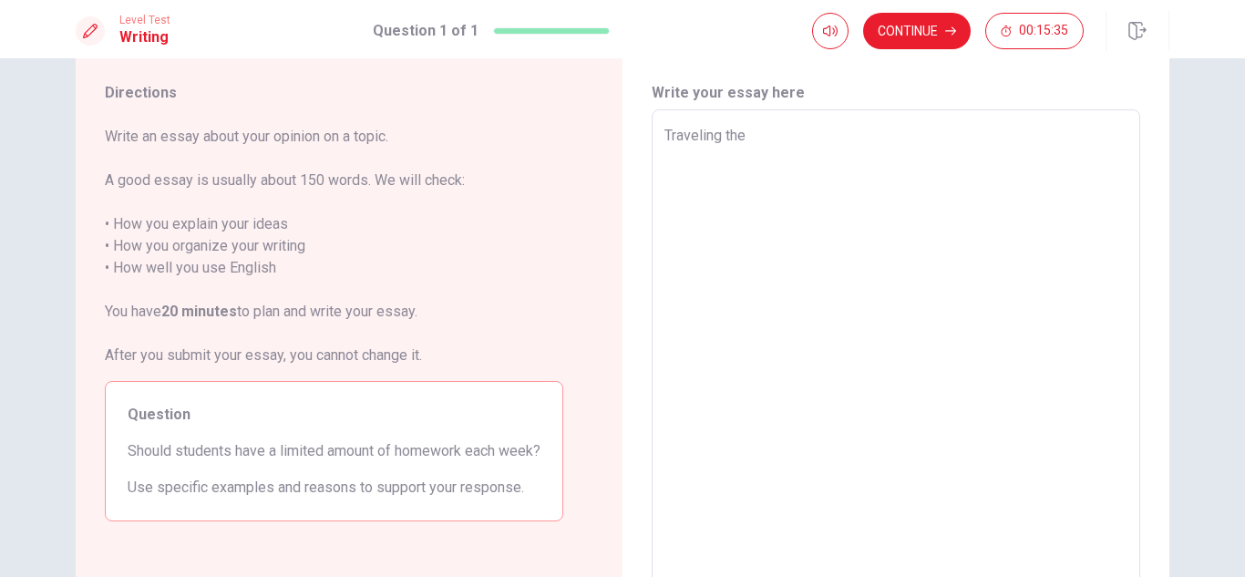
type textarea "Traveling the"
type textarea "x"
type textarea "Traveling the w"
type textarea "x"
type textarea "Traveling the wo"
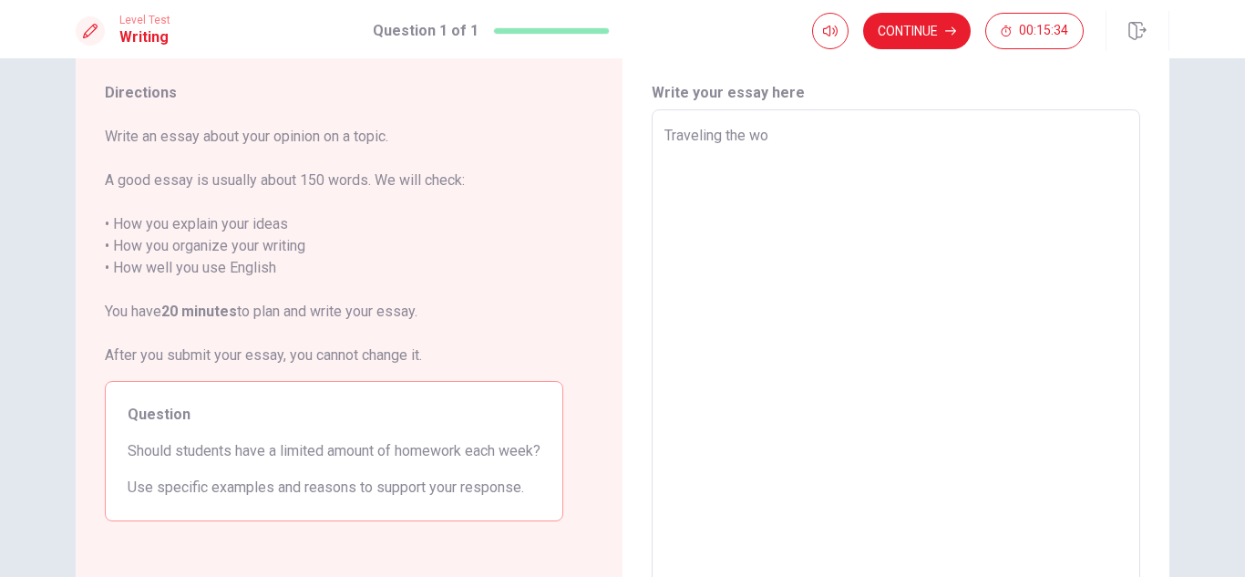
type textarea "x"
type textarea "Traveling the woe"
type textarea "x"
type textarea "Traveling the woe¿"
type textarea "x"
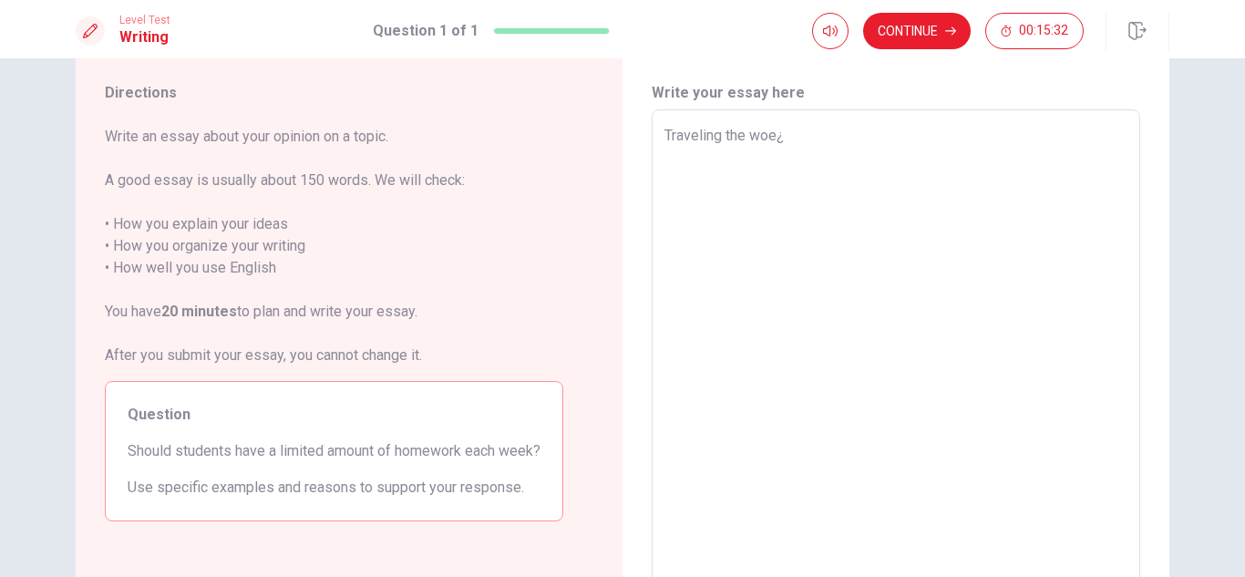
type textarea "Traveling the woe"
type textarea "x"
type textarea "Traveling the wo"
type textarea "x"
type textarea "Traveling the wor"
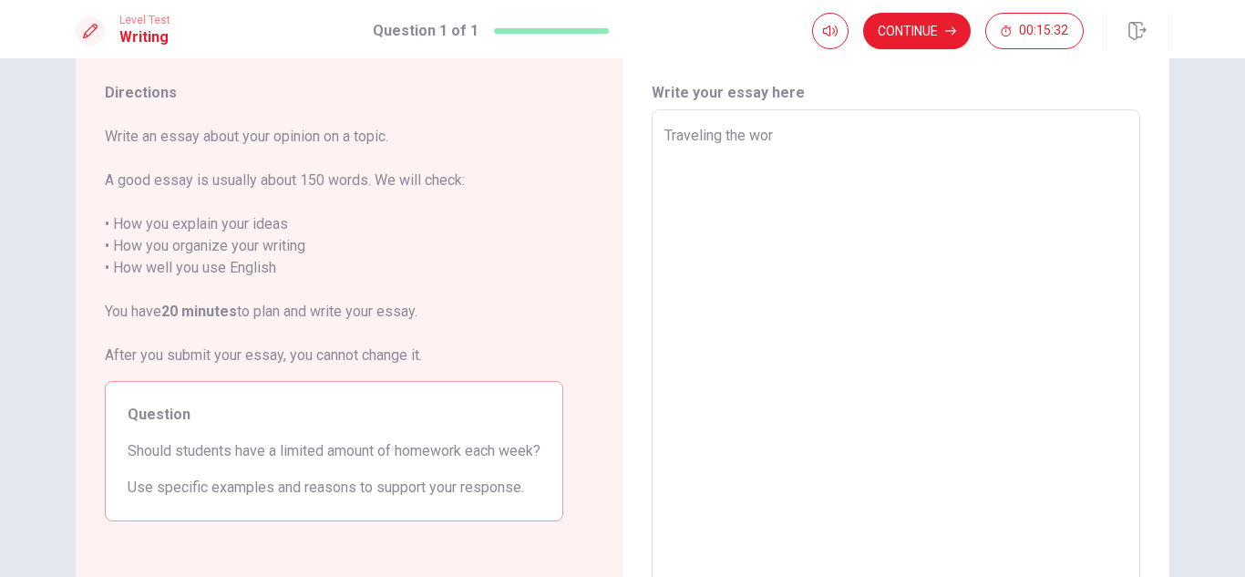
type textarea "x"
type textarea "Traveling the word"
type textarea "x"
type textarea "Traveling the wordl"
type textarea "x"
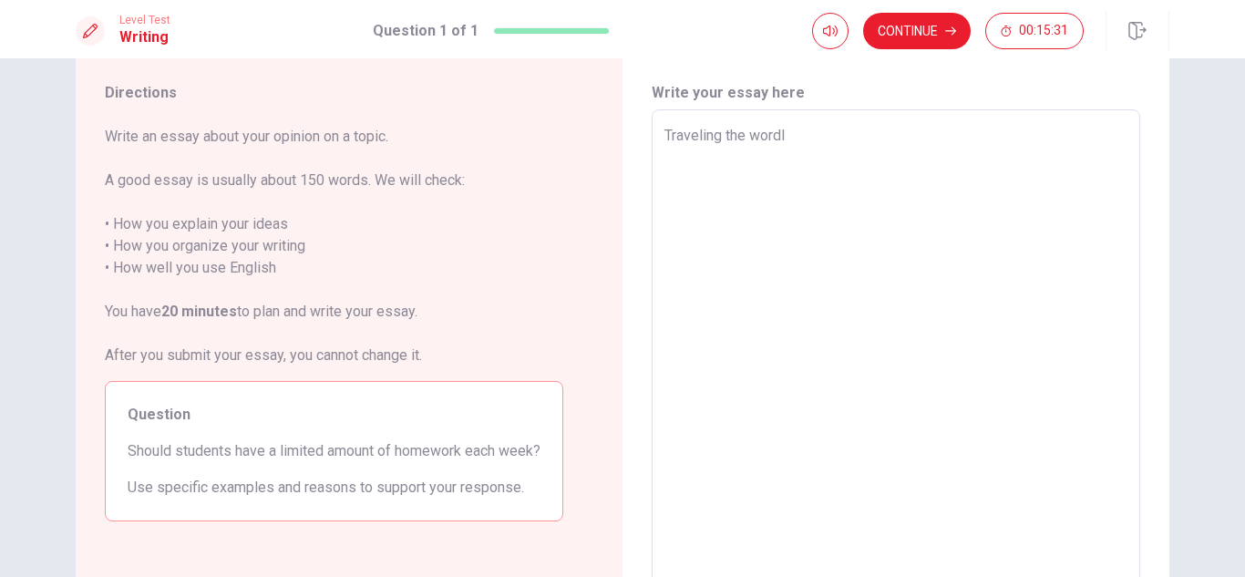
type textarea "Traveling the wordl"
type textarea "x"
type textarea "Traveling the wordl b"
type textarea "x"
type textarea "Traveling the wordl be"
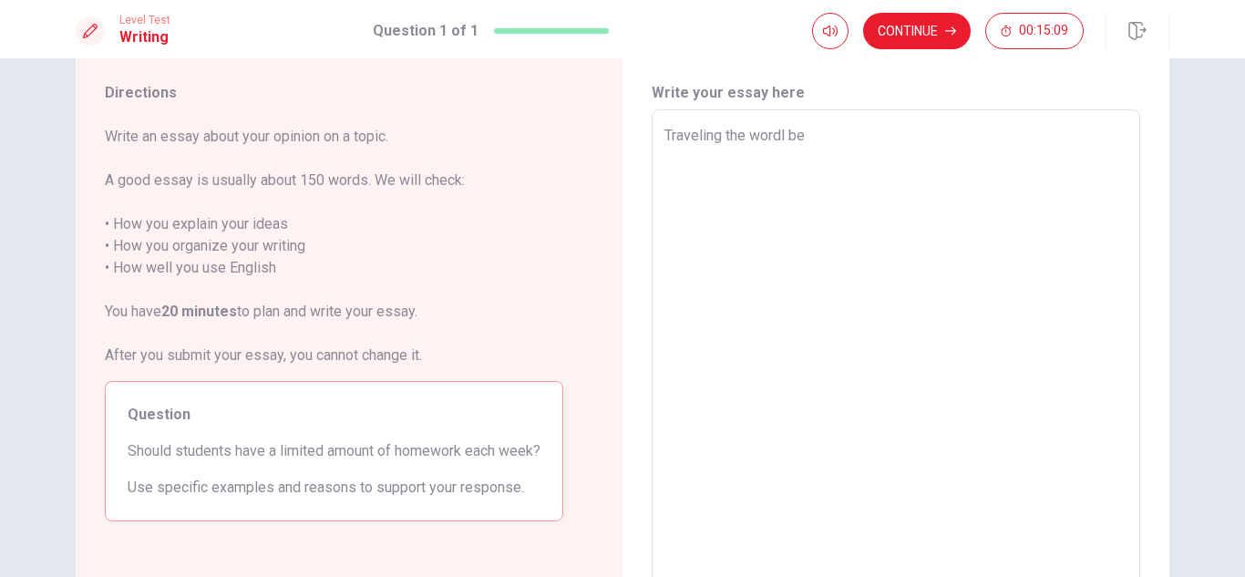
type textarea "x"
type textarea "Traveling the wordl ben"
type textarea "x"
type textarea "Traveling the wordl bene"
type textarea "x"
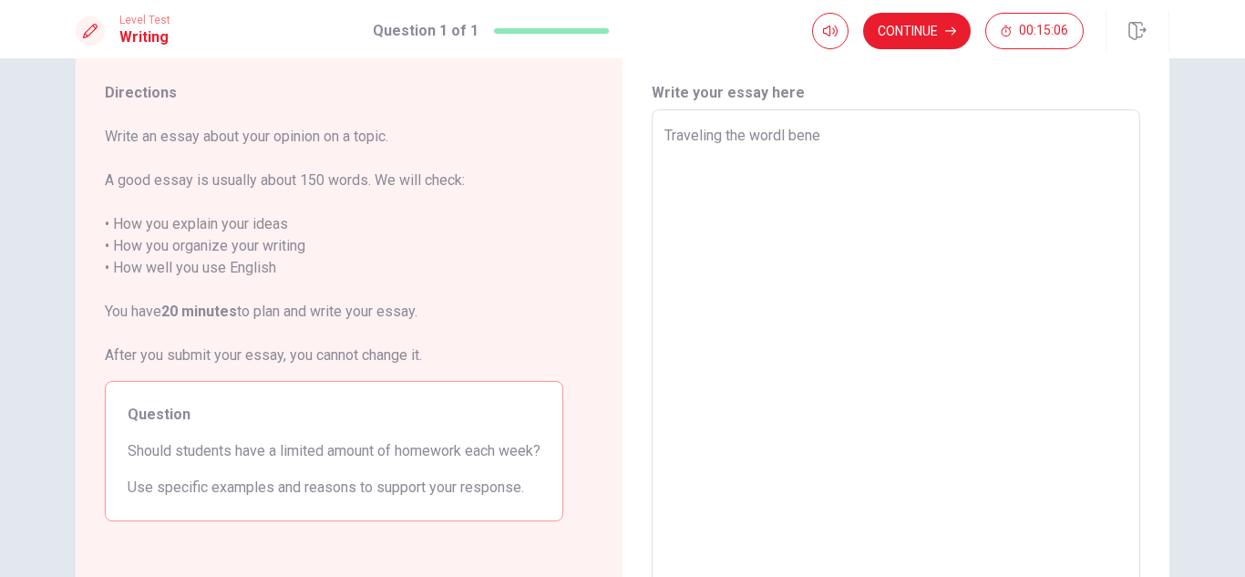
type textarea "Traveling the wordl benef"
type textarea "x"
type textarea "Traveling the wordl benefi"
type textarea "x"
type textarea "Traveling the wordl benefit"
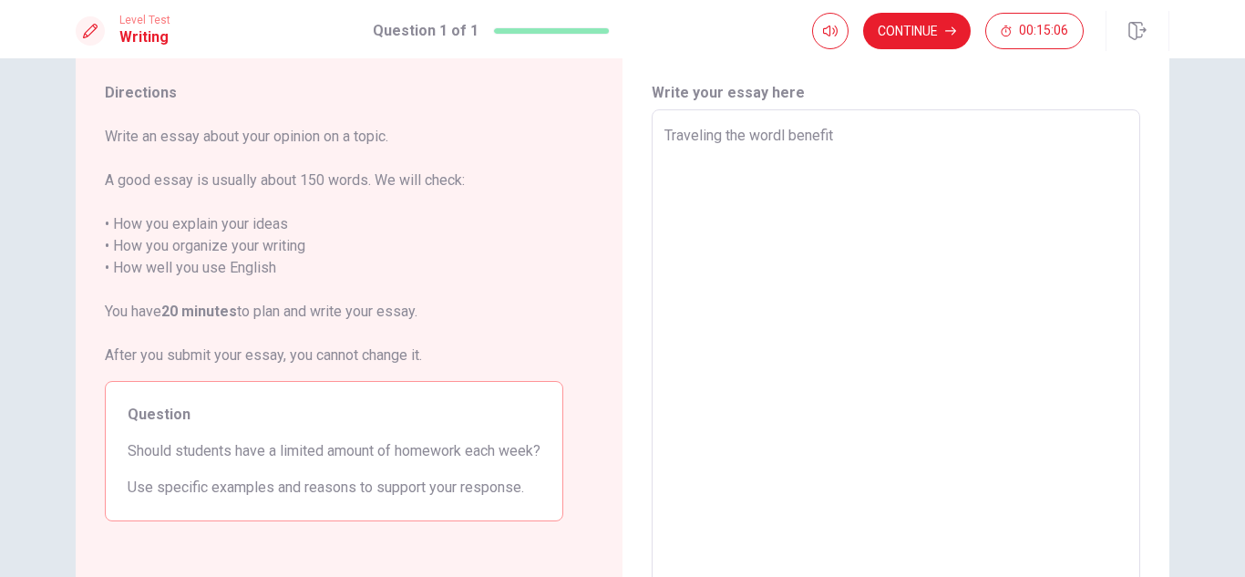
type textarea "x"
type textarea "Traveling the wordl benefits"
type textarea "x"
type textarea "Traveling the wordl benefits"
type textarea "x"
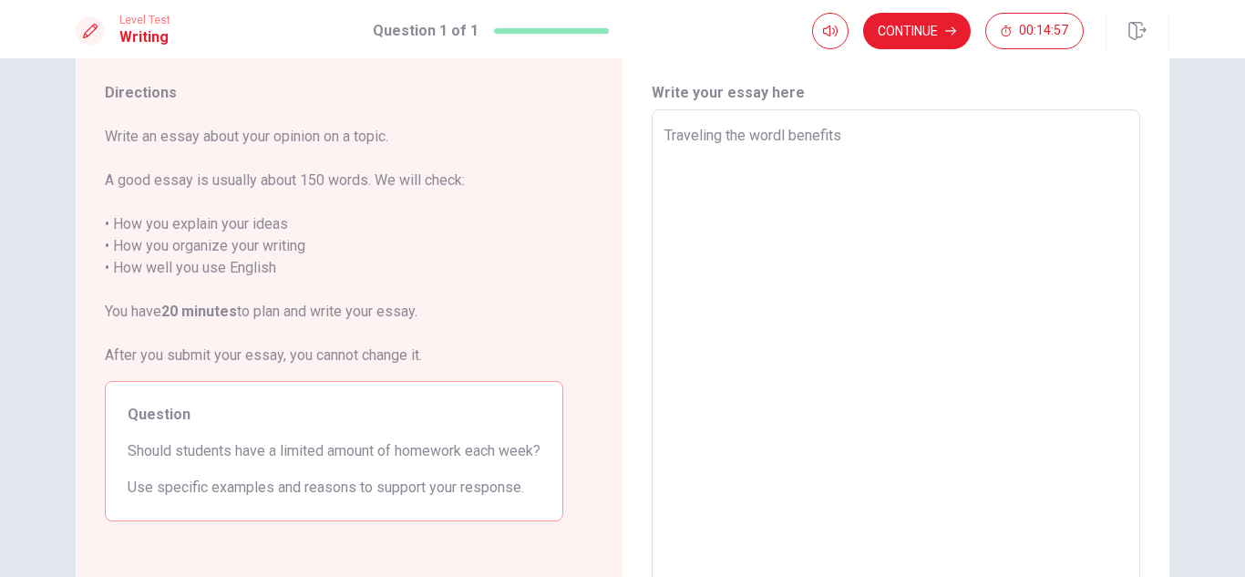
type textarea "Traveling the wordl benefits m"
type textarea "x"
type textarea "Traveling the wordl benefits ma"
type textarea "x"
type textarea "Traveling the wordl benefits man"
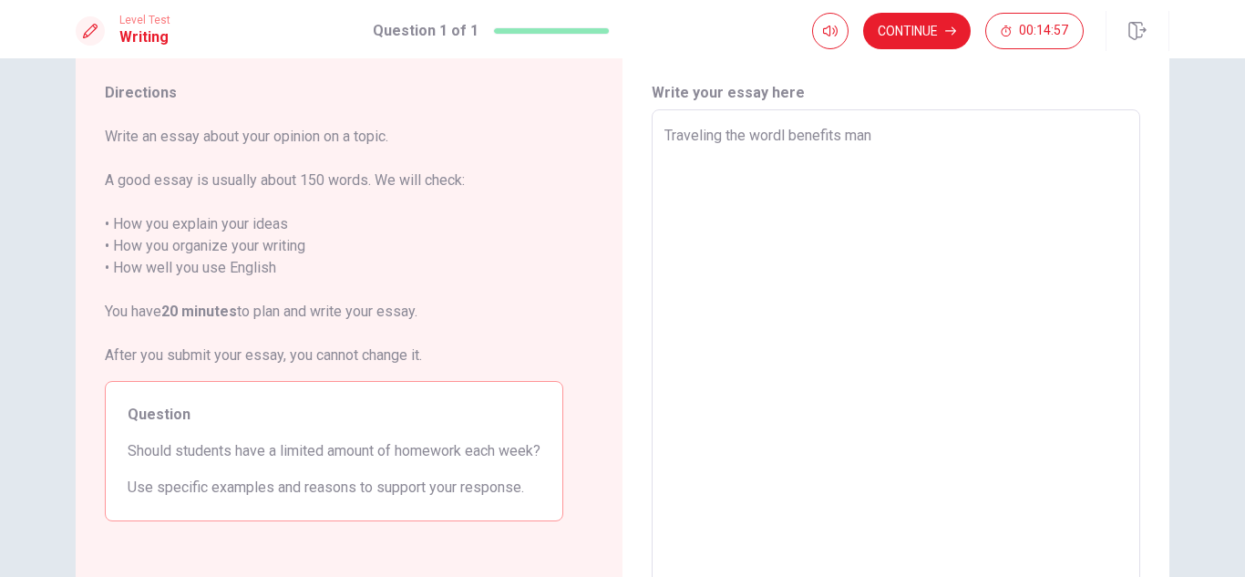
type textarea "x"
type textarea "Traveling the wordl benefits many"
type textarea "x"
type textarea "Traveling the wordl benefits many"
type textarea "x"
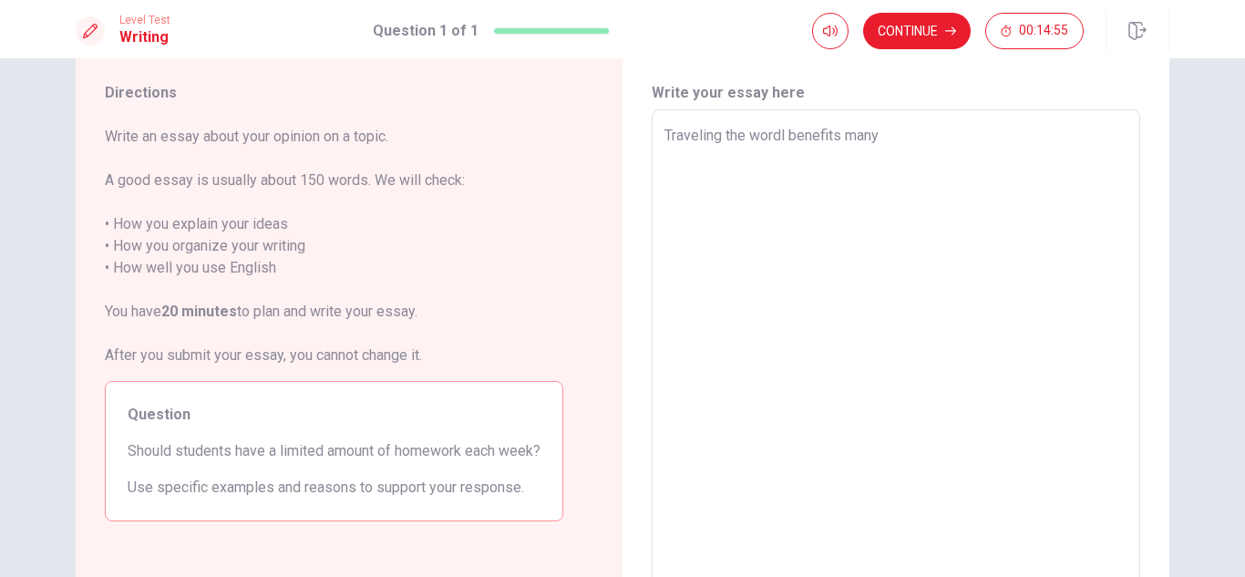
type textarea "Traveling the wordl benefits many w"
type textarea "x"
type textarea "Traveling the wordl benefits many wa"
type textarea "x"
type textarea "Traveling the wordl benefits many way"
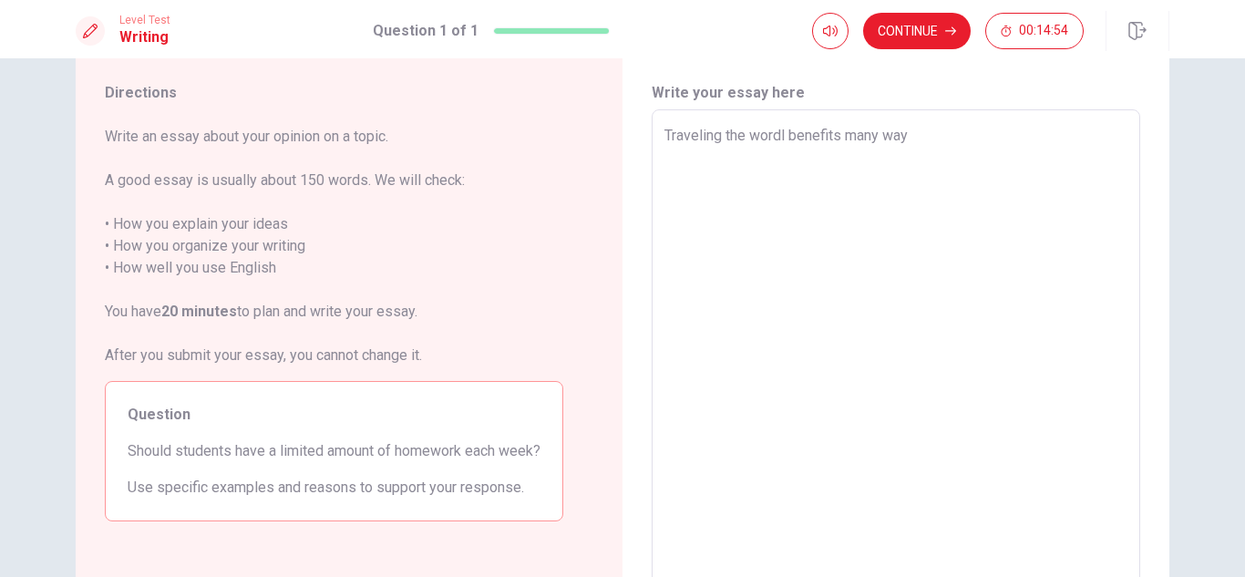
type textarea "x"
type textarea "Traveling the wordl benefits many ways"
type textarea "x"
type textarea "Traveling the wordl benefits many ways"
type textarea "x"
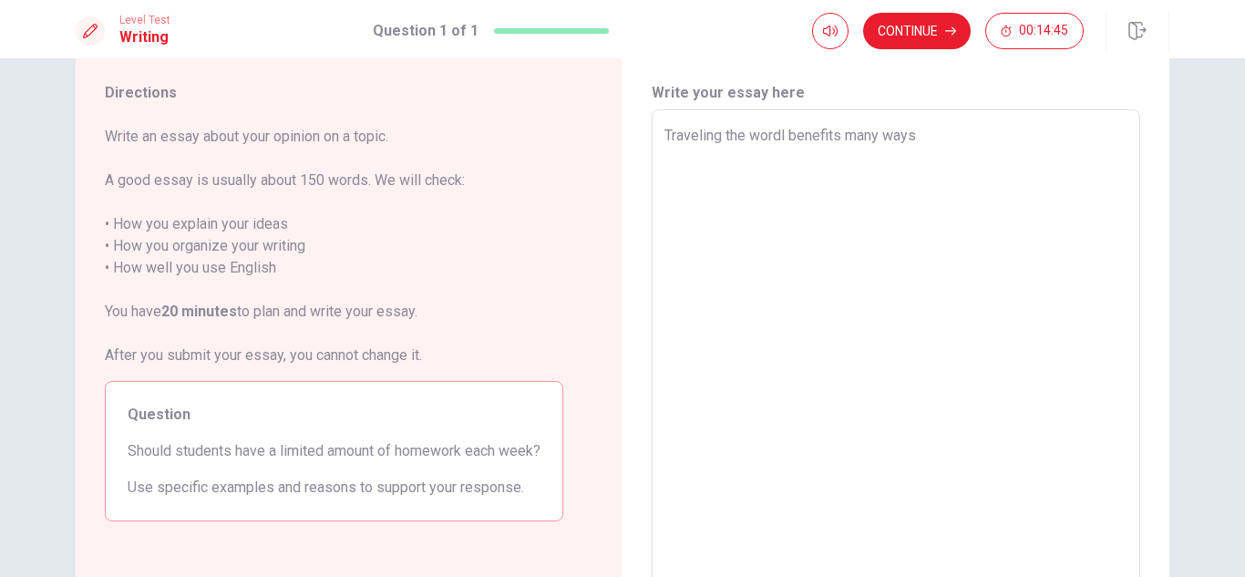
type textarea "Traveling the wordl benefits many ways ,"
type textarea "x"
type textarea "Traveling the wordl benefits many ways ,"
type textarea "x"
type textarea "Traveling the wordl benefits many ways , n"
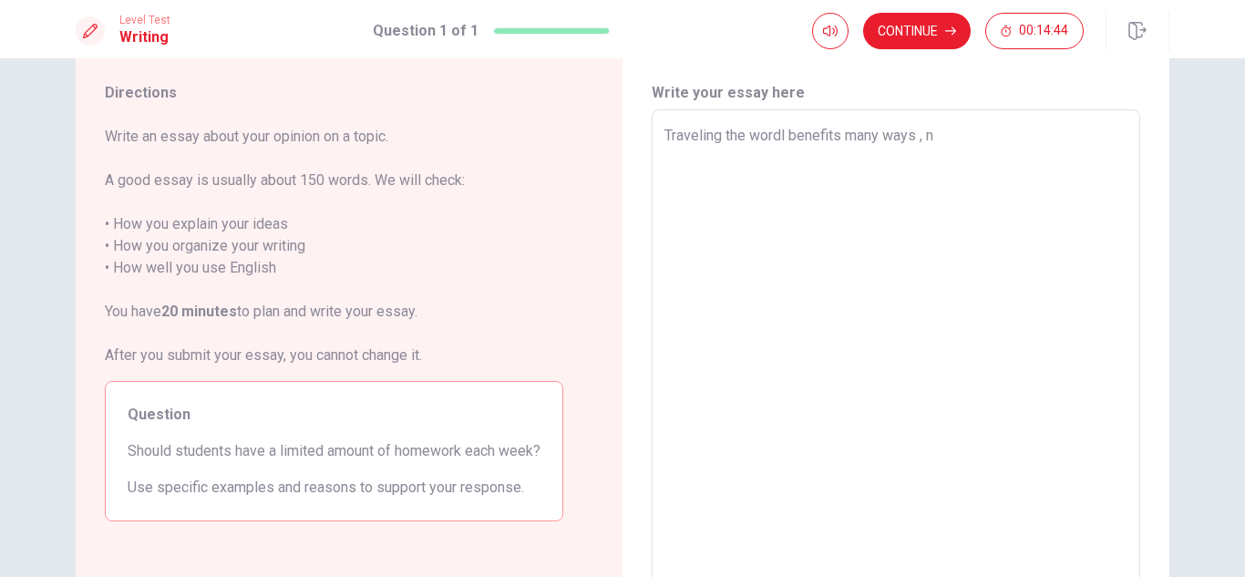
type textarea "x"
type textarea "Traveling the wordl benefits many ways , ne"
type textarea "x"
type textarea "Traveling the wordl benefits many ways , new"
type textarea "x"
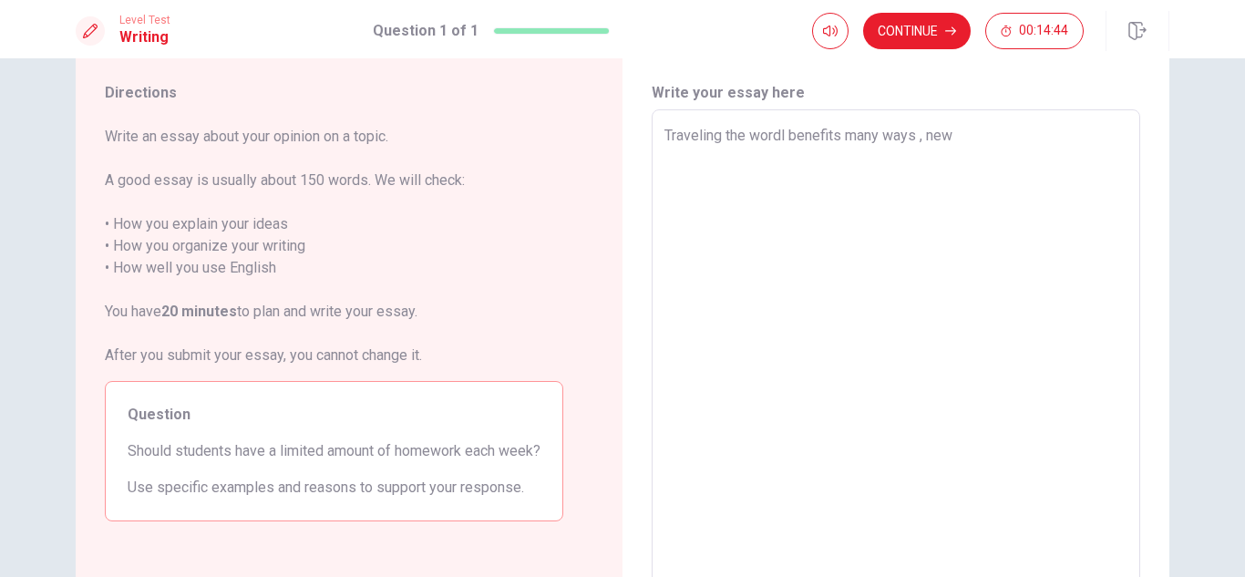
type textarea "Traveling the wordl benefits many ways , new"
type textarea "x"
type textarea "Traveling the wordl benefits many ways , new c"
type textarea "x"
type textarea "Traveling the wordl benefits many ways , new cu"
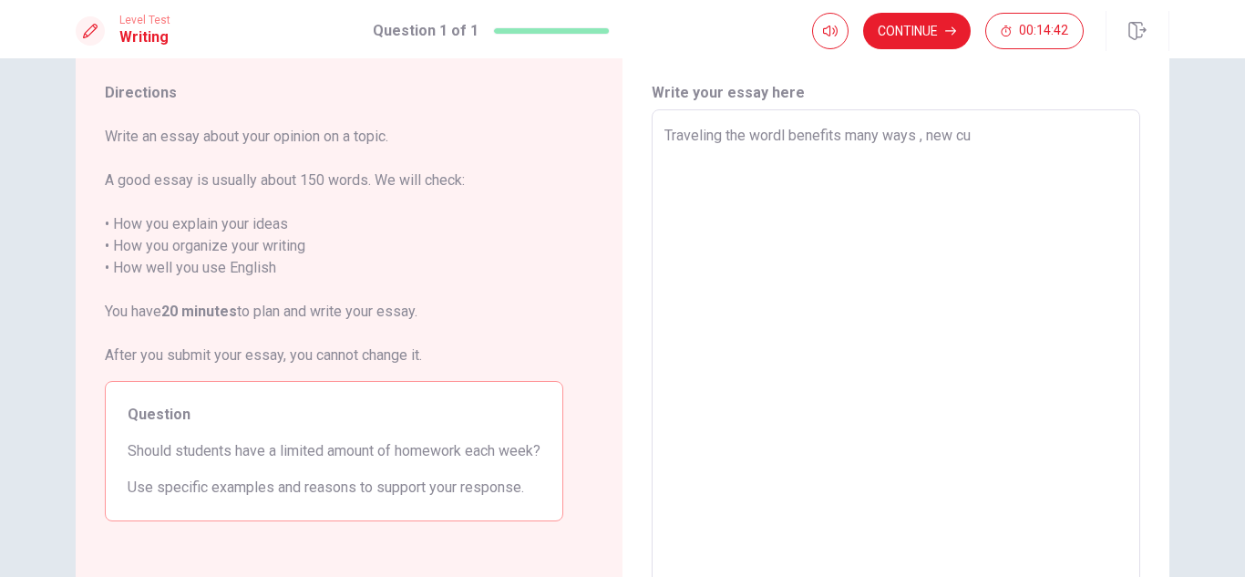
type textarea "x"
type textarea "Traveling the wordl benefits many ways , new cul"
type textarea "x"
type textarea "Traveling the wordl benefits many ways , new cult"
type textarea "x"
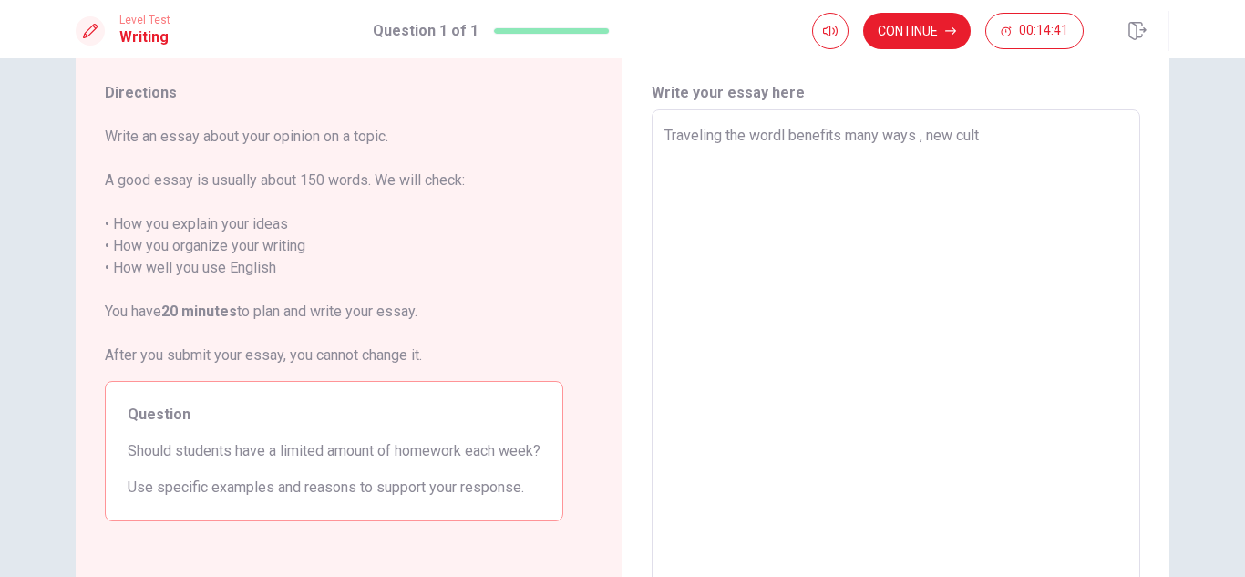
type textarea "Traveling the wordl benefits many ways , new cultu"
type textarea "x"
type textarea "Traveling the wordl benefits many ways , new cultufr"
type textarea "x"
type textarea "Traveling the wordl benefits many ways , new cultufre"
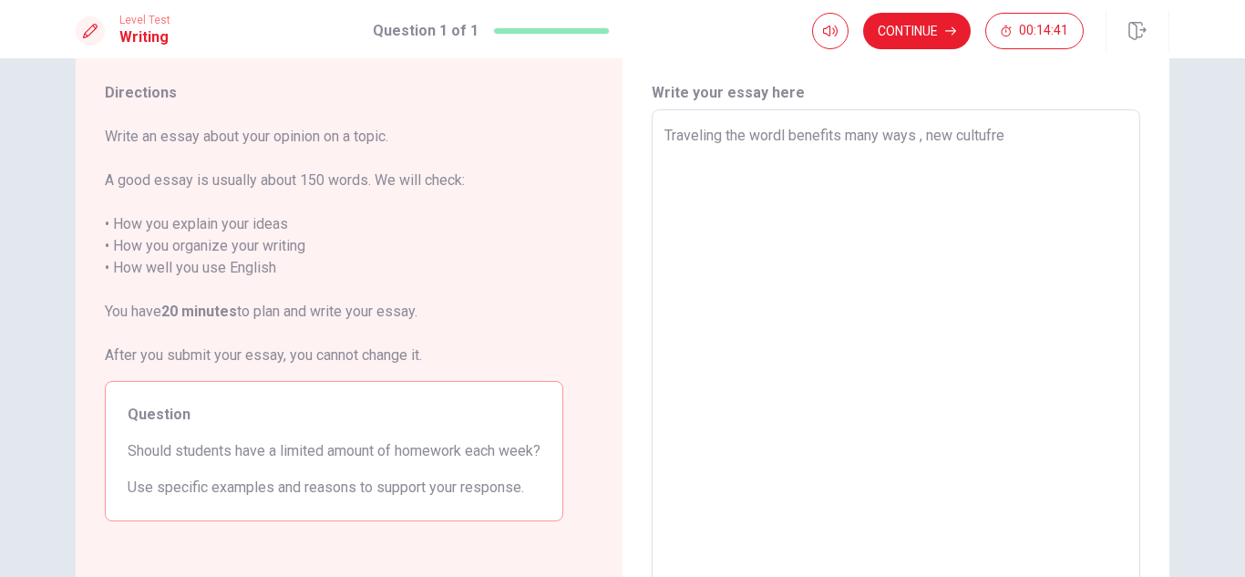
type textarea "x"
type textarea "Traveling the wordl benefits many ways , new cultufres"
type textarea "x"
type textarea "Traveling the wordl benefits many ways , new cultufres"
type textarea "x"
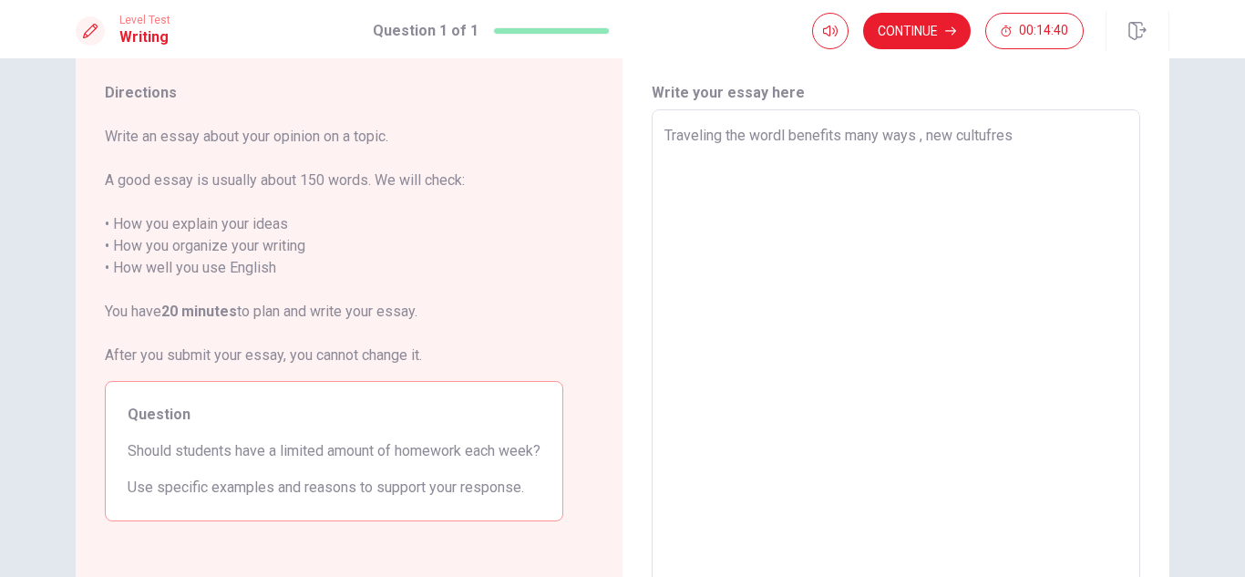
type textarea "Traveling the wordl benefits many ways , new cultufres"
type textarea "x"
type textarea "Traveling the wordl benefits many ways , new cultufre"
type textarea "x"
type textarea "Traveling the wordl benefits many ways , new cultufr"
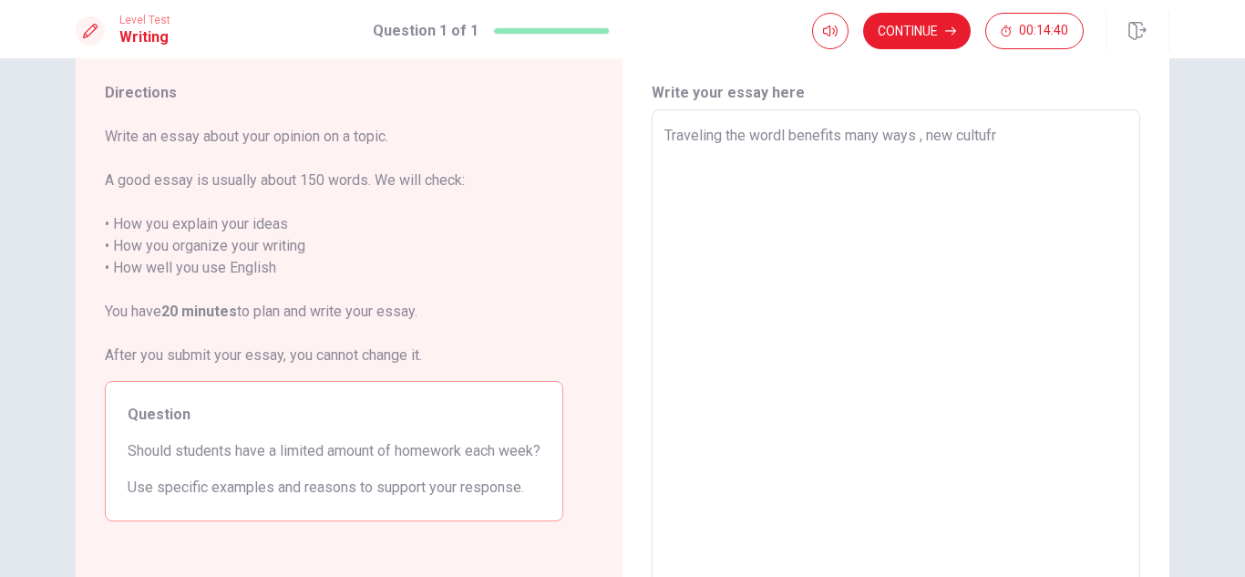
type textarea "x"
type textarea "Traveling the wordl benefits many ways , new cultuf"
type textarea "x"
type textarea "Traveling the wordl benefits many ways , new cultu"
type textarea "x"
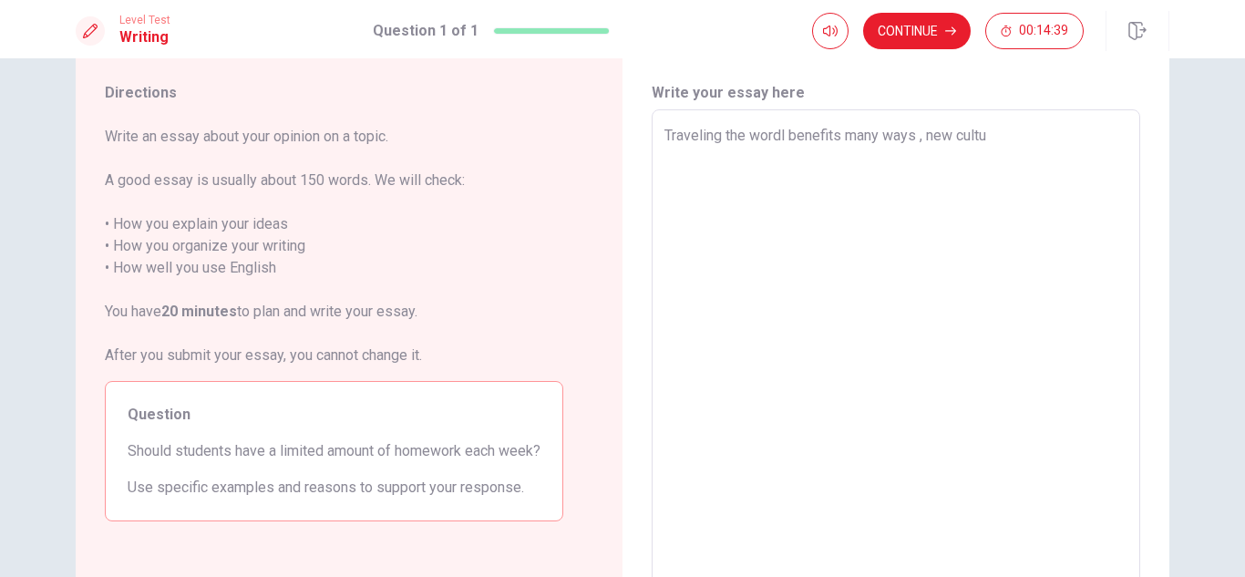
type textarea "Traveling the wordl benefits many ways , new cultur"
type textarea "x"
type textarea "Traveling the wordl benefits many ways , new culture"
type textarea "x"
type textarea "Traveling the wordl benefits many ways , new cultures"
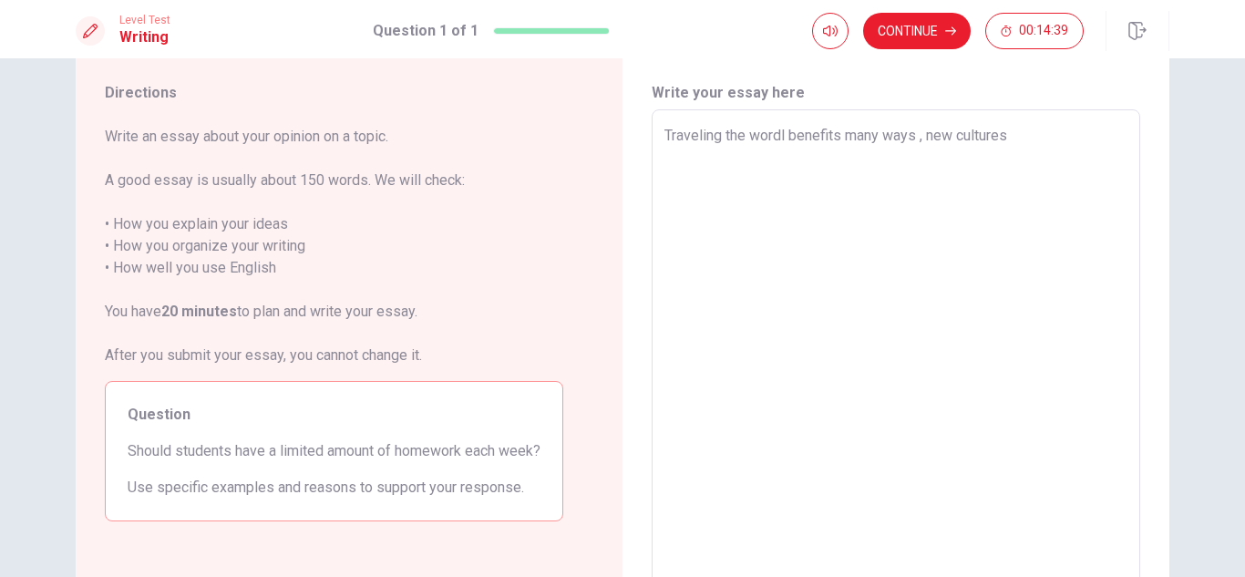
type textarea "x"
type textarea "Traveling the wordl benefits many ways , new cultures"
type textarea "x"
type textarea "Traveling the wordl benefits many ways , new cultures a"
type textarea "x"
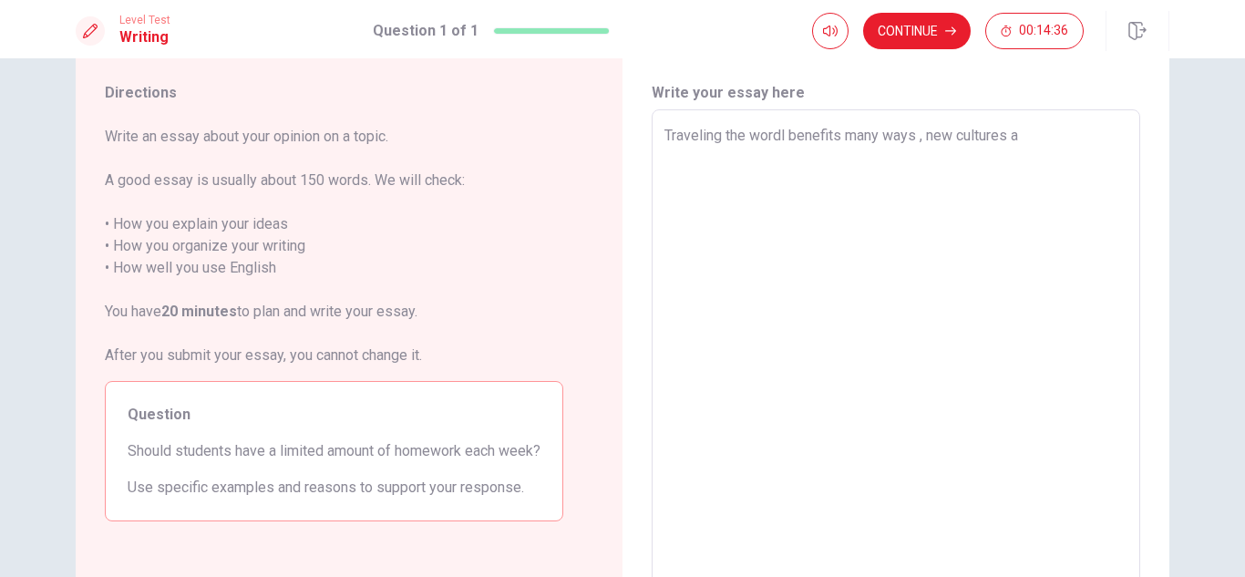
type textarea "Traveling the wordl benefits many ways , new cultures an"
type textarea "x"
type textarea "Traveling the wordl benefits many ways , new cultures and"
type textarea "x"
type textarea "Traveling the wordl benefits many ways , new cultures and"
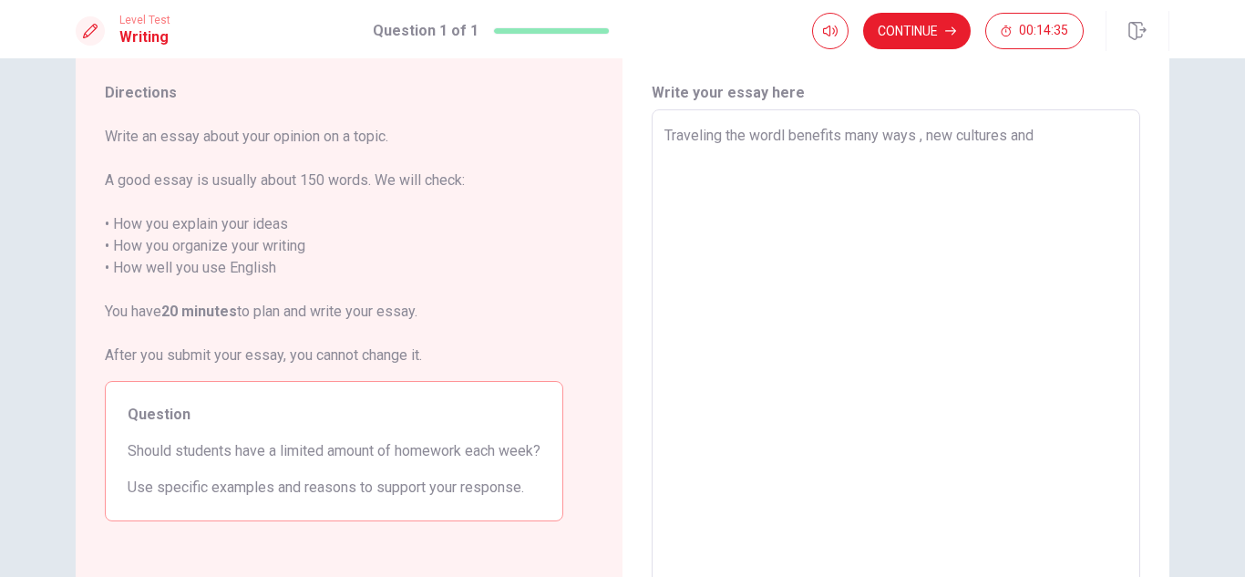
type textarea "x"
type textarea "Traveling the wordl benefits many ways , new cultures and p"
type textarea "x"
type textarea "Traveling the wordl benefits many ways , new cultures and pe"
type textarea "x"
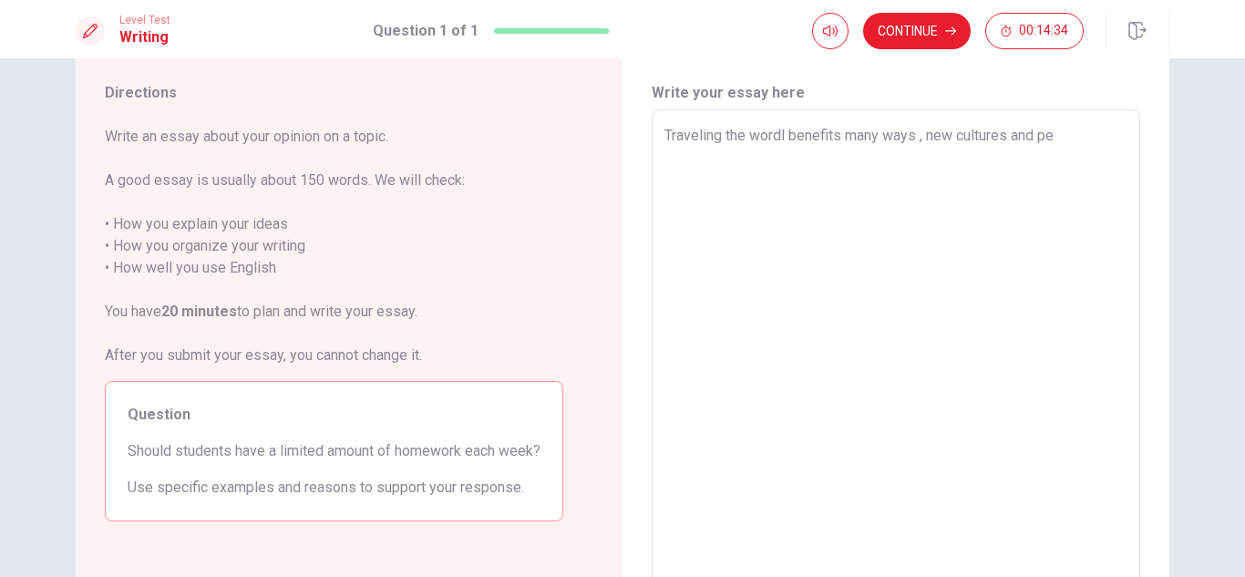
type textarea "Traveling the wordl benefits many ways , new cultures and peo"
type textarea "x"
type textarea "Traveling the wordl benefits many ways , new cultures and peop"
type textarea "x"
type textarea "Traveling the wordl benefits many ways , new cultures and peopl"
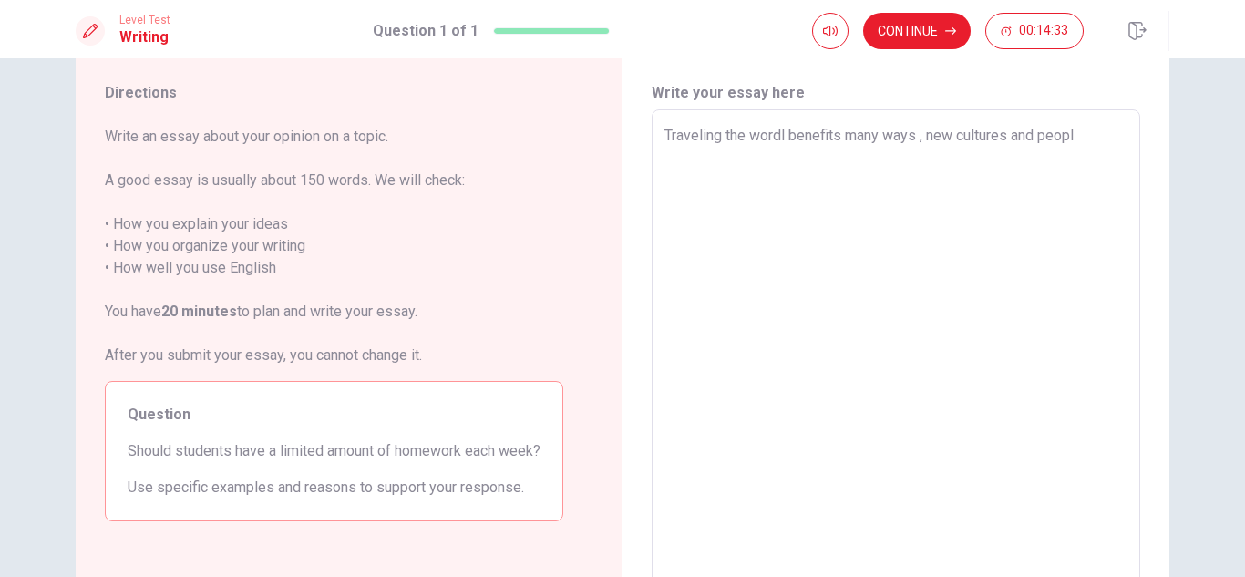
type textarea "x"
type textarea "Traveling the wordl benefits many ways , new cultures and people"
type textarea "x"
type textarea "Traveling the wordl benefits many ways , new cultures and people."
type textarea "x"
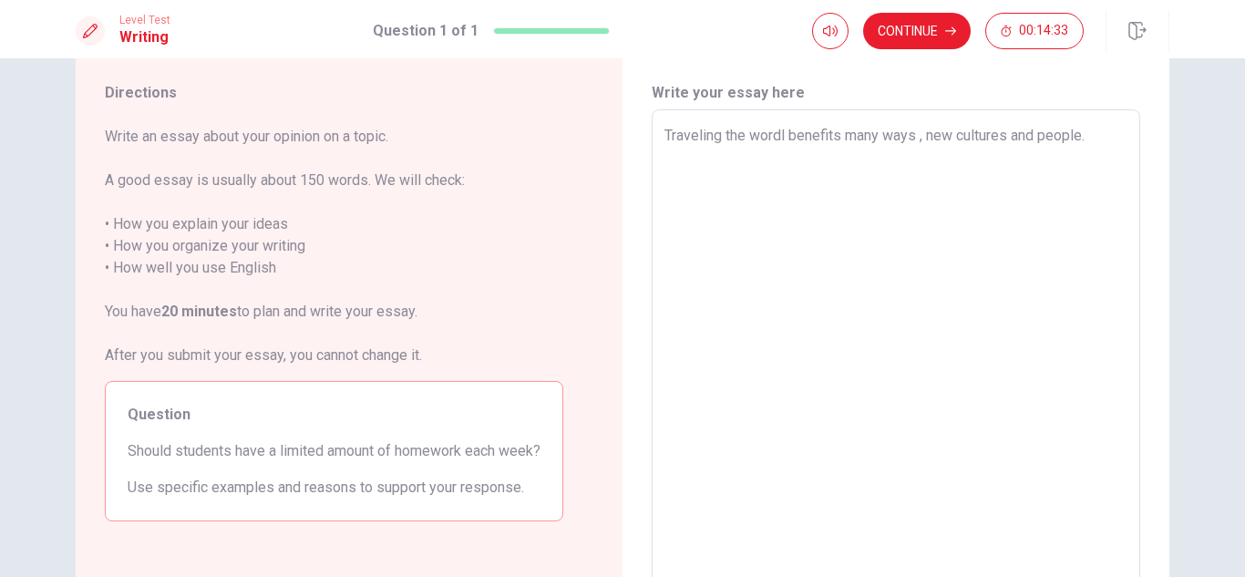
type textarea "Traveling the wordl benefits many ways , new cultures and people."
type textarea "x"
type textarea "Traveling the wordl benefits many ways , new cultures and people."
click at [933, 40] on button "Continue" at bounding box center [917, 31] width 108 height 36
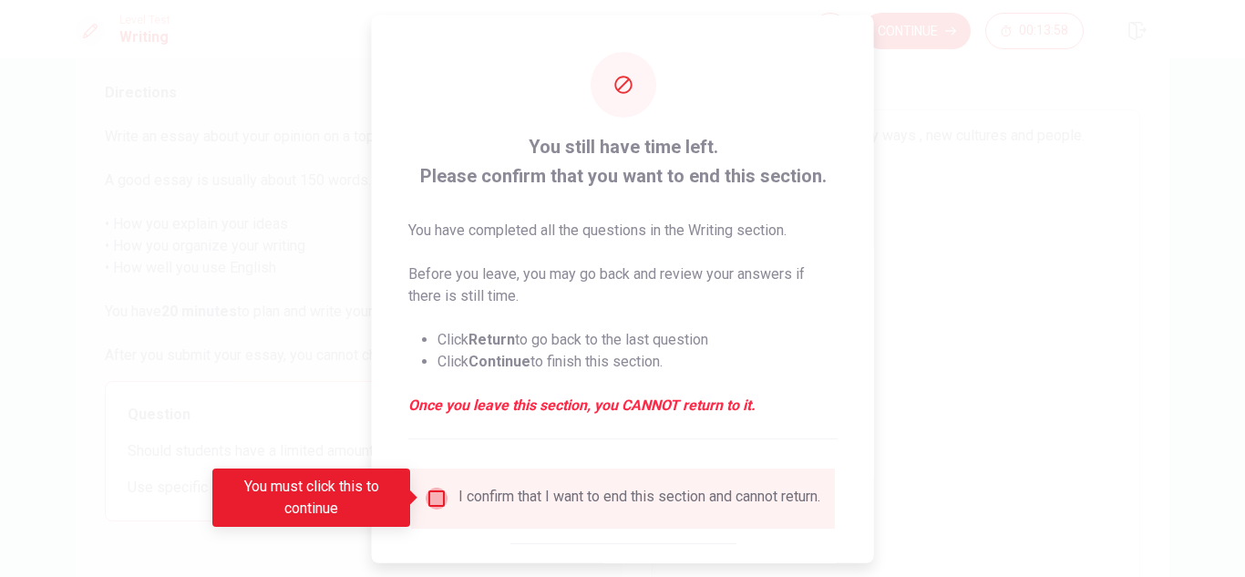
click at [429, 503] on input "You must click this to continue" at bounding box center [437, 498] width 22 height 22
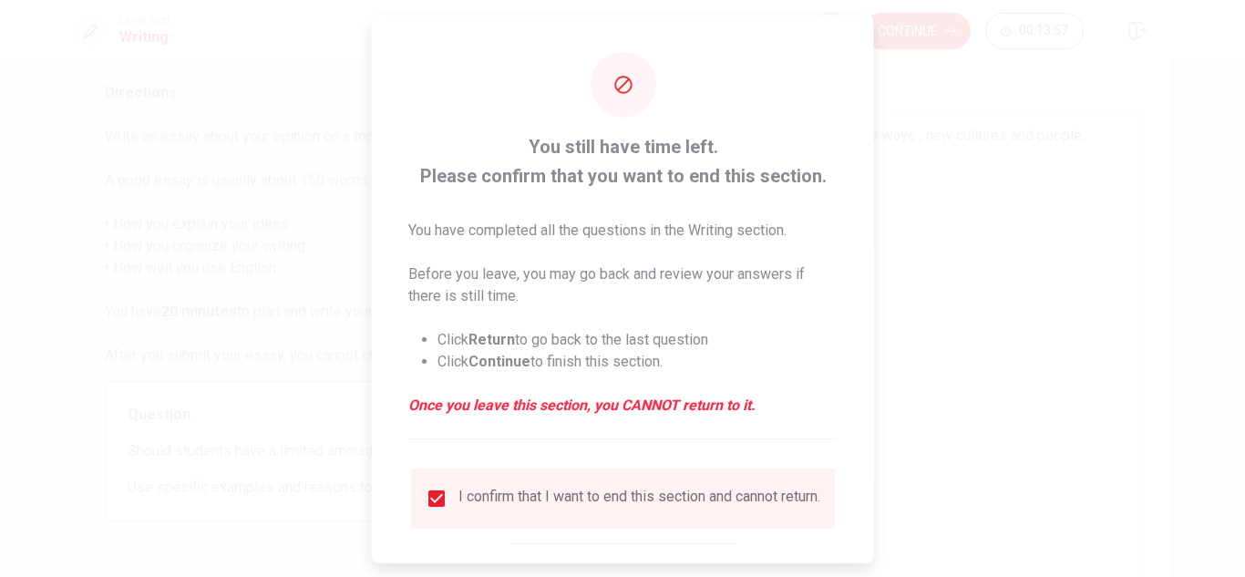
scroll to position [103, 0]
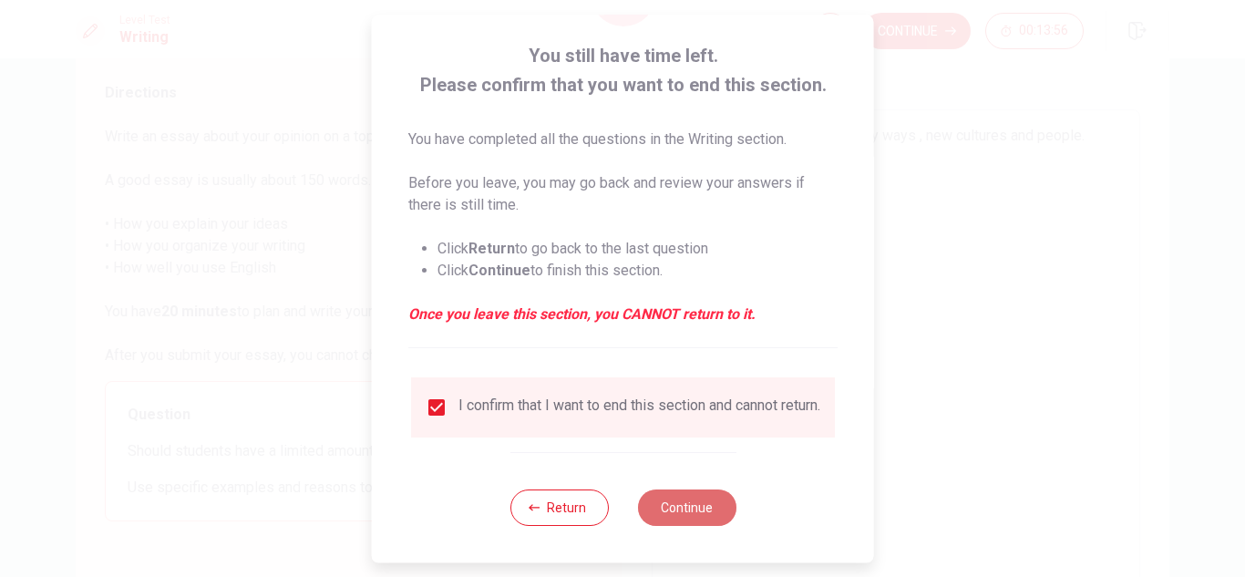
click at [674, 523] on button "Continue" at bounding box center [686, 507] width 98 height 36
type textarea "x"
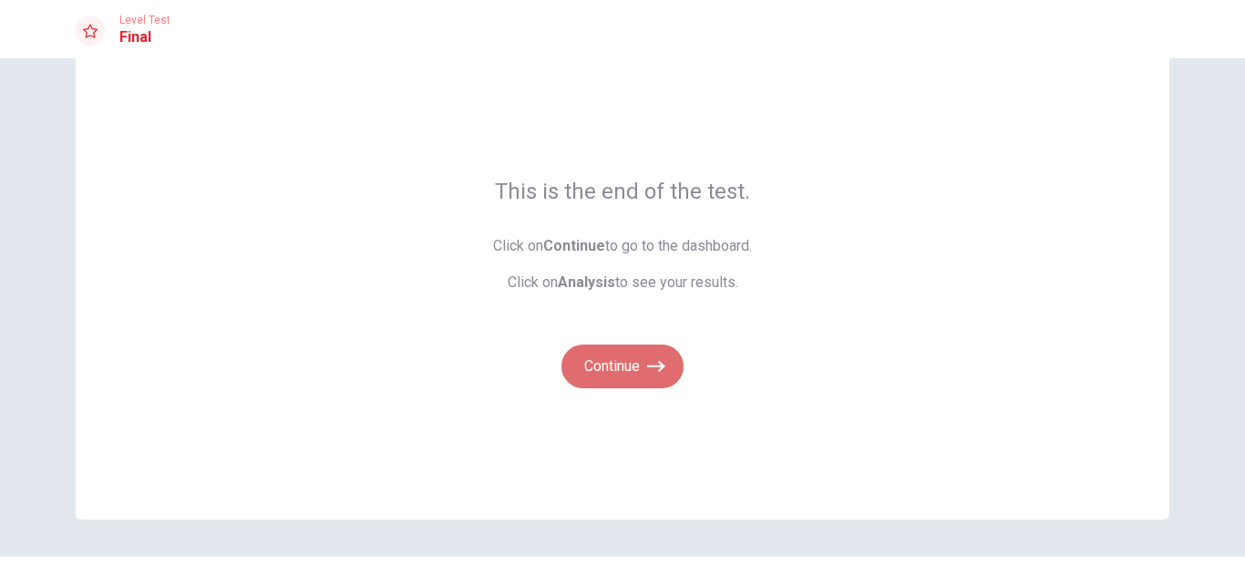
click at [612, 377] on button "Continue" at bounding box center [622, 367] width 122 height 44
